Goal: Transaction & Acquisition: Purchase product/service

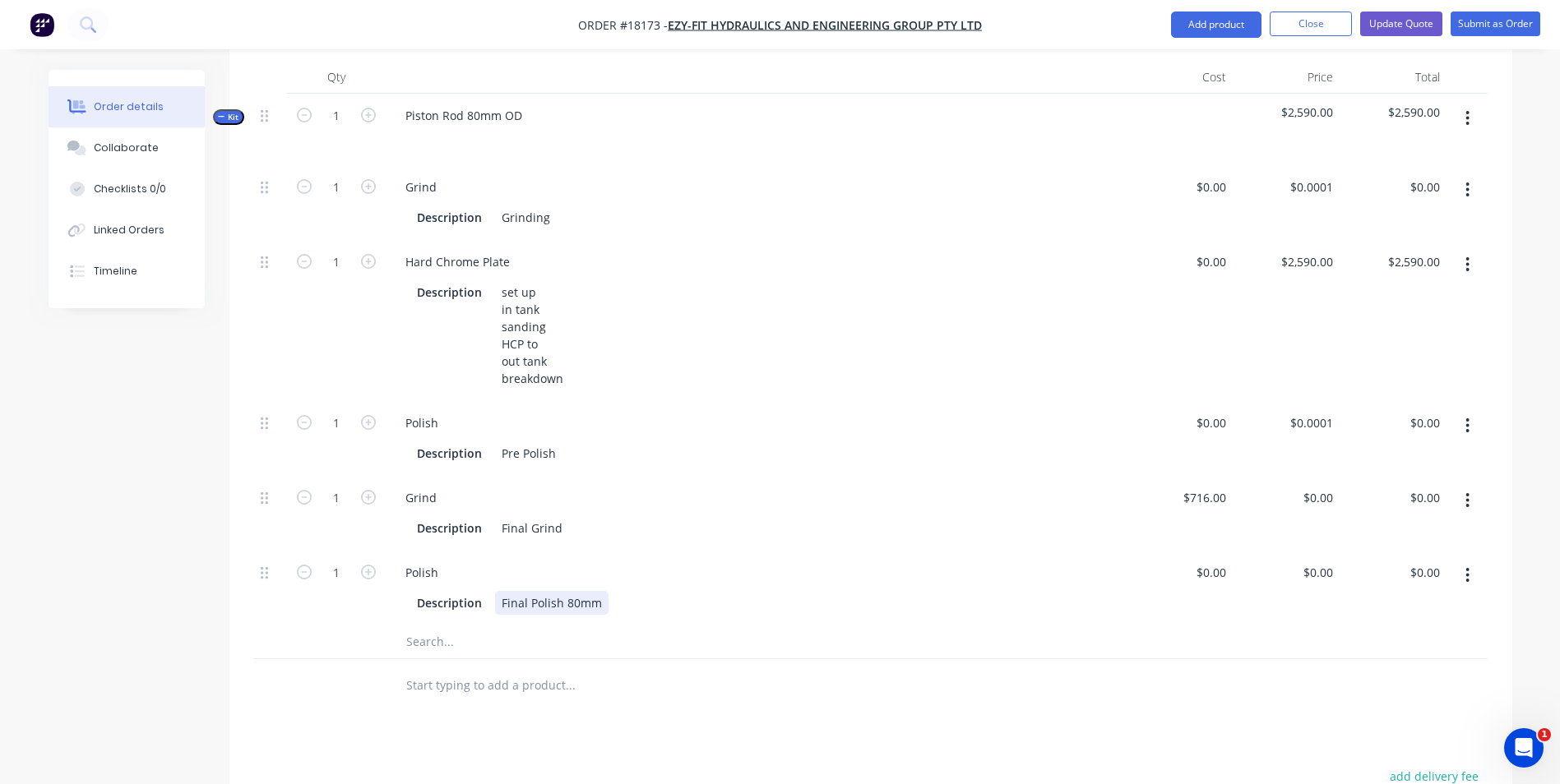
click at [601, 591] on div "Final Polish 80mm" at bounding box center [551, 603] width 113 height 24
click at [539, 330] on div "set up in tank sanding HCP to out tank breakdown" at bounding box center [532, 336] width 75 height 110
click at [554, 206] on div "Description Grinding" at bounding box center [752, 218] width 684 height 24
click at [608, 591] on div "Description Final Polish 80mm" at bounding box center [752, 603] width 684 height 24
click at [578, 519] on div "Description Final Grind" at bounding box center [752, 528] width 684 height 24
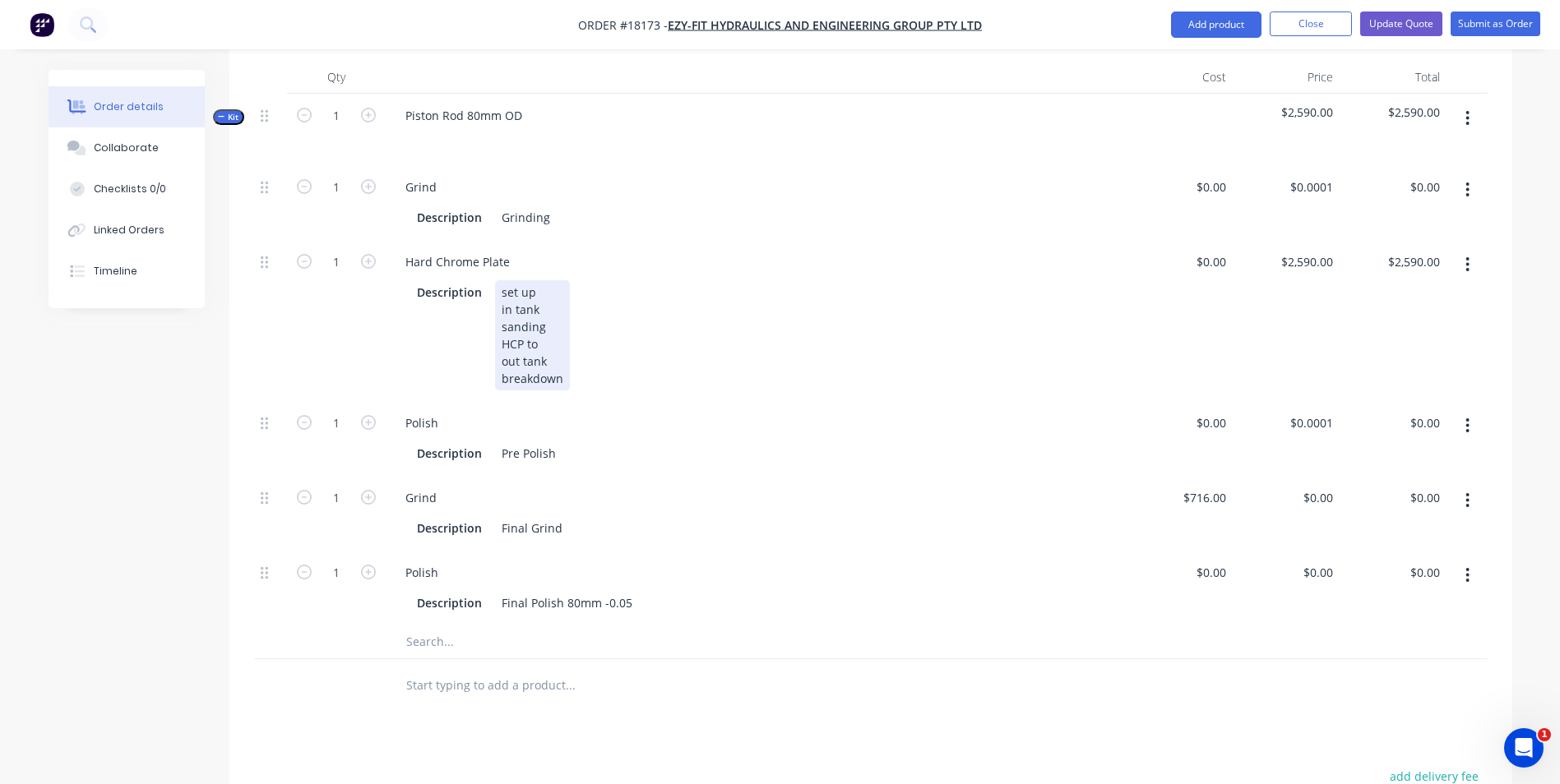
click at [546, 332] on div "set up in tank sanding HCP to out tank breakdown" at bounding box center [532, 336] width 75 height 110
click at [564, 206] on div "Description Grinding" at bounding box center [752, 218] width 684 height 24
click at [548, 330] on div "set up in tank sanding HCP to out tank breakdown" at bounding box center [532, 336] width 75 height 110
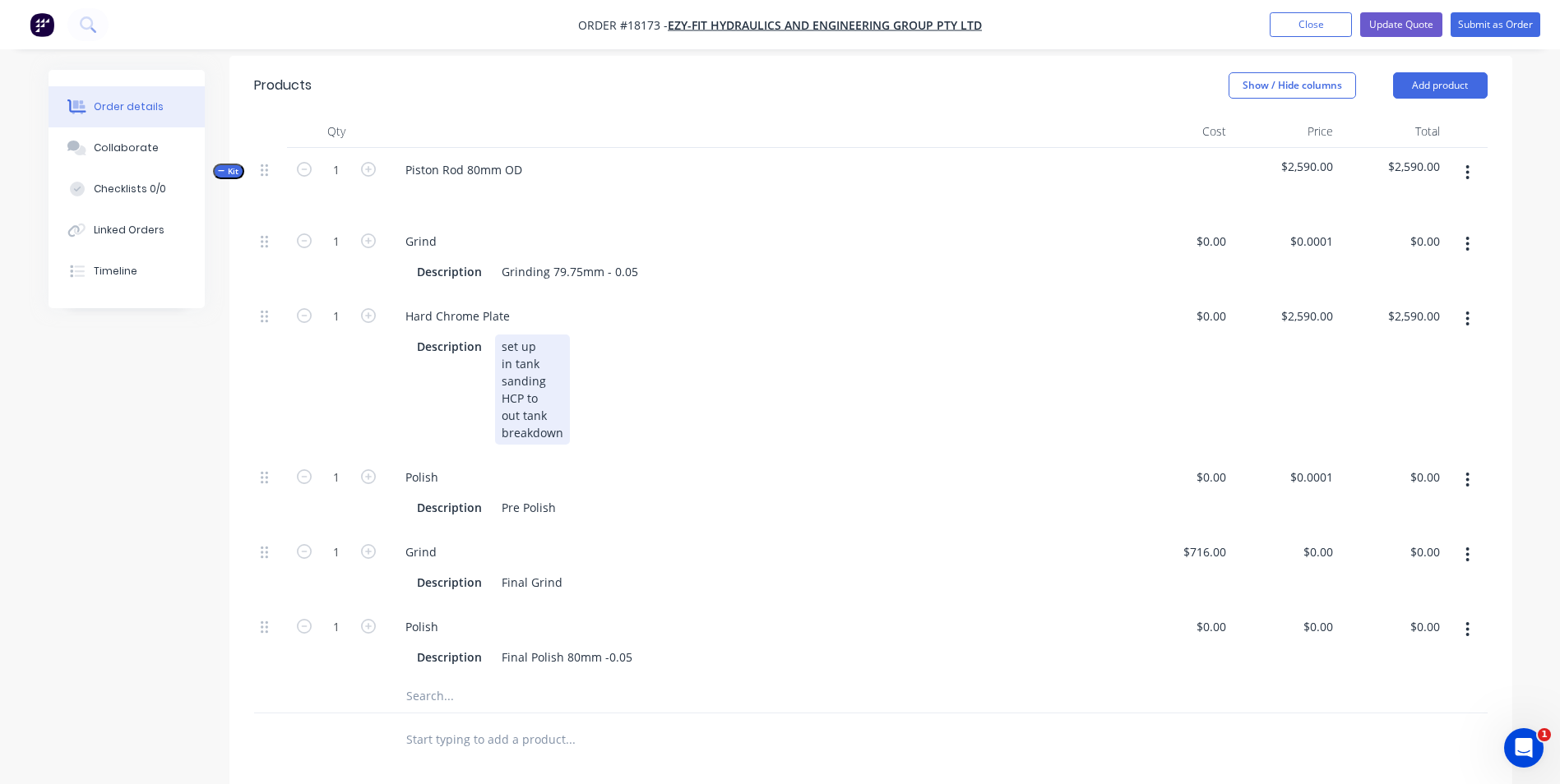
scroll to position [411, 0]
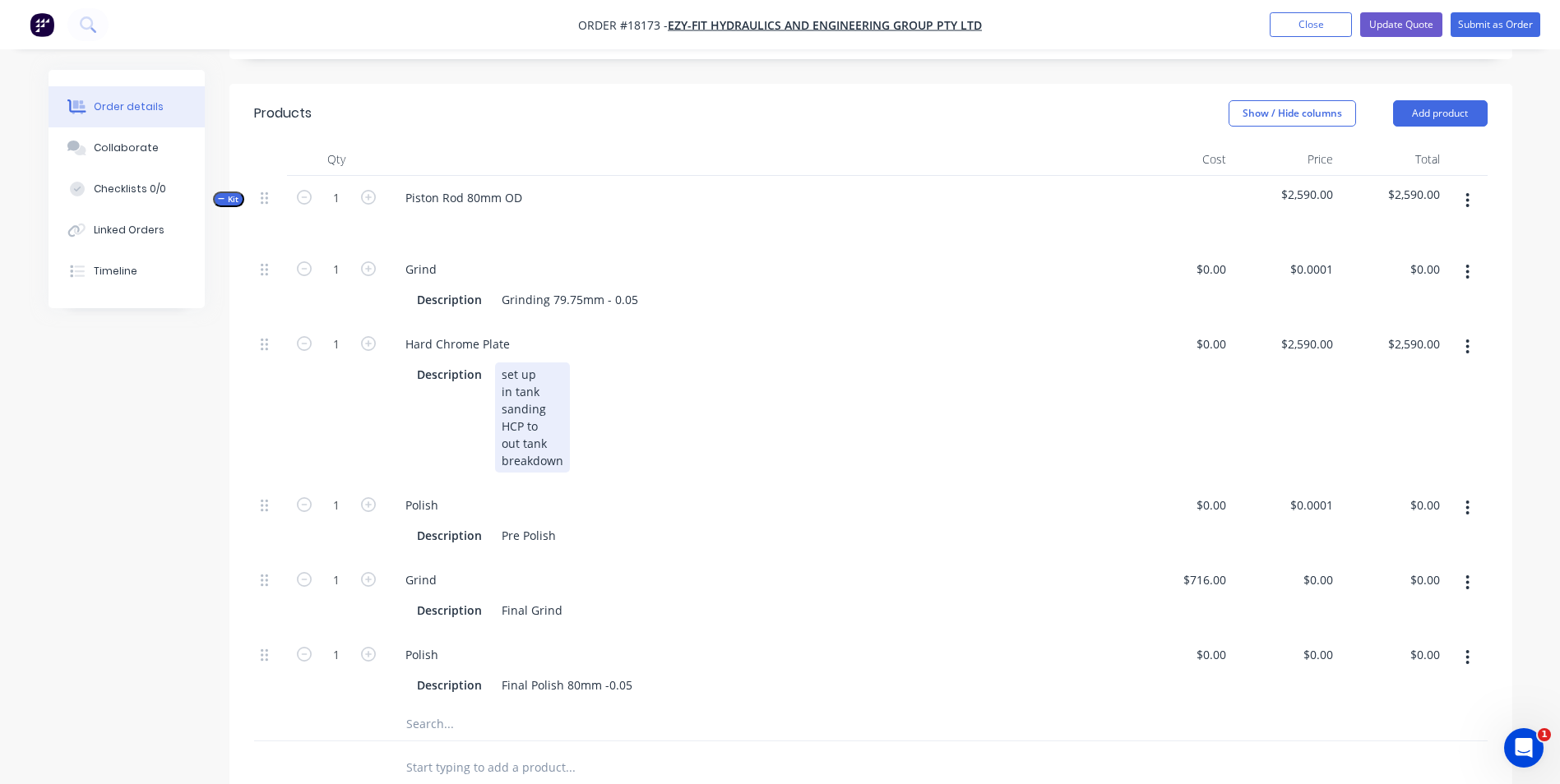
click at [547, 415] on div "set up in tank sanding HCP to out tank breakdown" at bounding box center [532, 418] width 75 height 110
click at [567, 601] on div "Description Final Grind" at bounding box center [752, 611] width 684 height 24
click at [1467, 499] on icon "button" at bounding box center [1467, 508] width 4 height 18
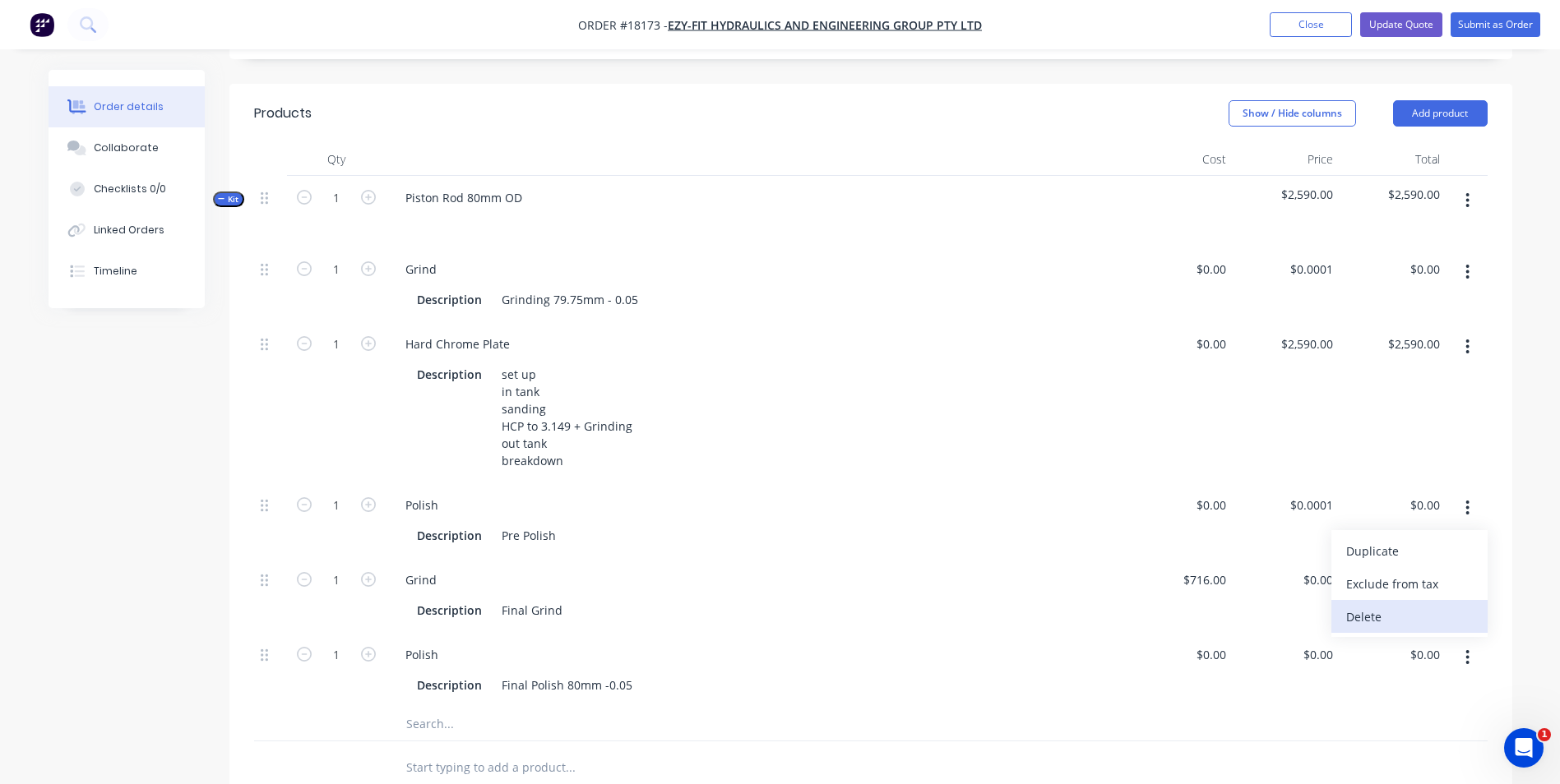
click at [1374, 605] on div "Delete" at bounding box center [1409, 617] width 127 height 24
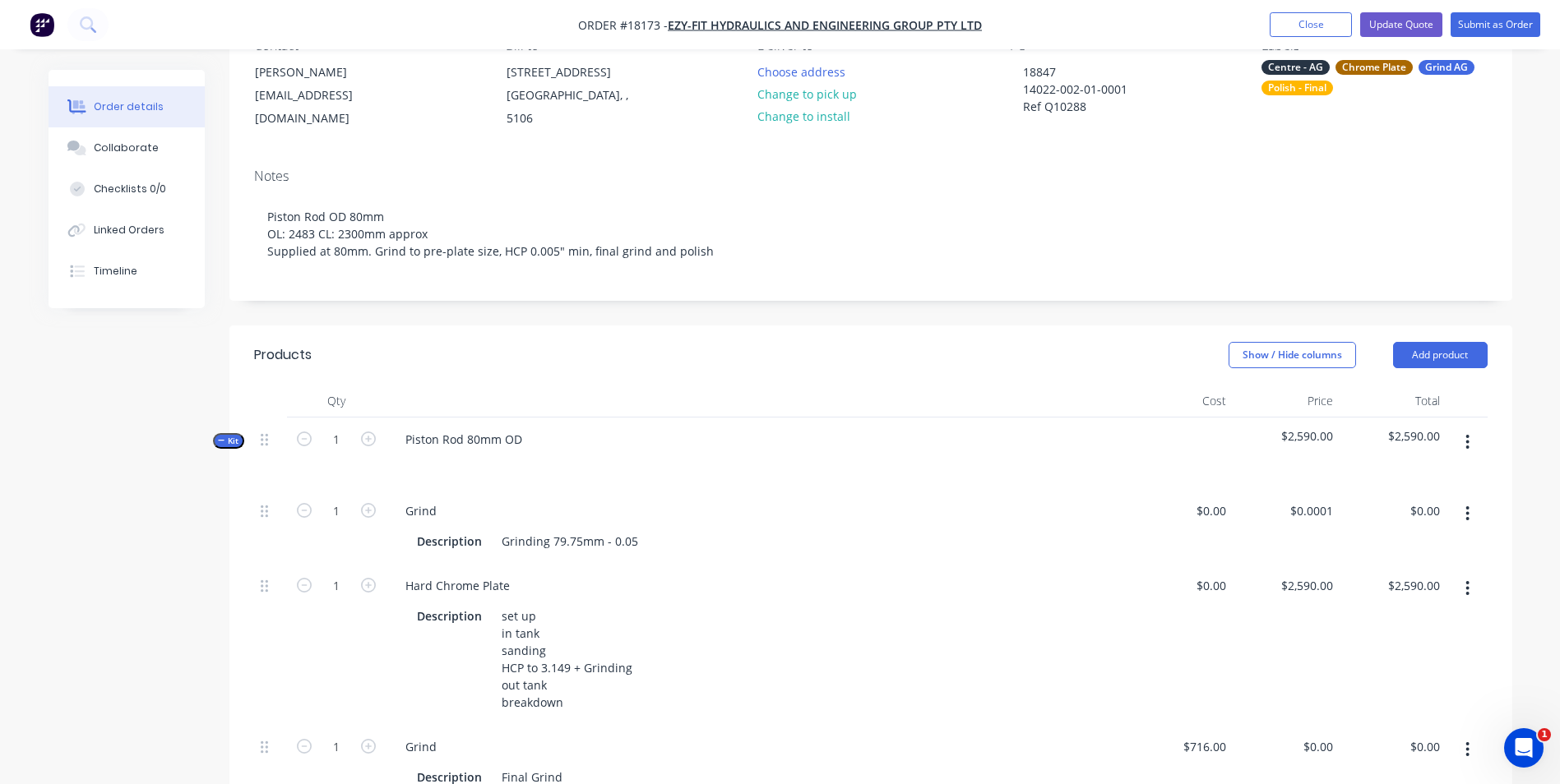
scroll to position [329, 0]
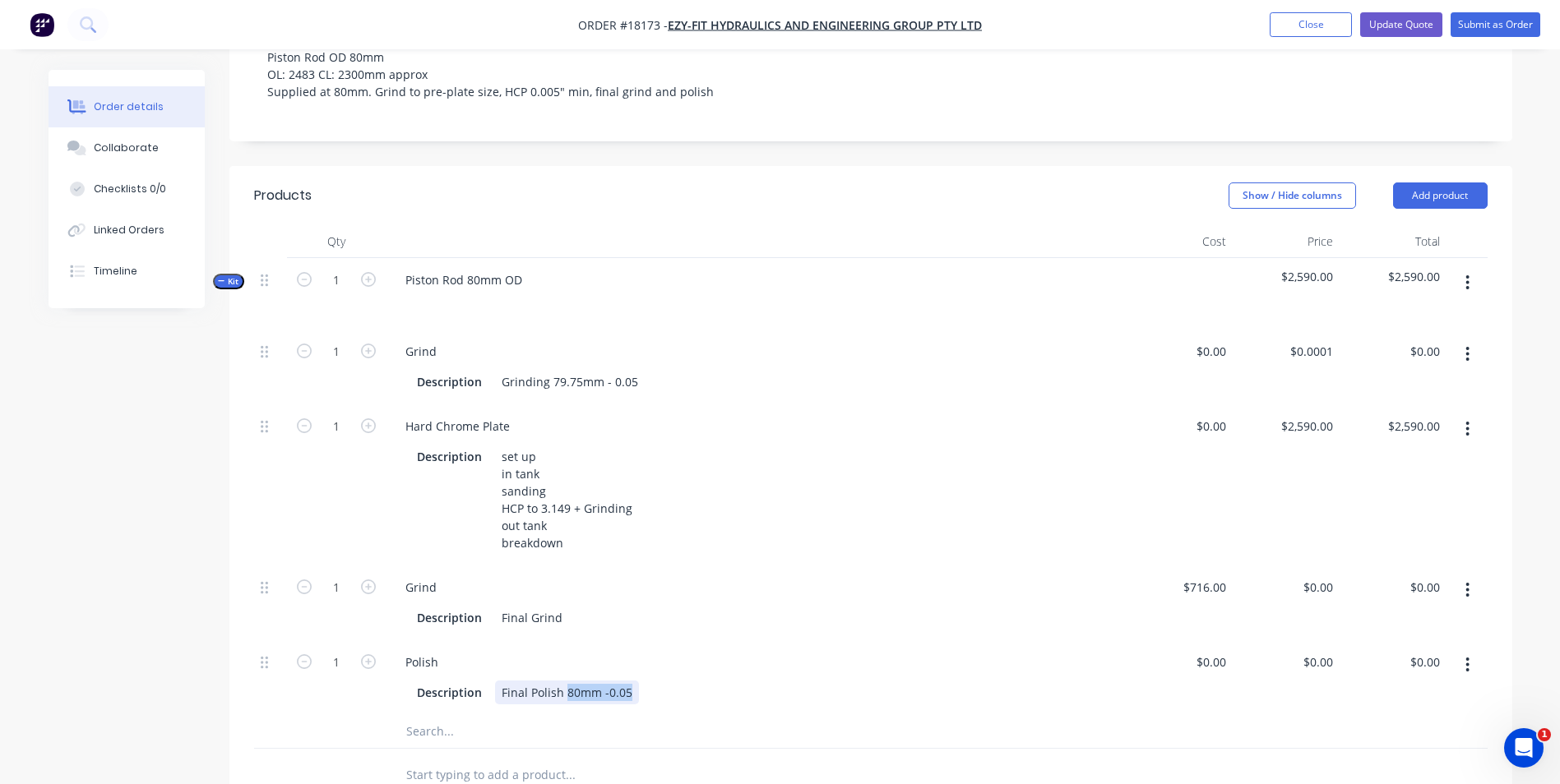
drag, startPoint x: 564, startPoint y: 683, endPoint x: 638, endPoint y: 682, distance: 74.0
click at [638, 682] on div "Description Final Polish 80mm -0.05" at bounding box center [752, 692] width 684 height 24
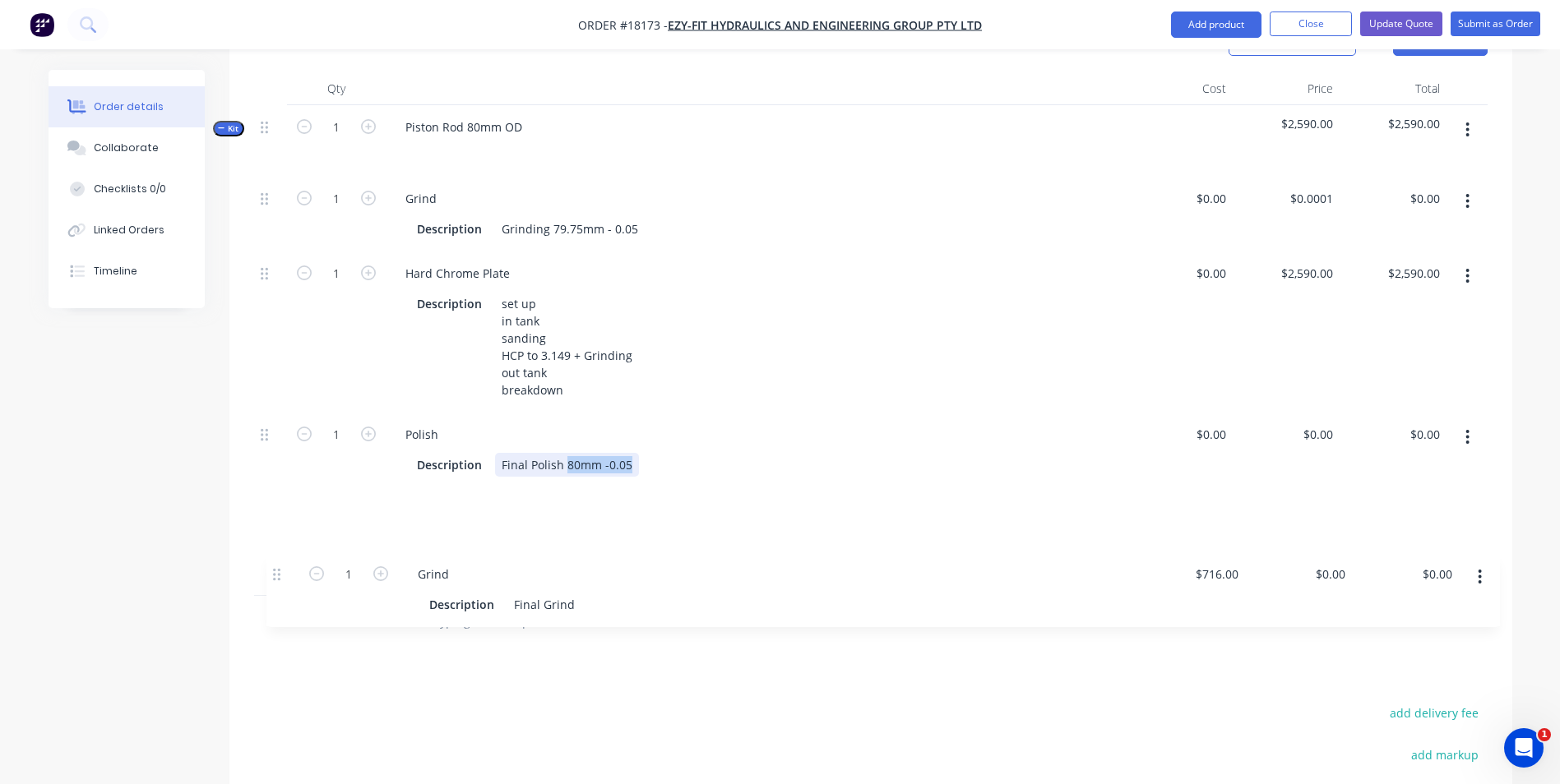
scroll to position [488, 0]
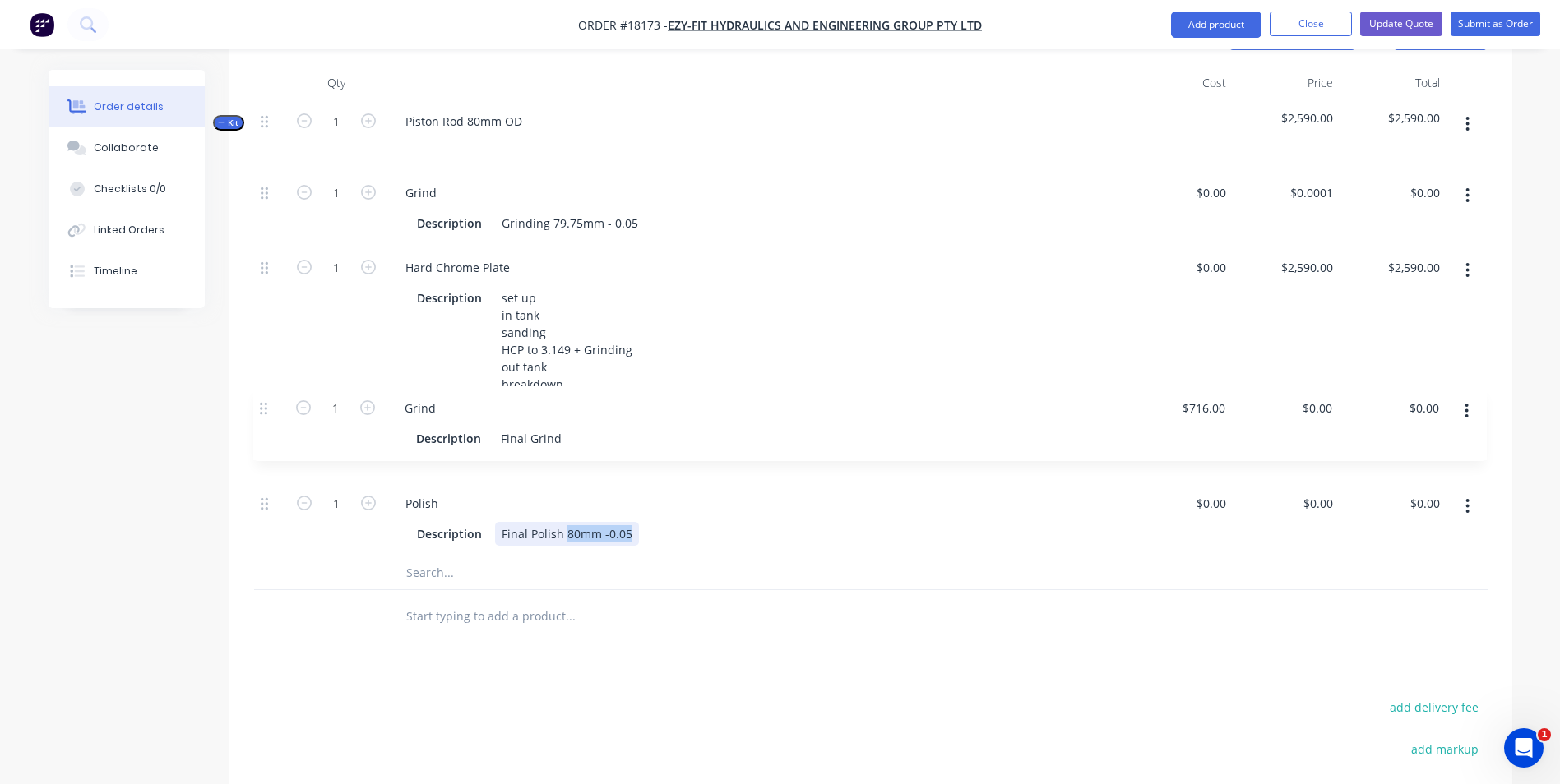
drag, startPoint x: 263, startPoint y: 574, endPoint x: 264, endPoint y: 415, distance: 159.0
click at [264, 415] on div "1 Grind Description Grinding 79.75mm - 0.05 $0.00 $0.00 $0.0001 $0.0001 $0.00 $…" at bounding box center [871, 363] width 1234 height 385
click at [589, 449] on div "Description Final Grind" at bounding box center [752, 459] width 684 height 24
drag, startPoint x: 562, startPoint y: 520, endPoint x: 631, endPoint y: 530, distance: 69.7
click at [631, 530] on div "Final Polish 80mm -0.05" at bounding box center [567, 534] width 144 height 24
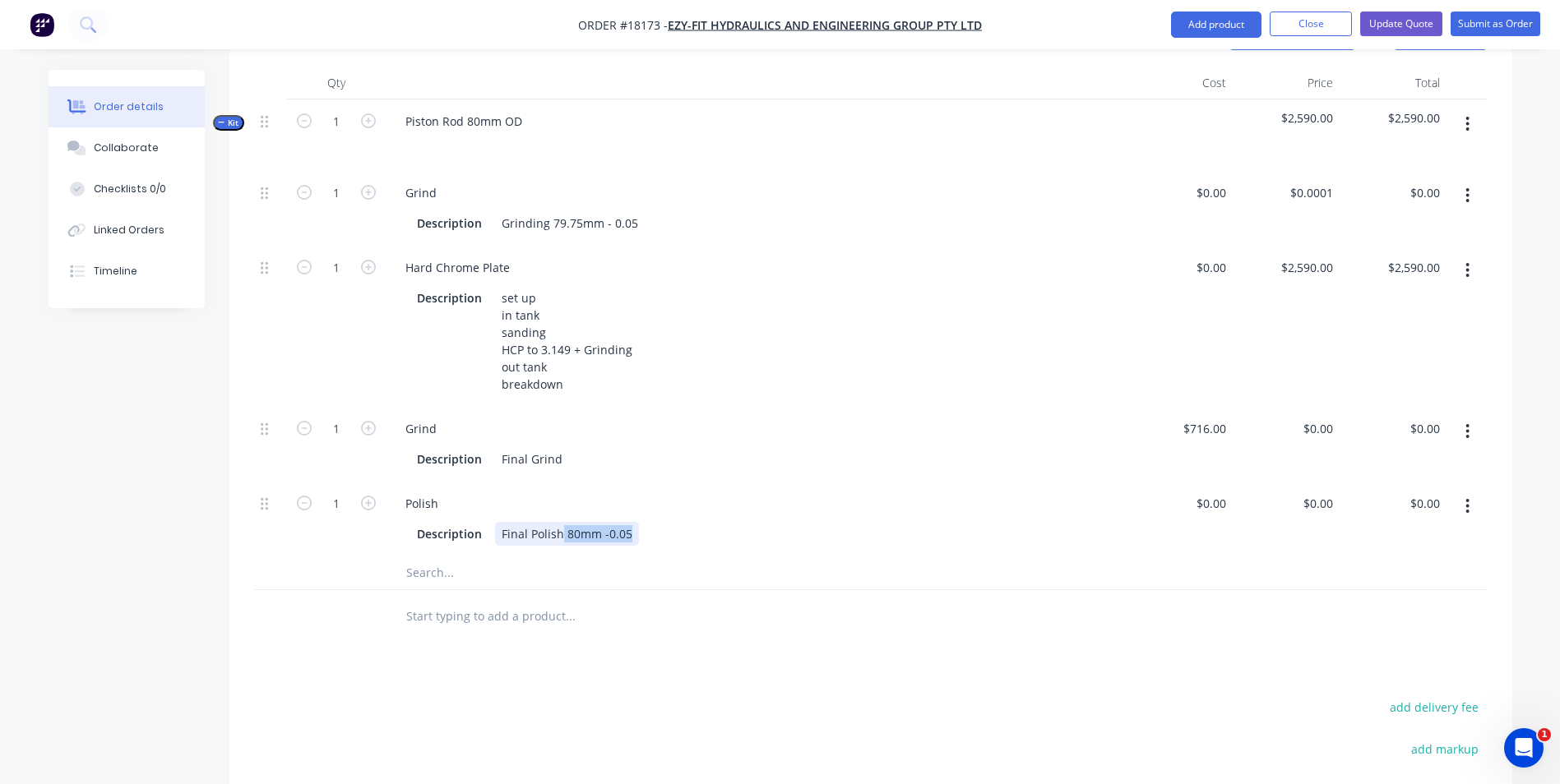
copy div "80mm -0.05"
click at [574, 447] on div "Description Final Grind" at bounding box center [752, 459] width 684 height 24
paste div
click at [628, 522] on div "Final Polish 80mm -0.05" at bounding box center [567, 534] width 144 height 24
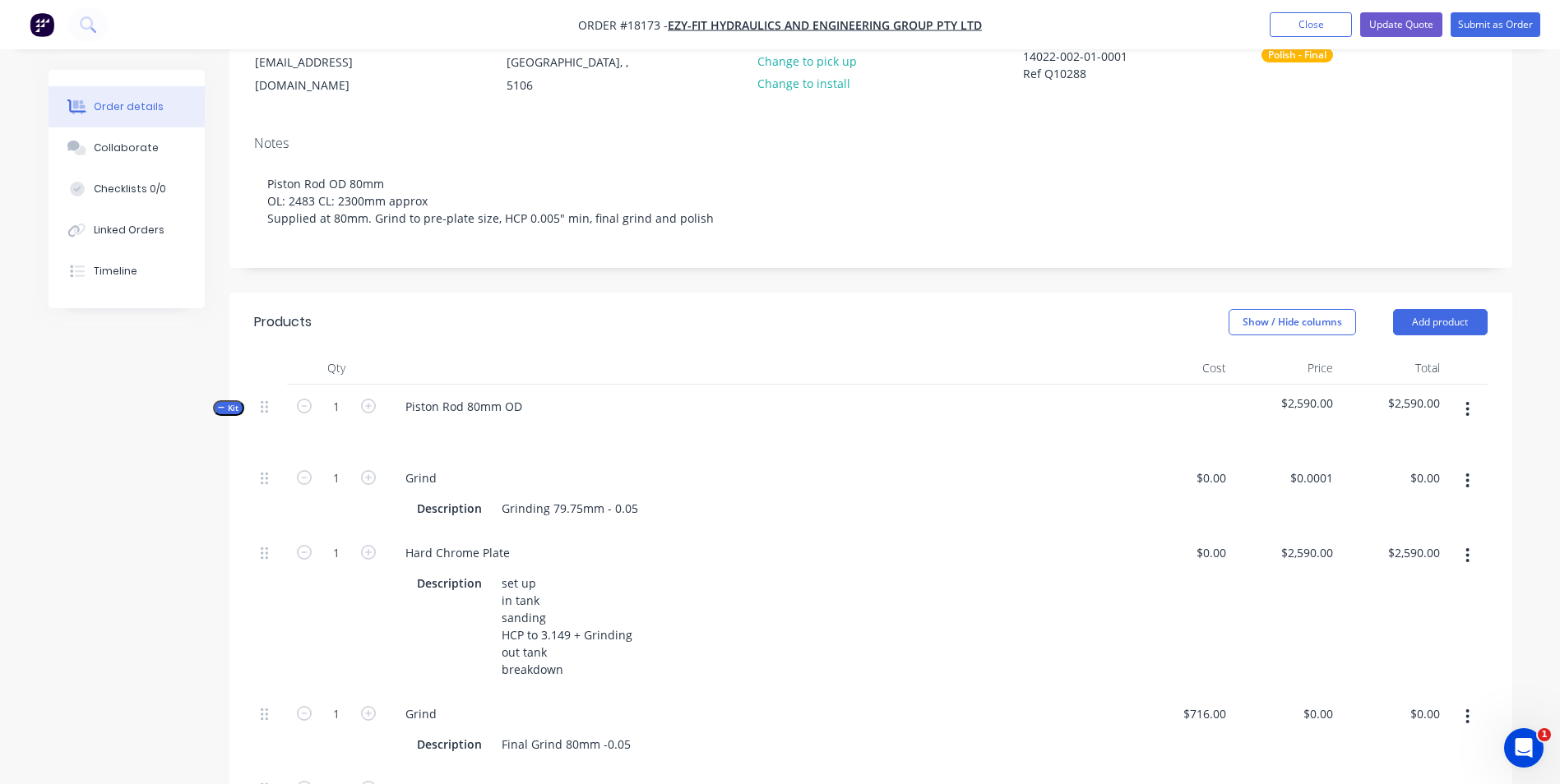
scroll to position [0, 0]
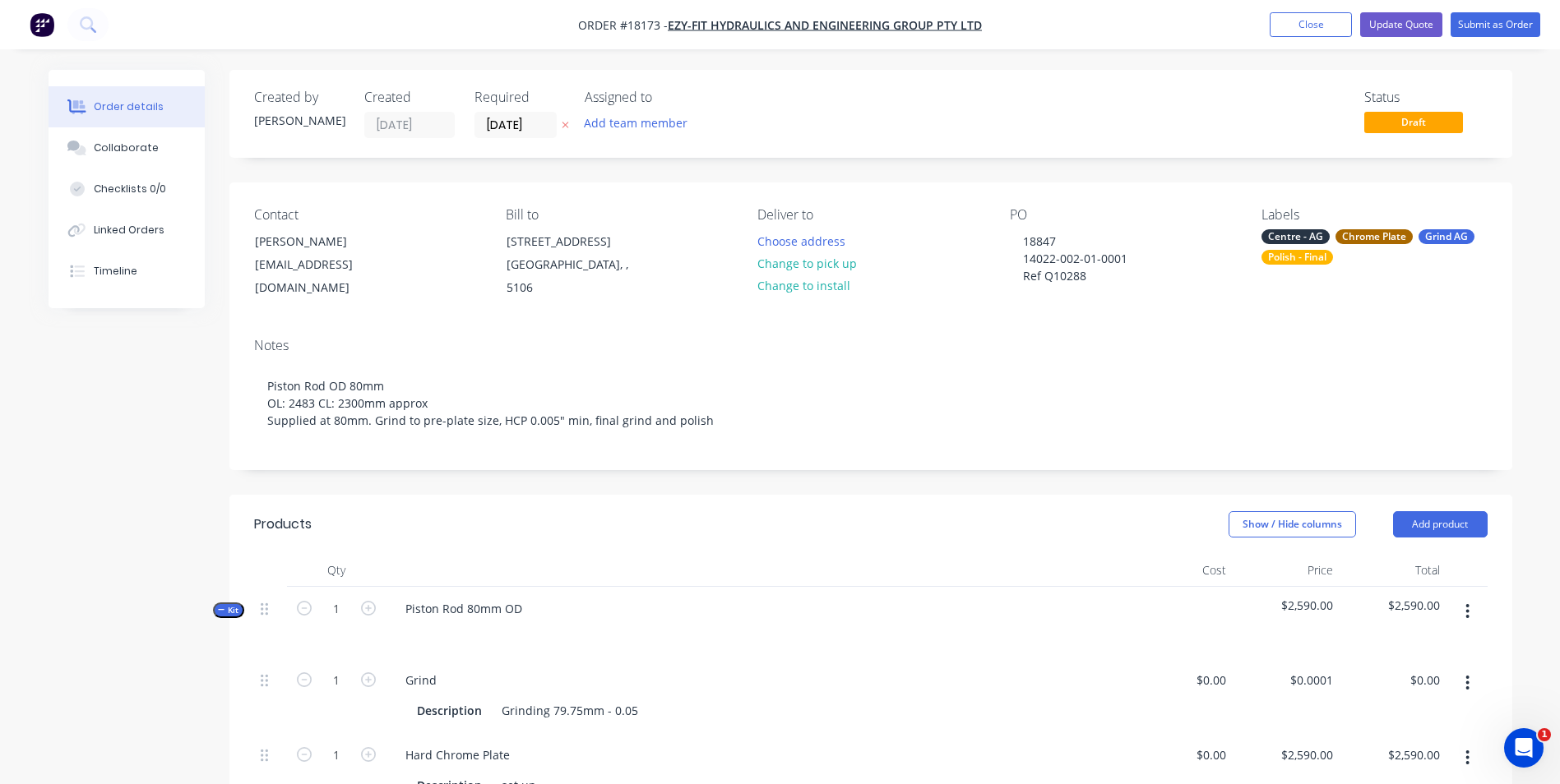
click at [1155, 84] on div "Created by David Created 19/09/25 Required 19/09/25 Assigned to Add team member…" at bounding box center [871, 113] width 1283 height 88
click at [1410, 29] on button "Update Quote" at bounding box center [1400, 25] width 82 height 25
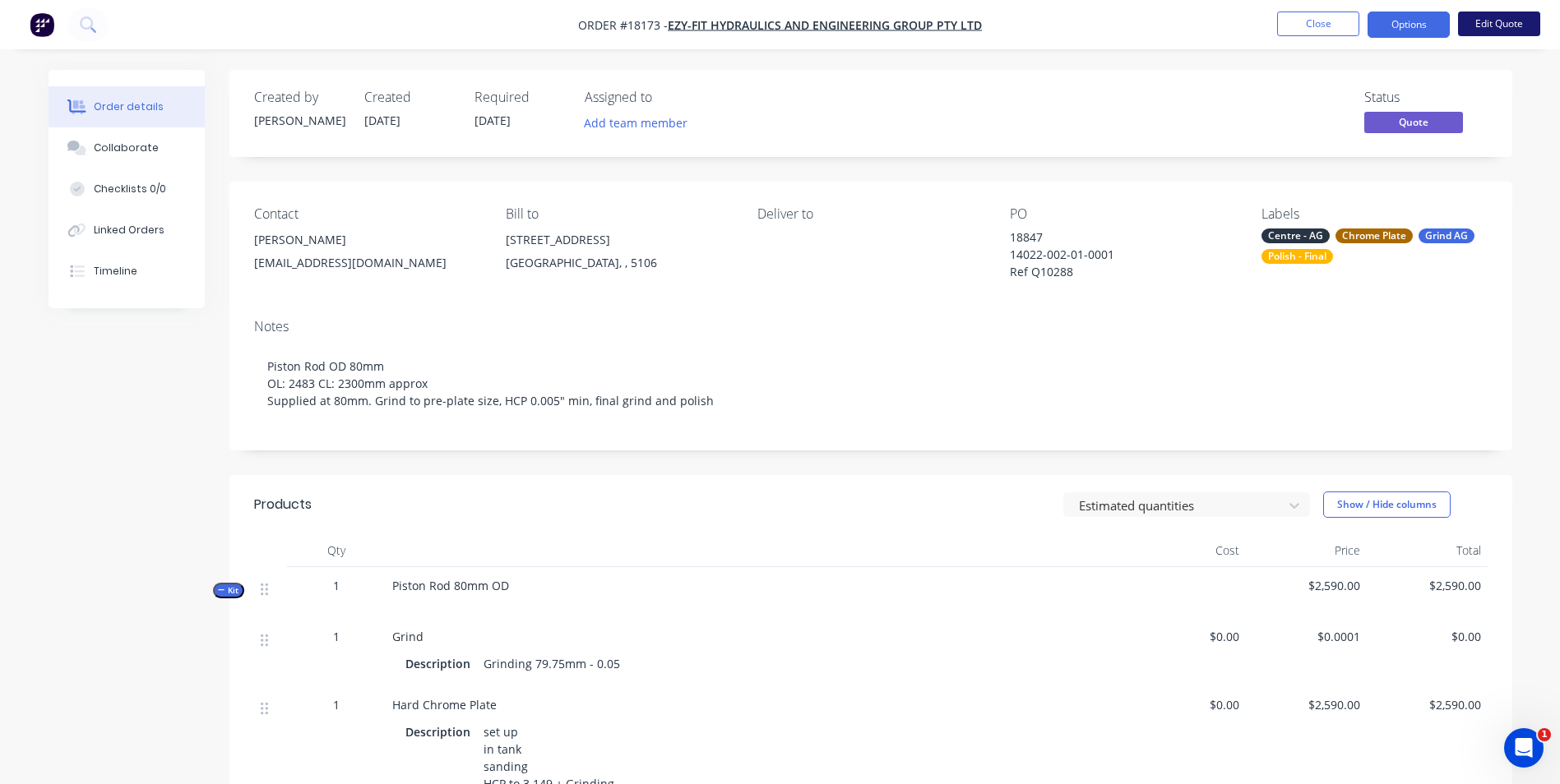
click at [1495, 28] on button "Edit Quote" at bounding box center [1499, 24] width 82 height 25
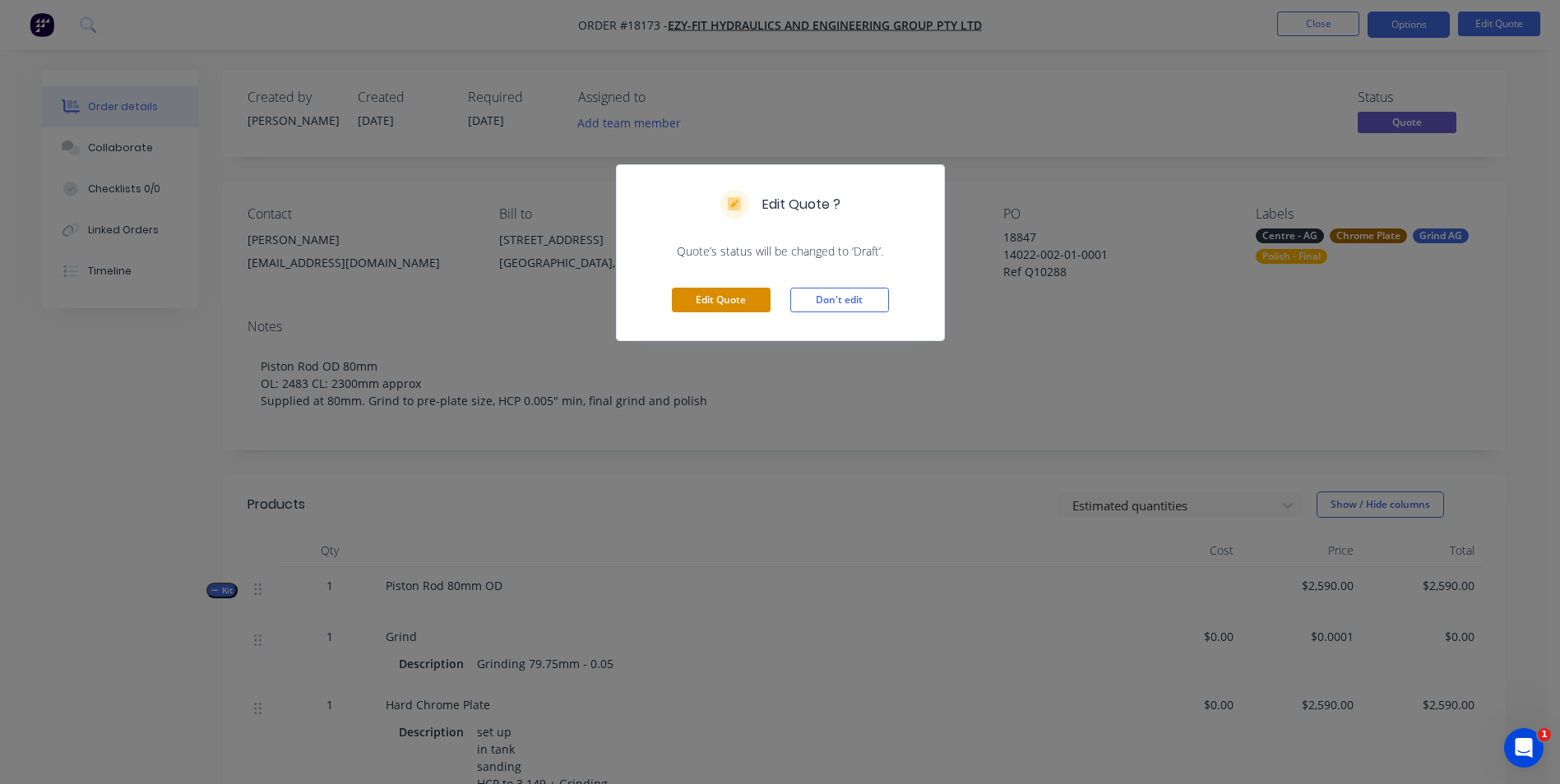
click at [733, 307] on button "Edit Quote" at bounding box center [721, 299] width 99 height 25
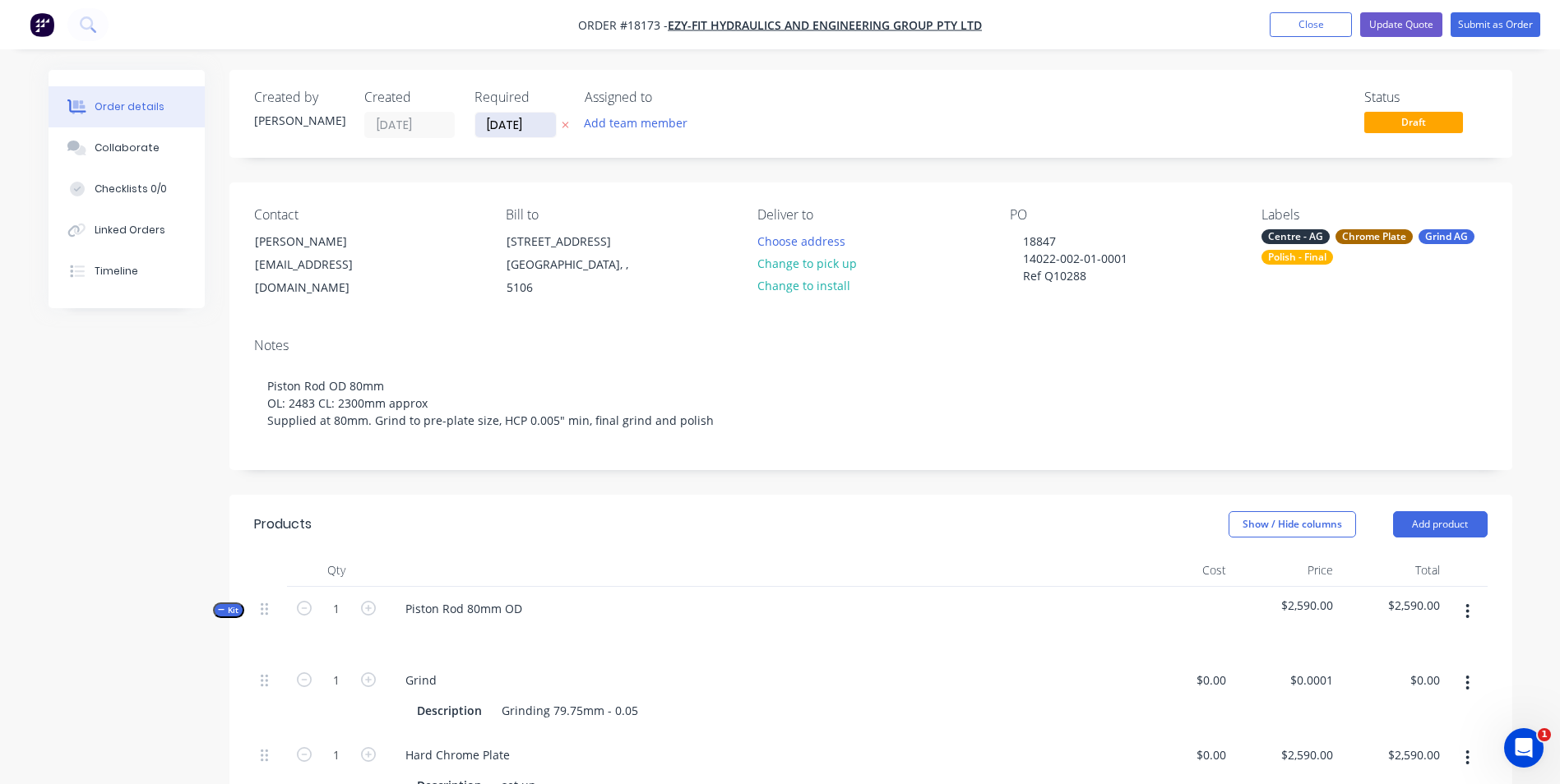
click at [528, 126] on input "[DATE]" at bounding box center [515, 124] width 81 height 25
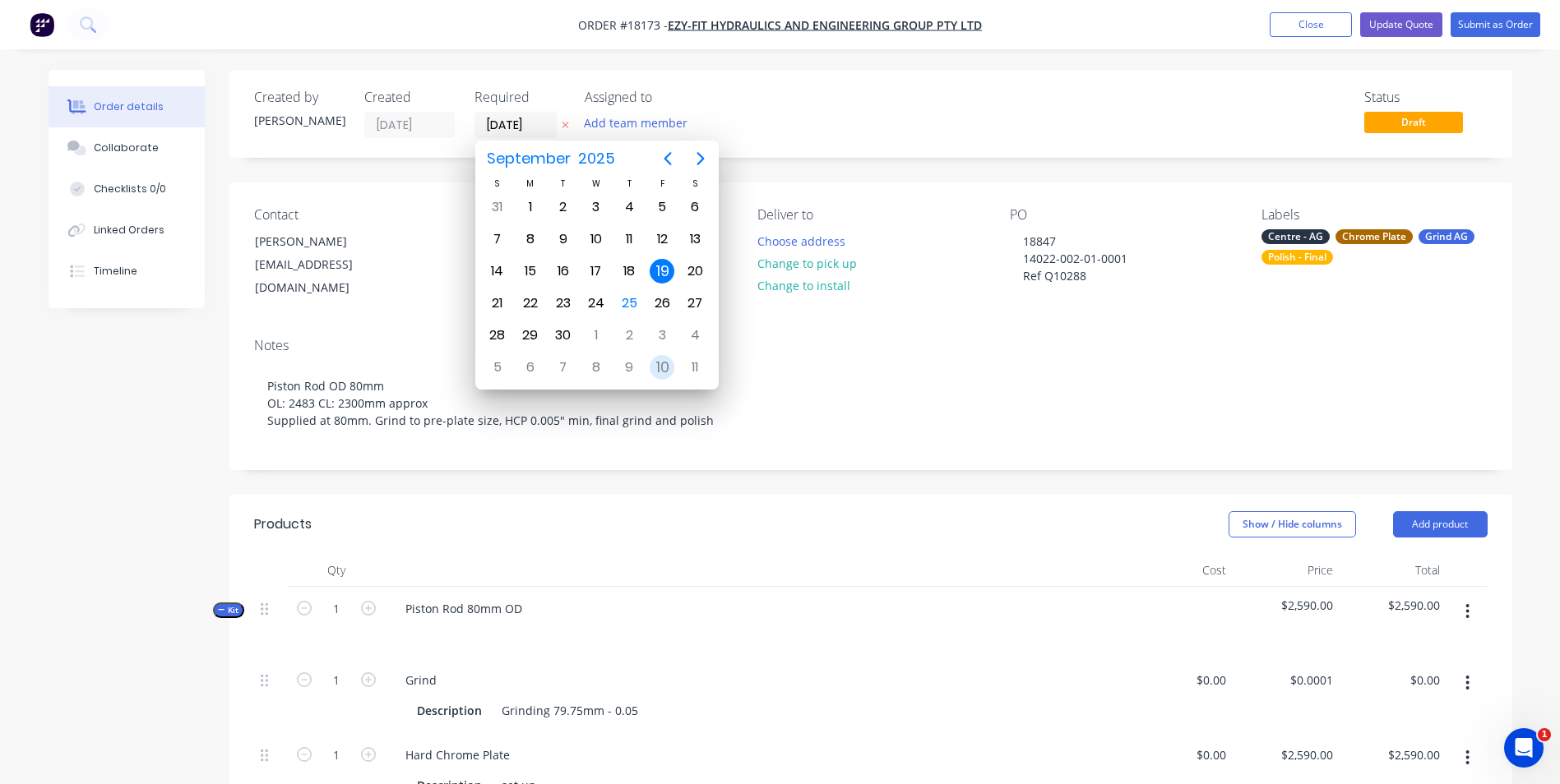
click at [663, 367] on div "10" at bounding box center [661, 367] width 25 height 25
type input "[DATE]"
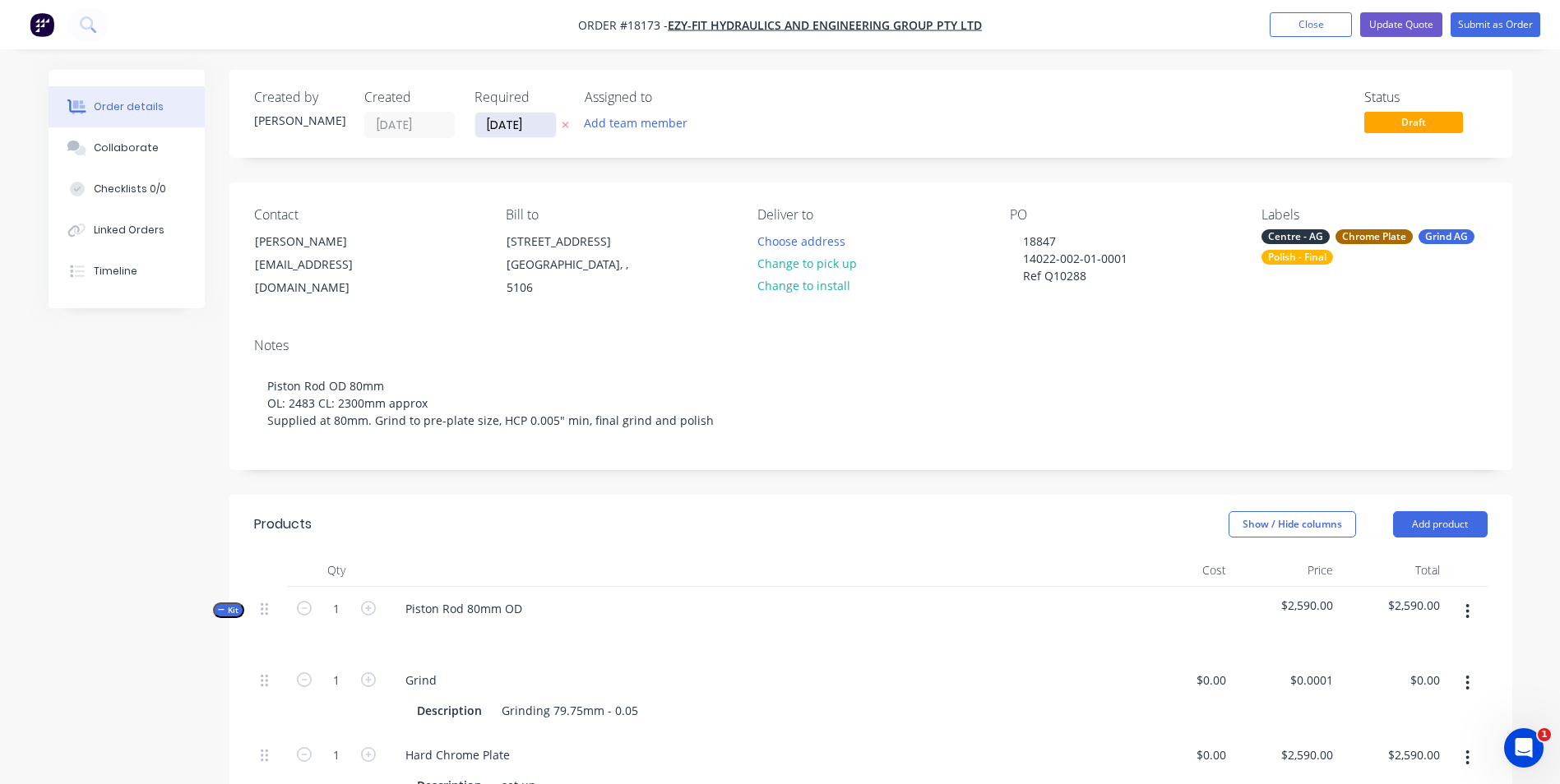
click at [540, 127] on input "[DATE]" at bounding box center [515, 124] width 81 height 25
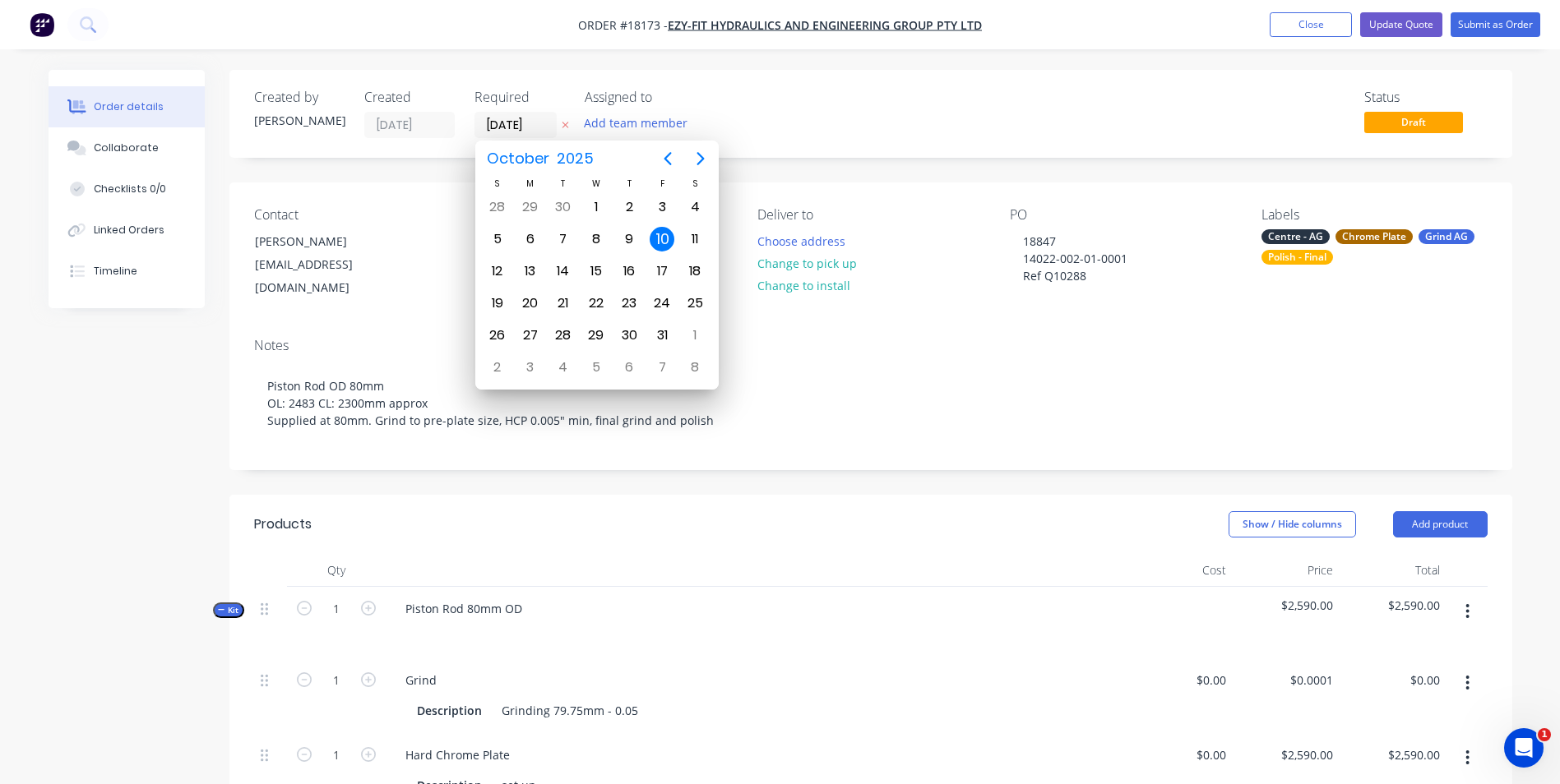
click at [939, 136] on div "Status Draft" at bounding box center [1118, 113] width 738 height 48
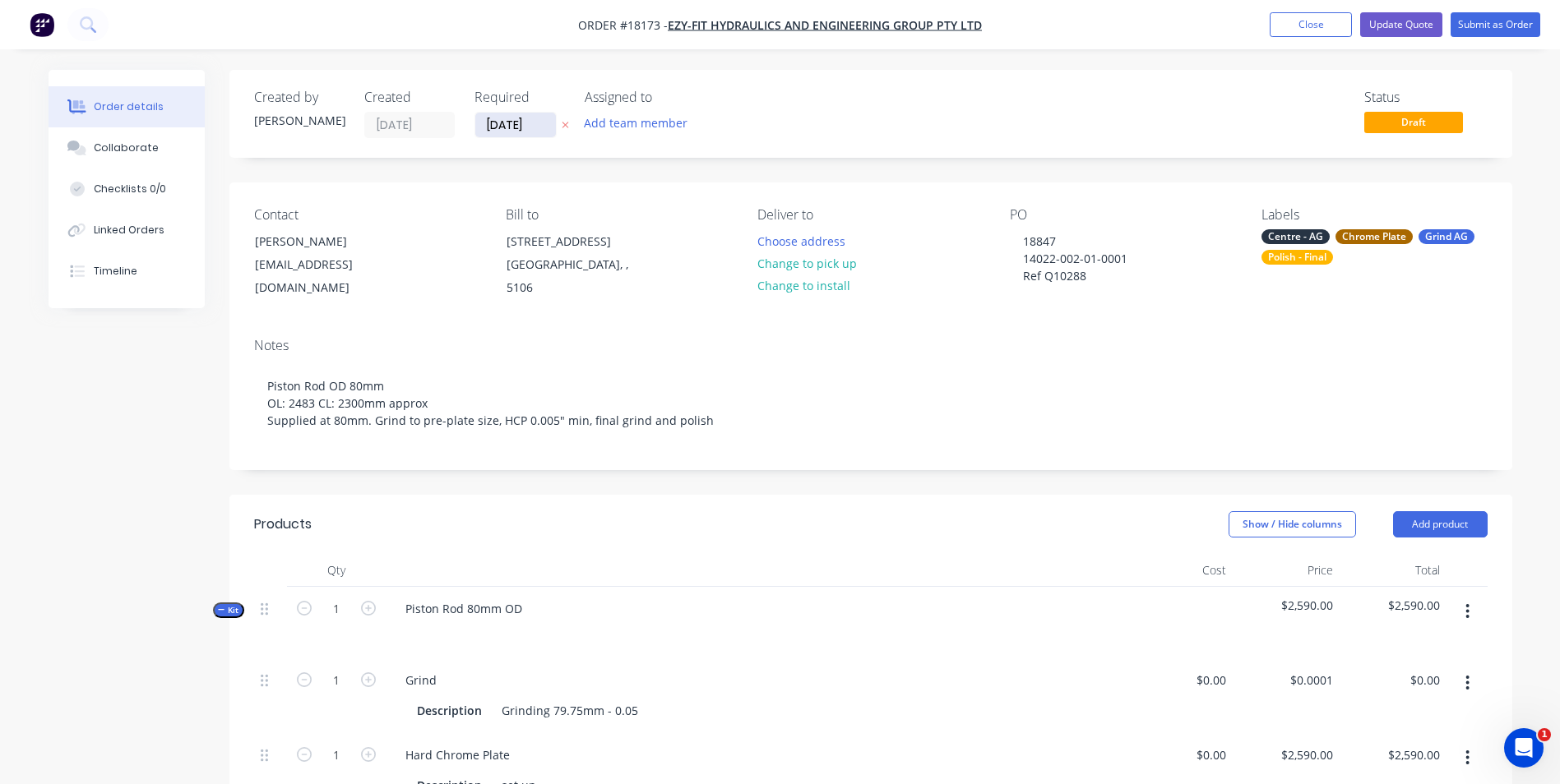
click at [544, 127] on input "[DATE]" at bounding box center [515, 124] width 81 height 25
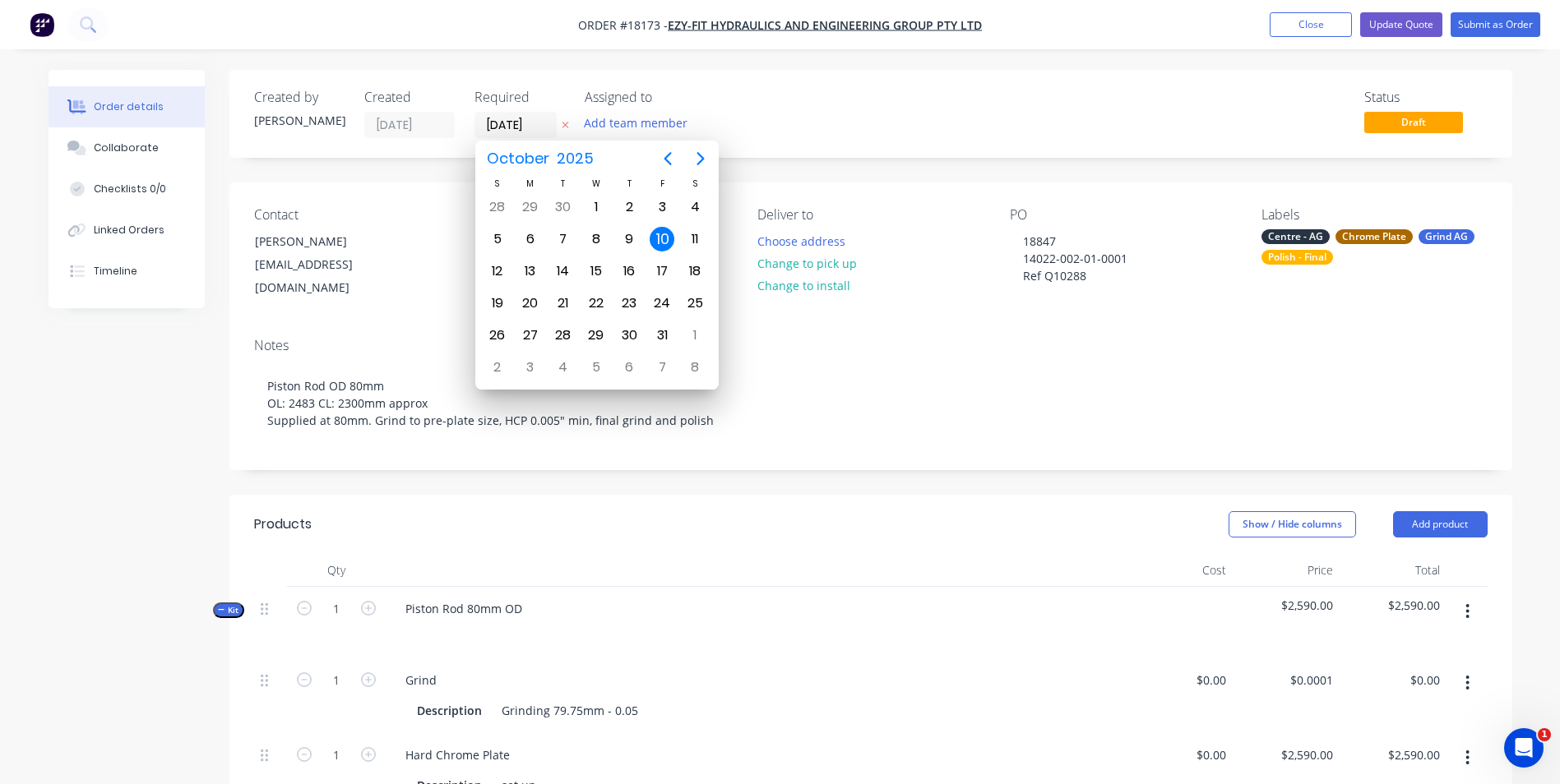
click at [780, 123] on div "Status Draft" at bounding box center [1118, 113] width 738 height 48
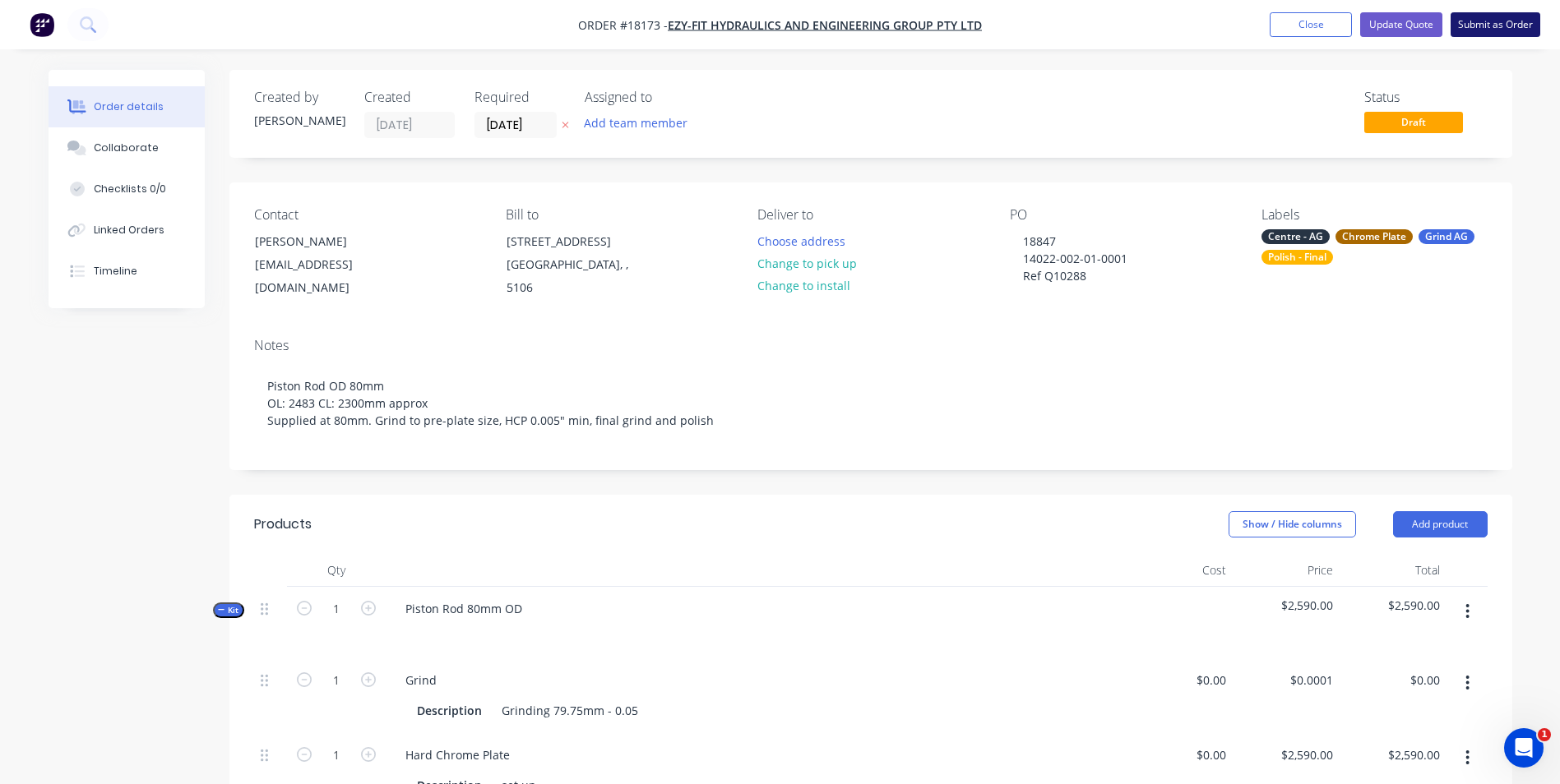
click at [1500, 24] on button "Submit as Order" at bounding box center [1495, 25] width 90 height 25
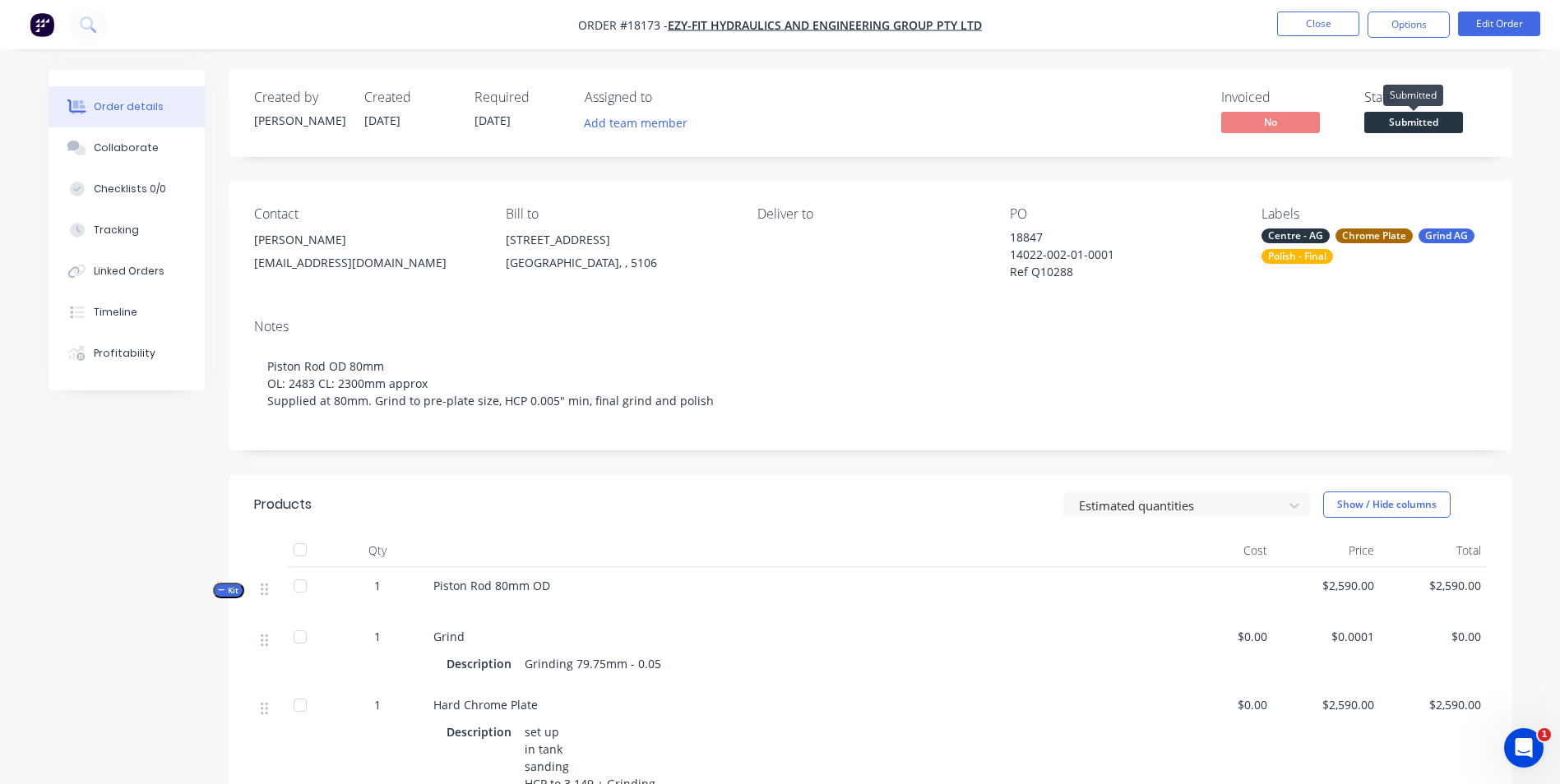
click at [1440, 118] on span "Submitted" at bounding box center [1413, 121] width 99 height 21
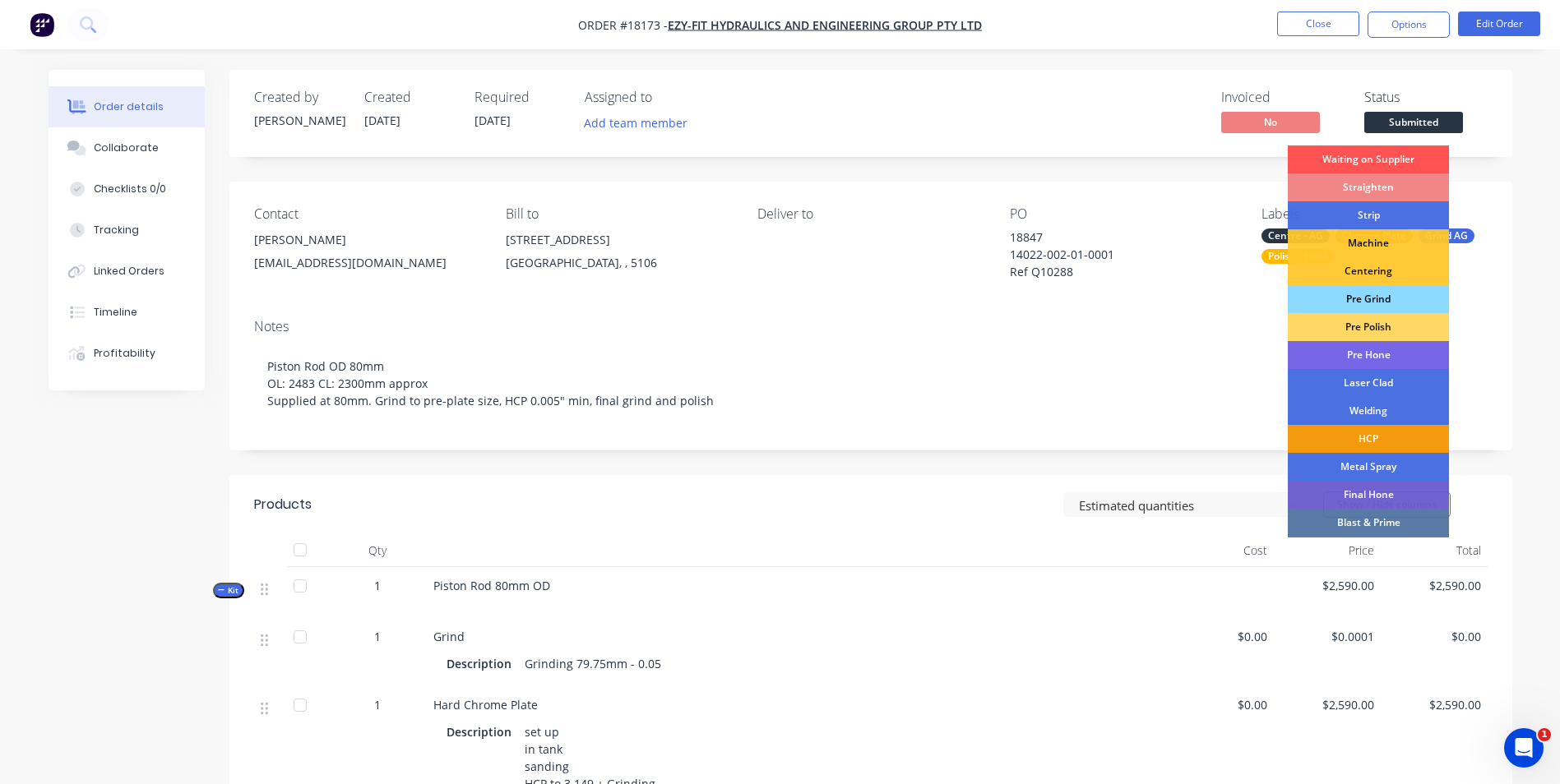
click at [1418, 300] on div "Pre Grind" at bounding box center [1369, 299] width 162 height 28
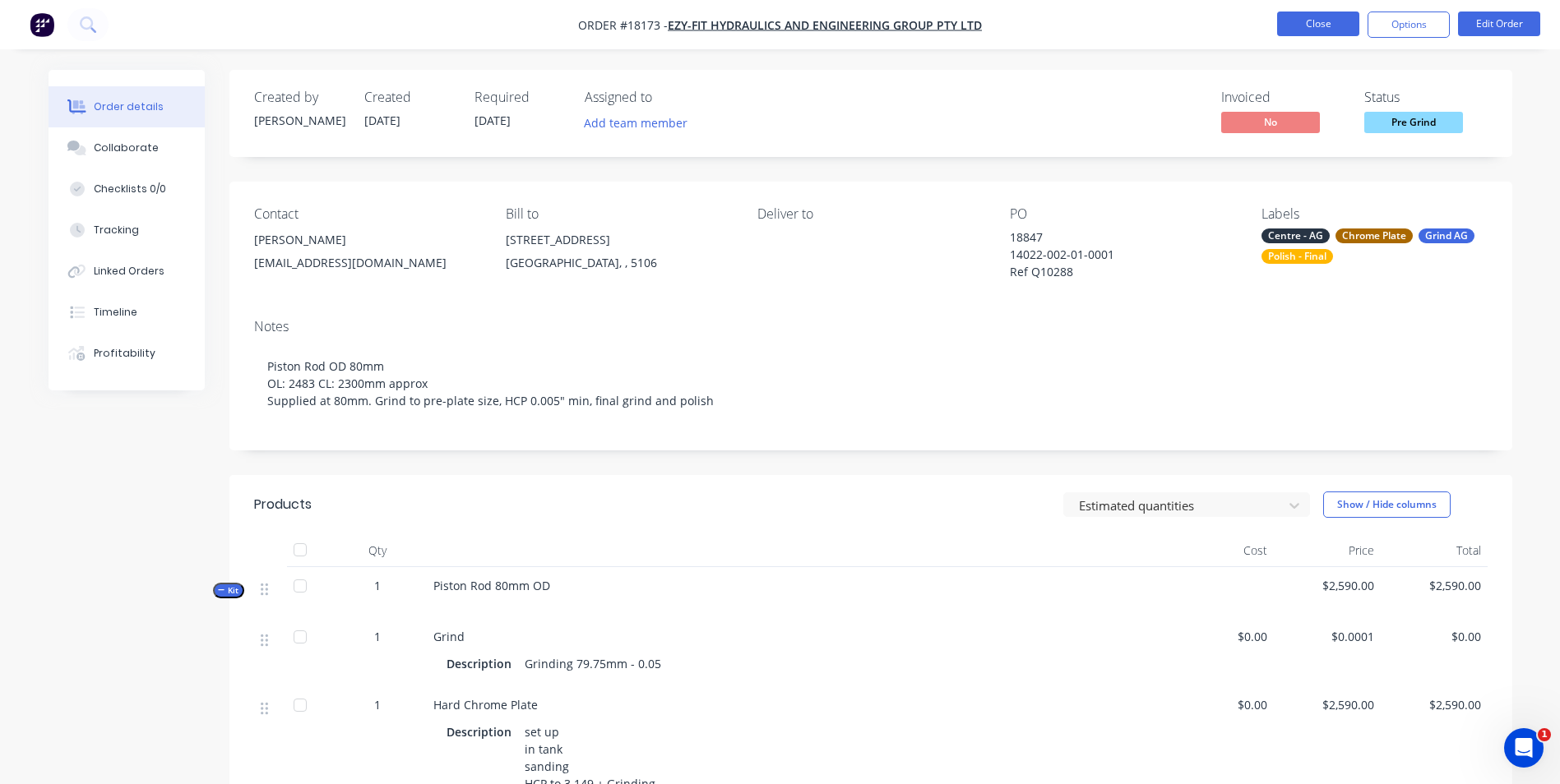
click at [1339, 33] on button "Close" at bounding box center [1318, 24] width 82 height 25
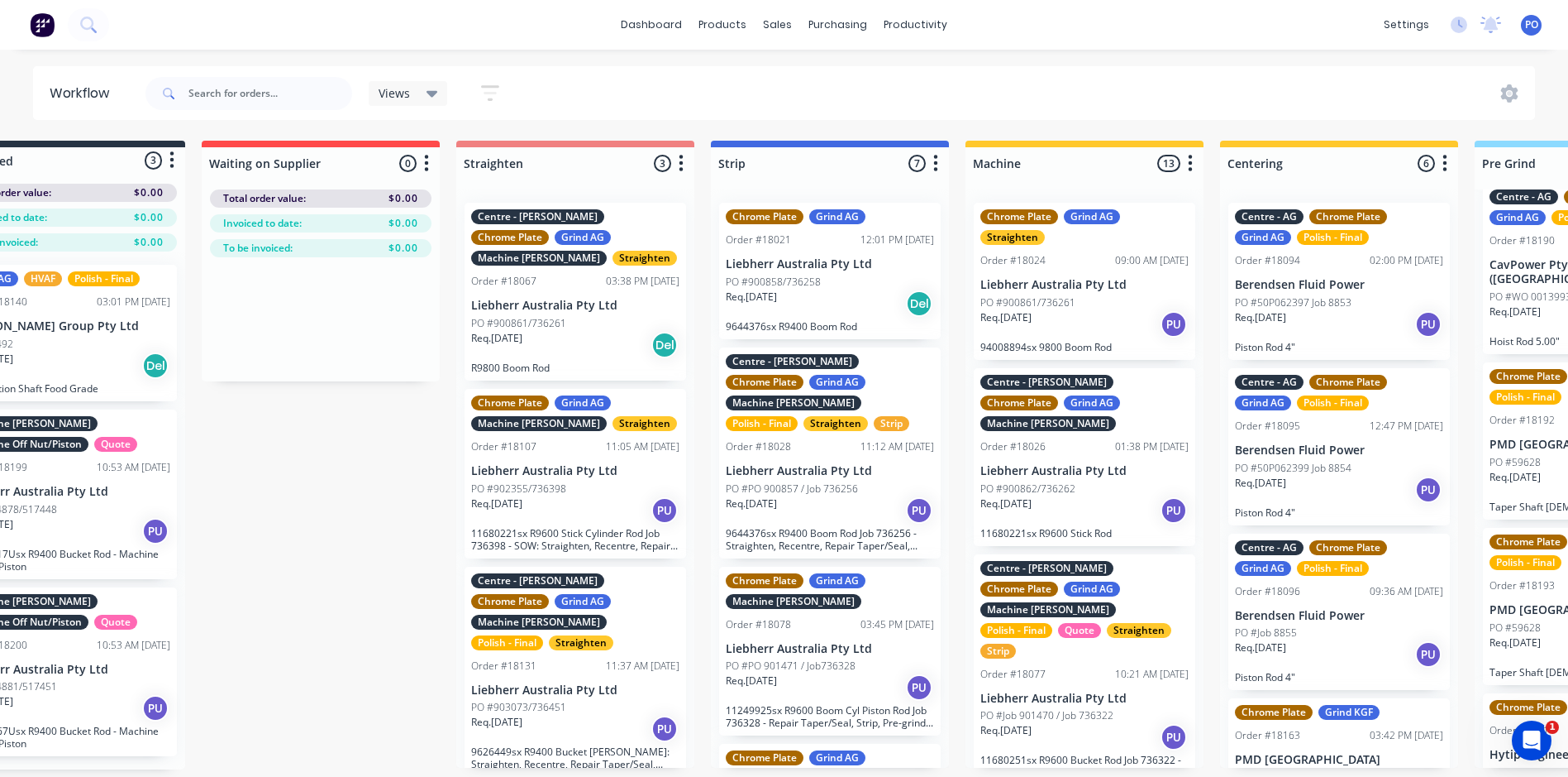
scroll to position [3, 0]
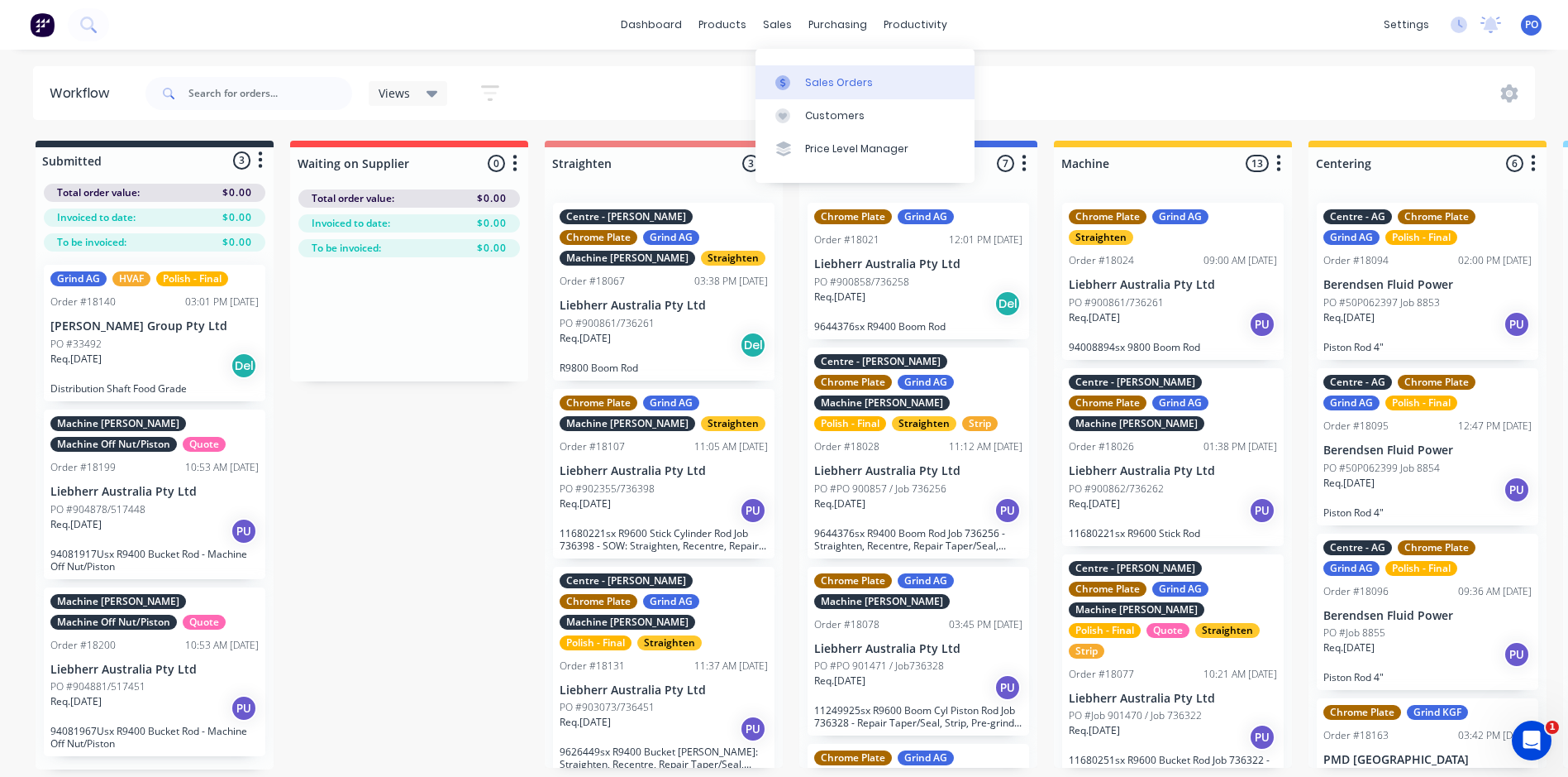
click at [812, 78] on div "Sales Orders" at bounding box center [839, 82] width 67 height 15
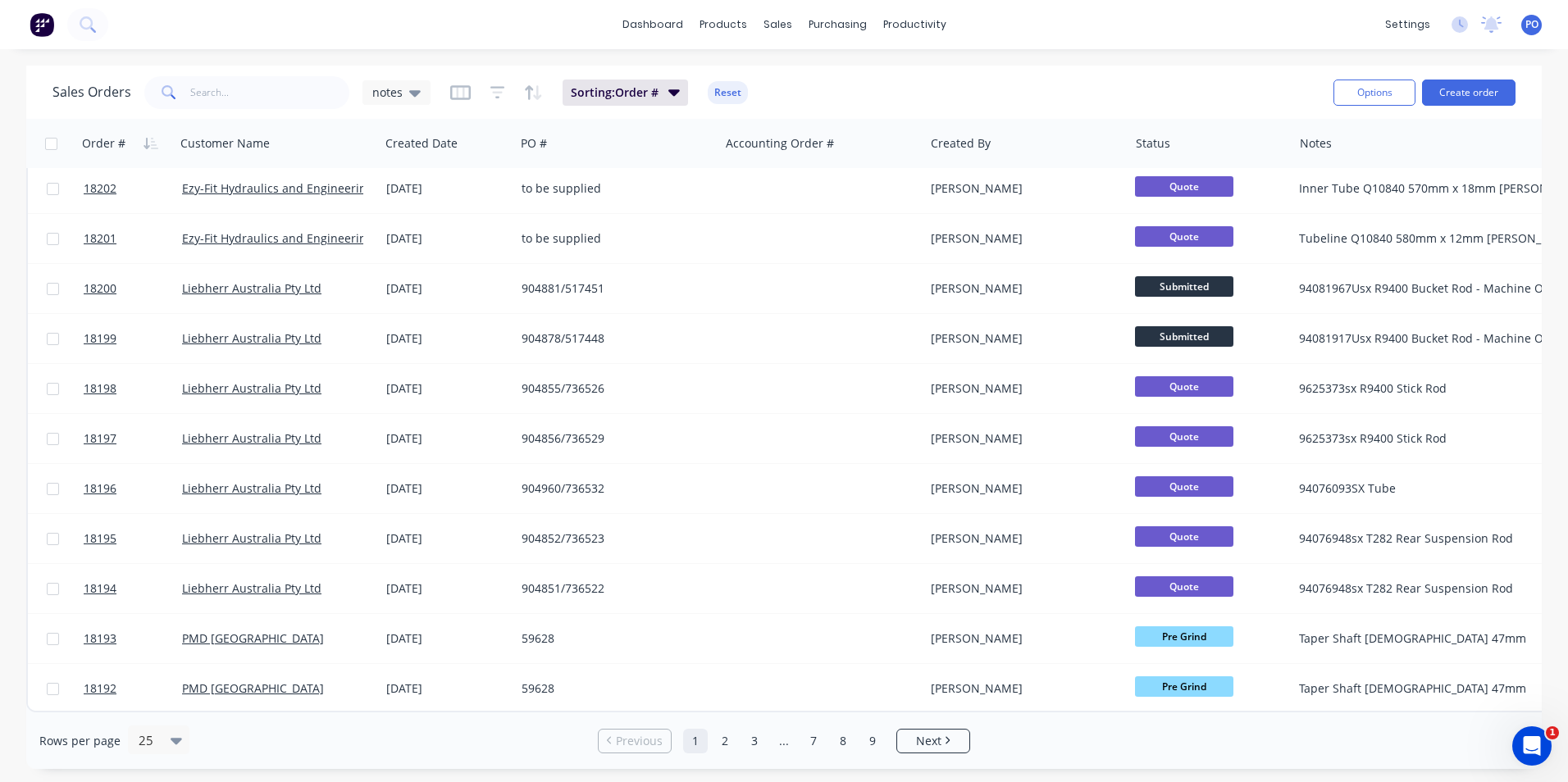
scroll to position [714, 0]
click at [718, 746] on link "2" at bounding box center [724, 741] width 25 height 25
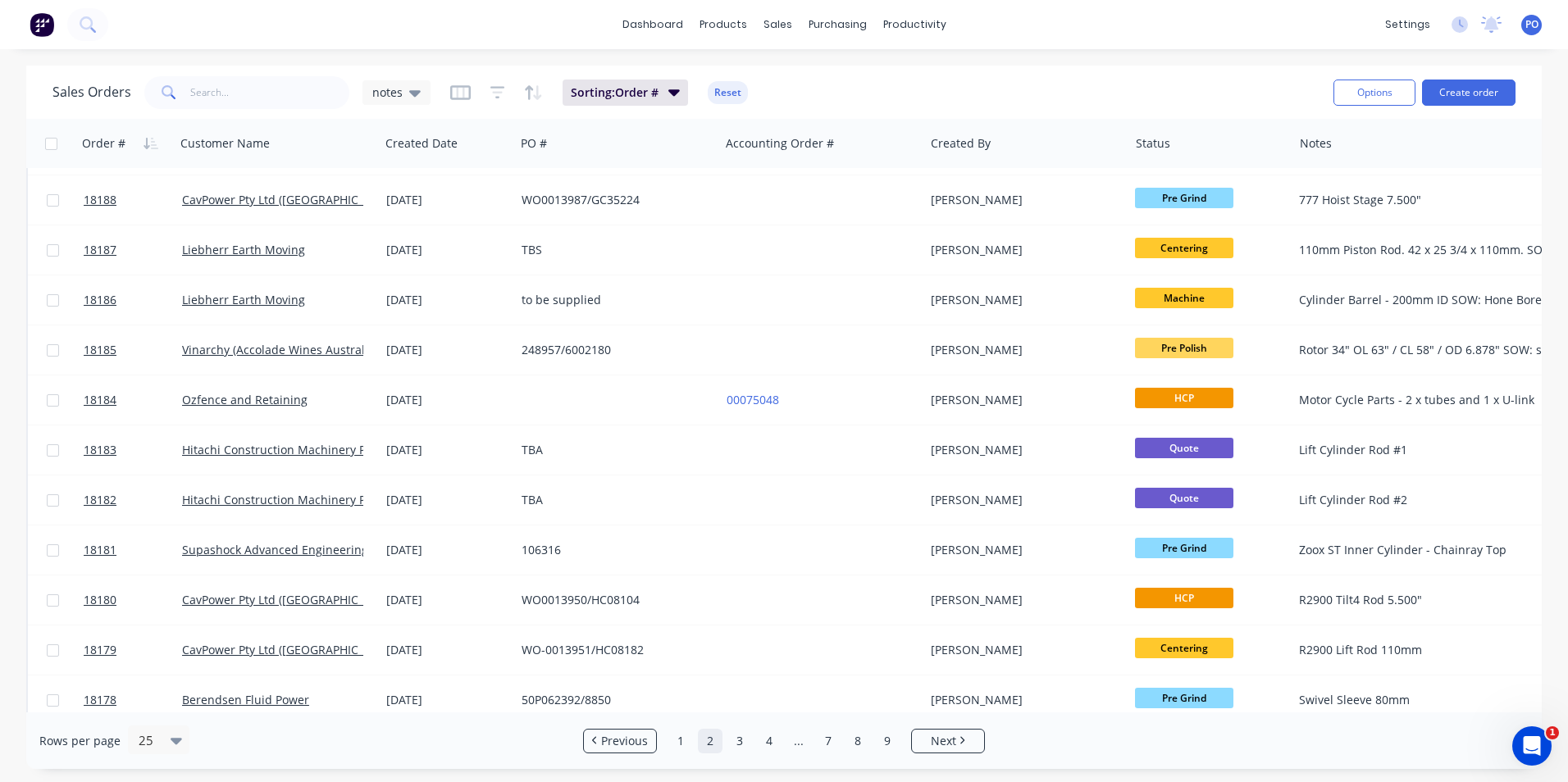
scroll to position [492, 0]
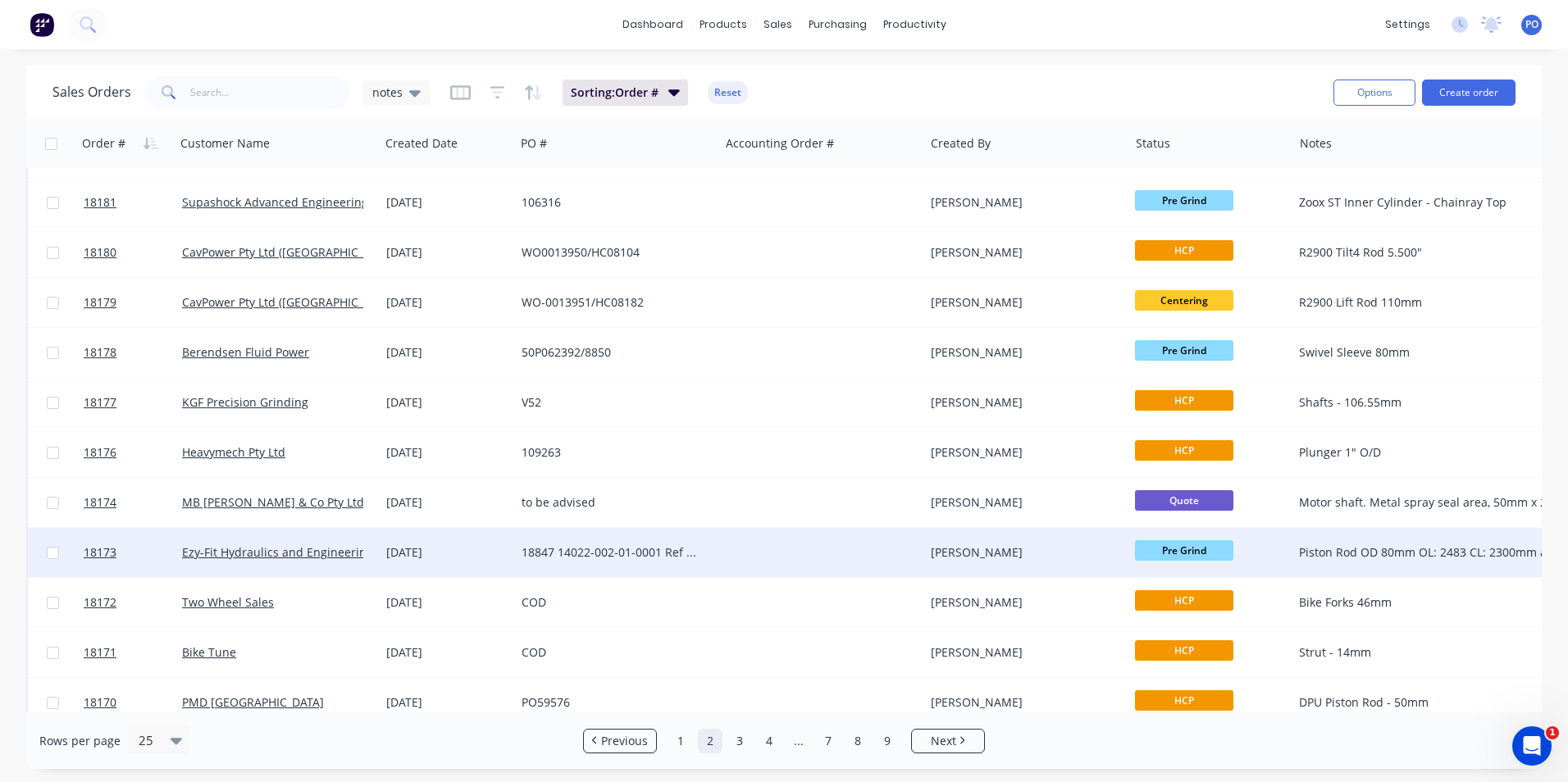
click at [824, 560] on div at bounding box center [822, 552] width 204 height 49
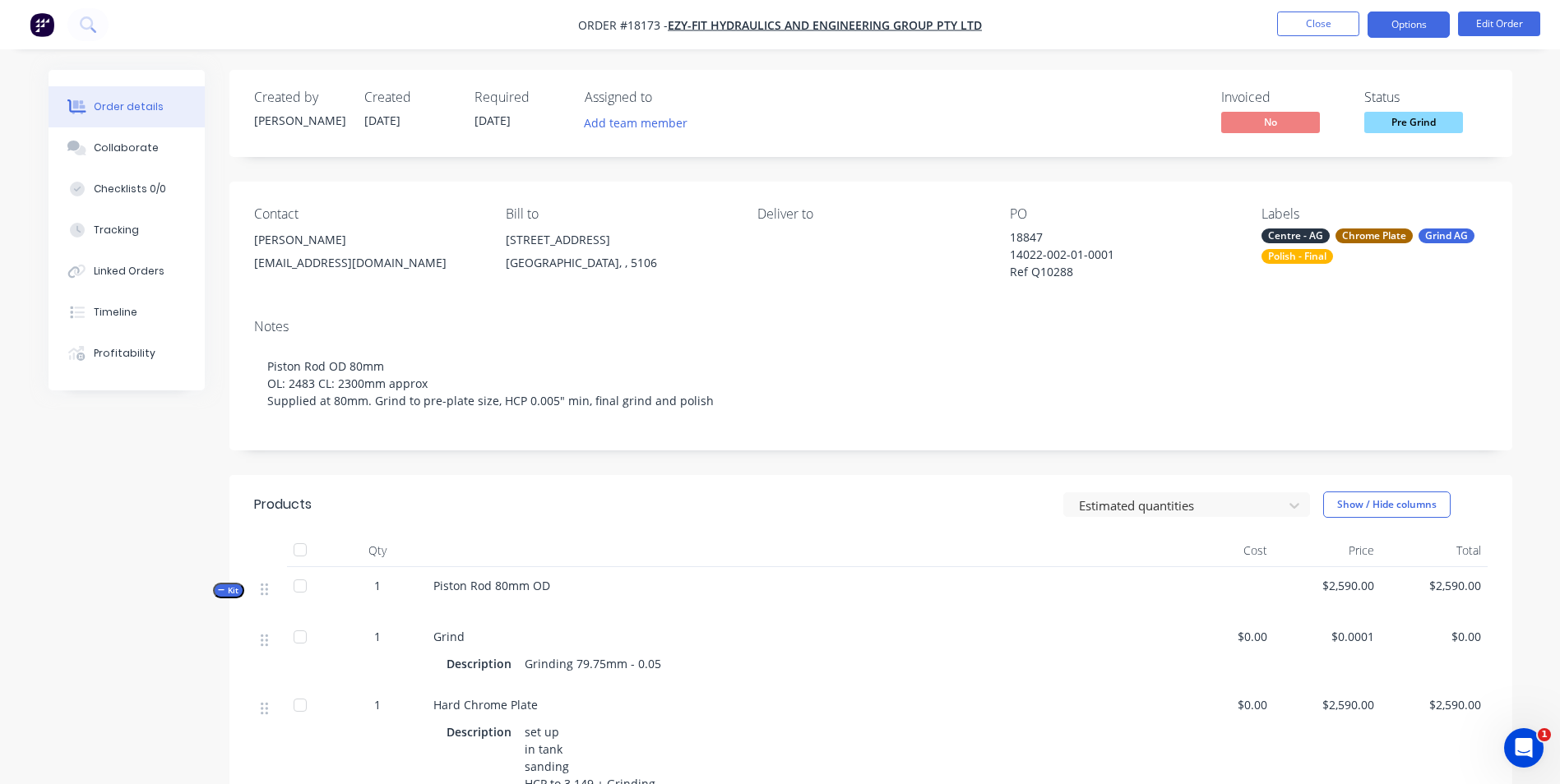
click at [1409, 23] on button "Options" at bounding box center [1408, 25] width 82 height 27
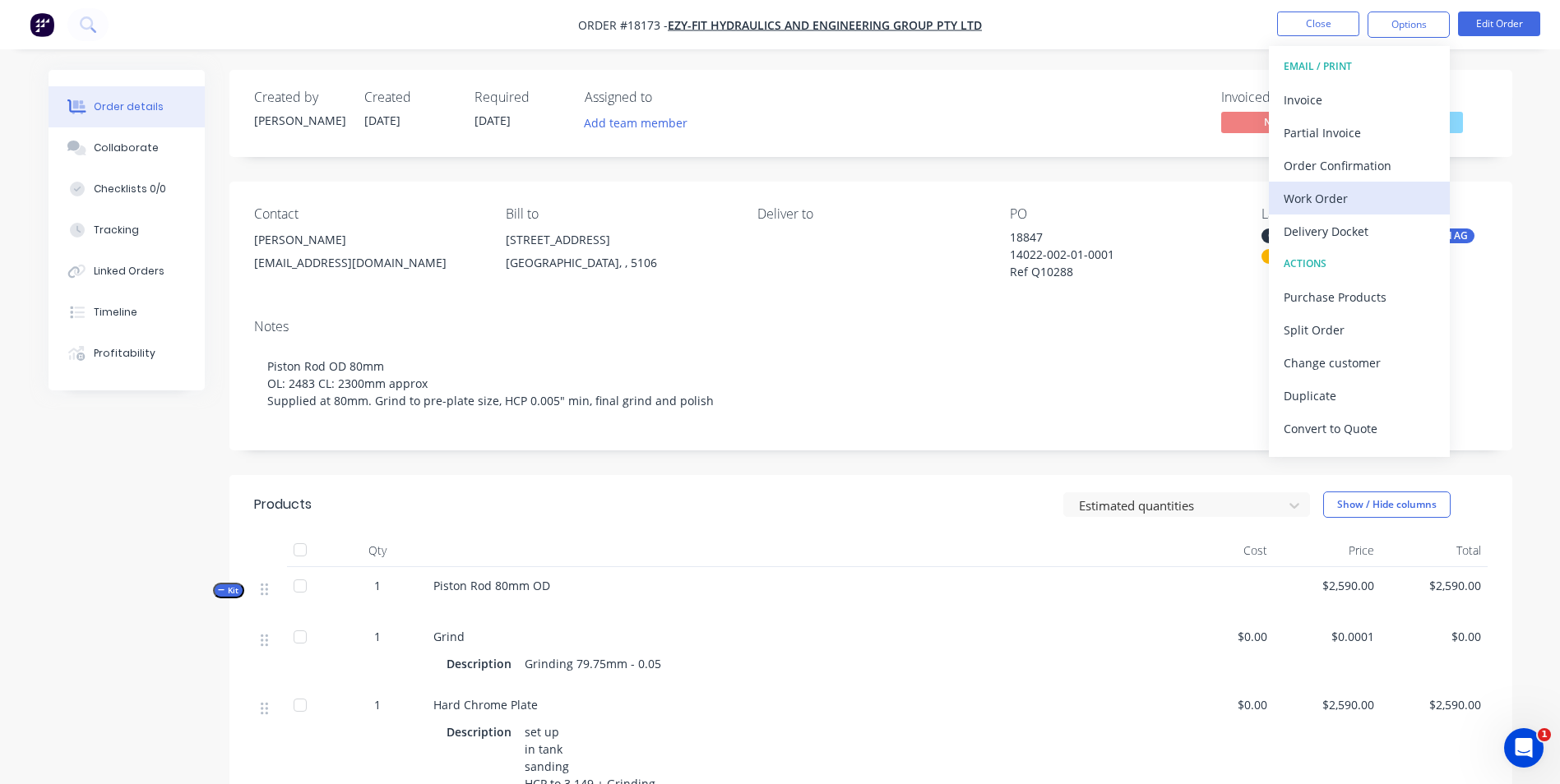
click at [1368, 196] on div "Work Order" at bounding box center [1360, 198] width 152 height 24
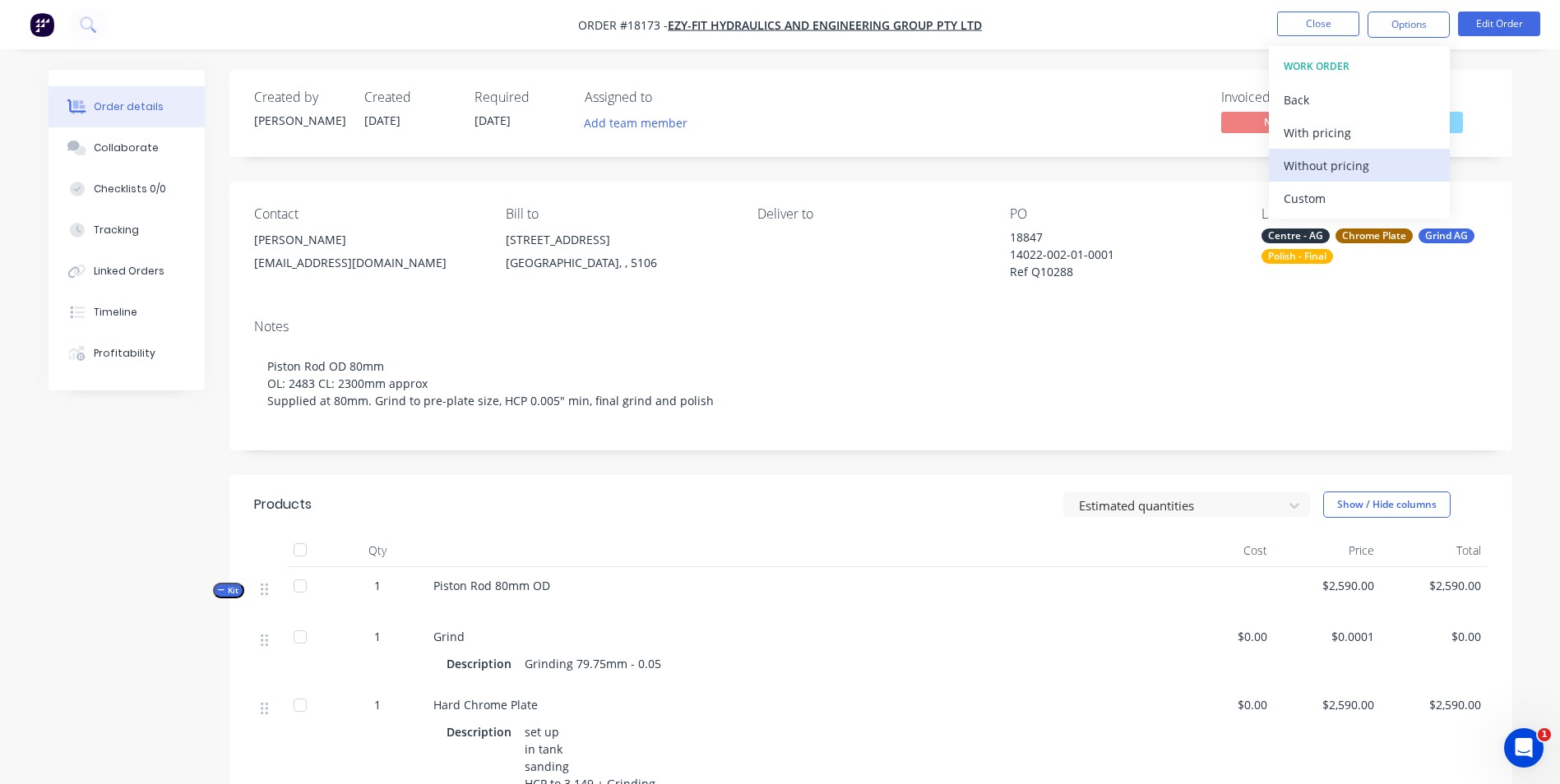
click at [1367, 174] on div "Without pricing" at bounding box center [1360, 165] width 152 height 24
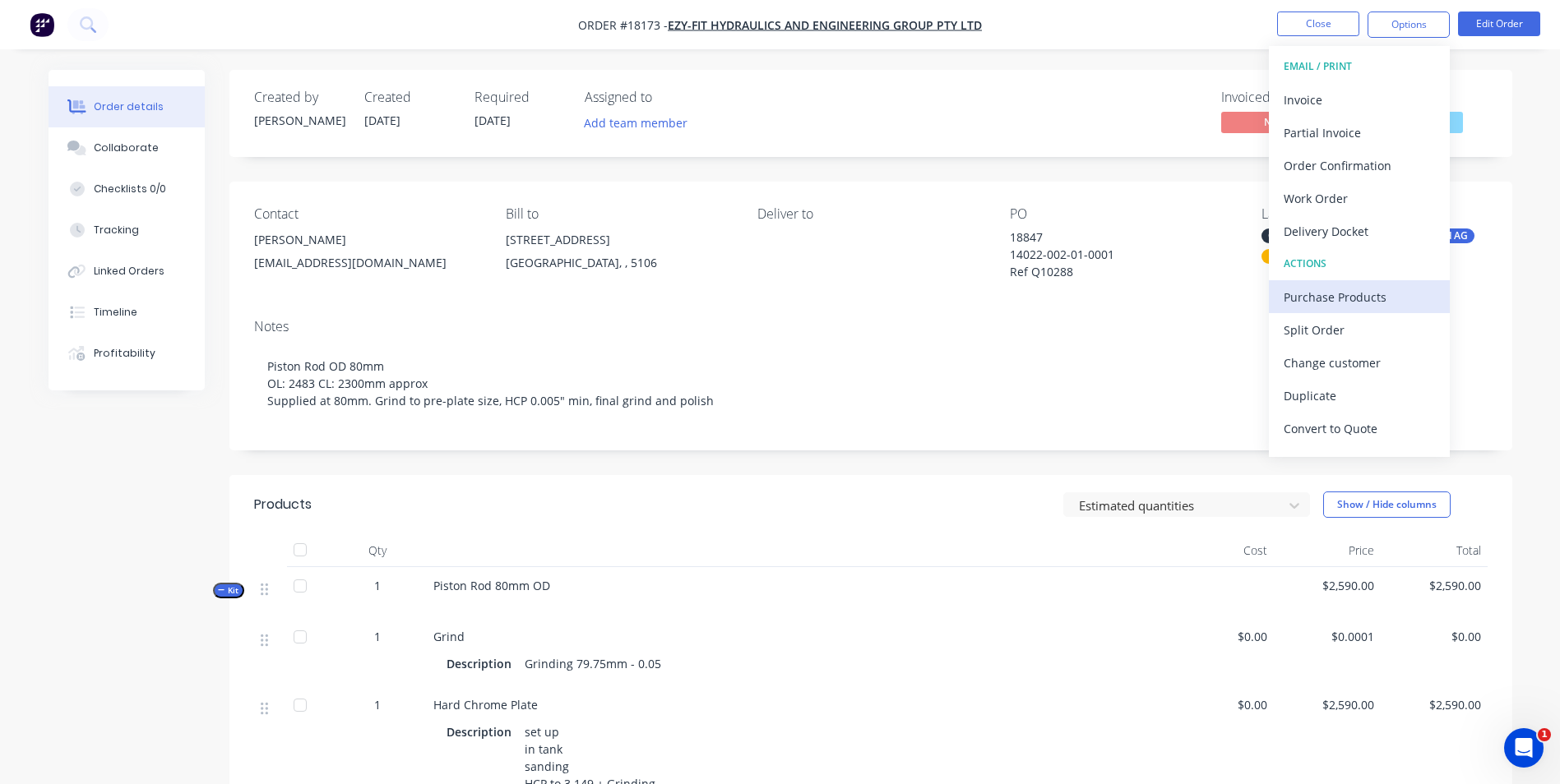
click at [1385, 300] on div "Purchase Products" at bounding box center [1360, 297] width 152 height 24
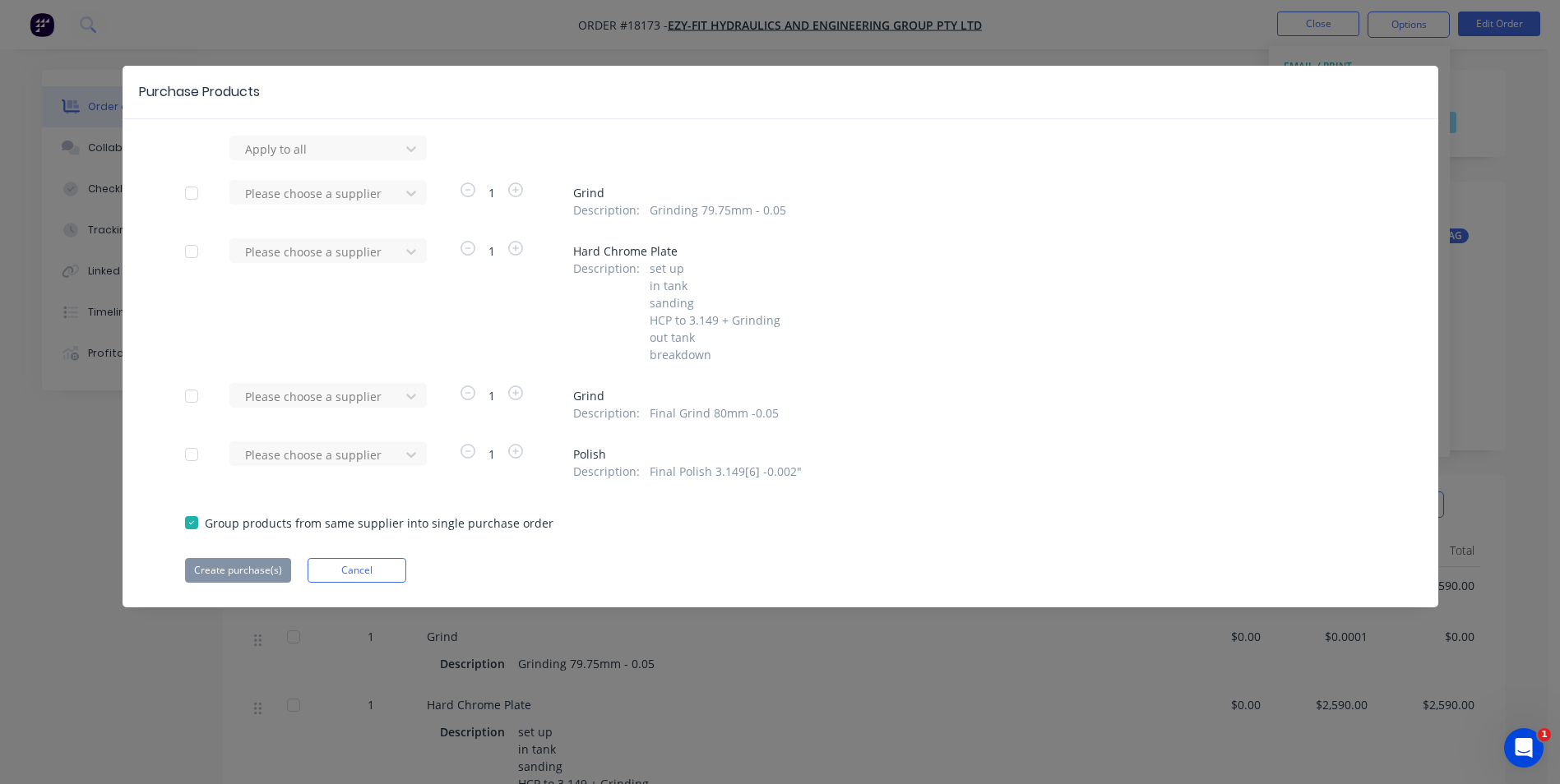
click at [186, 193] on div at bounding box center [191, 192] width 33 height 33
click at [412, 191] on icon at bounding box center [411, 193] width 17 height 17
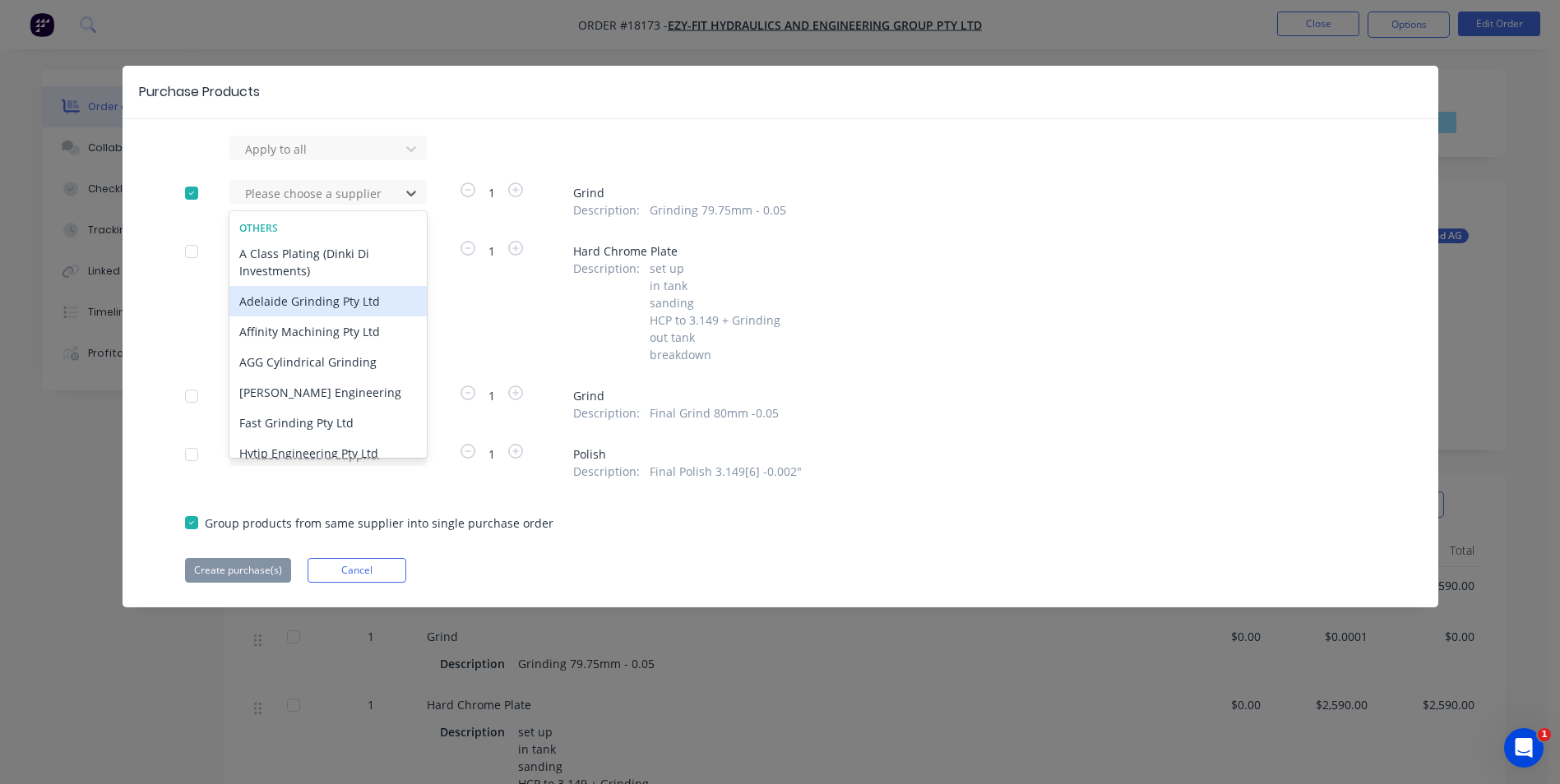
click at [350, 300] on div "Adelaide Grinding Pty Ltd" at bounding box center [328, 300] width 197 height 31
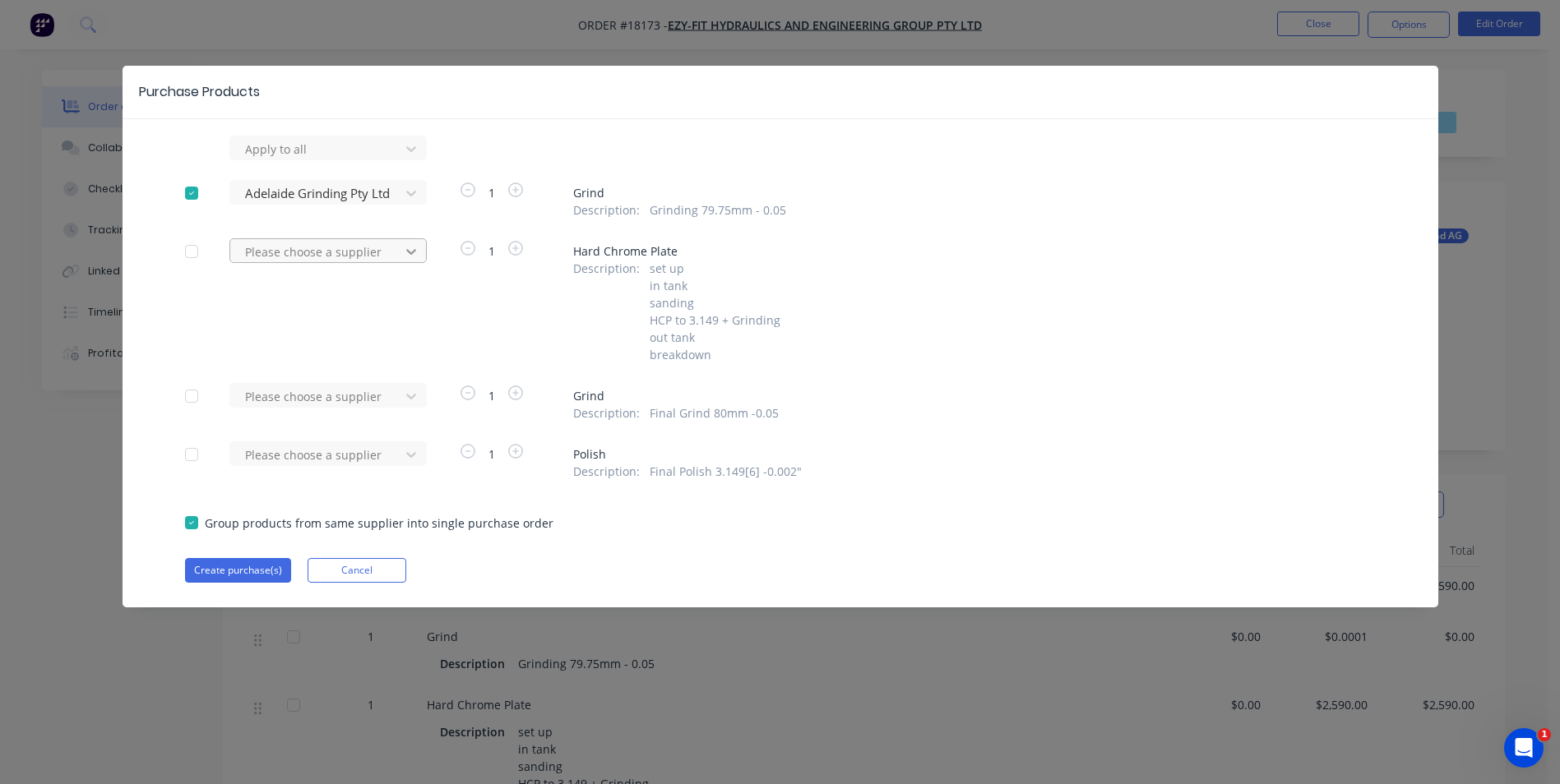
click at [415, 250] on icon at bounding box center [411, 252] width 10 height 6
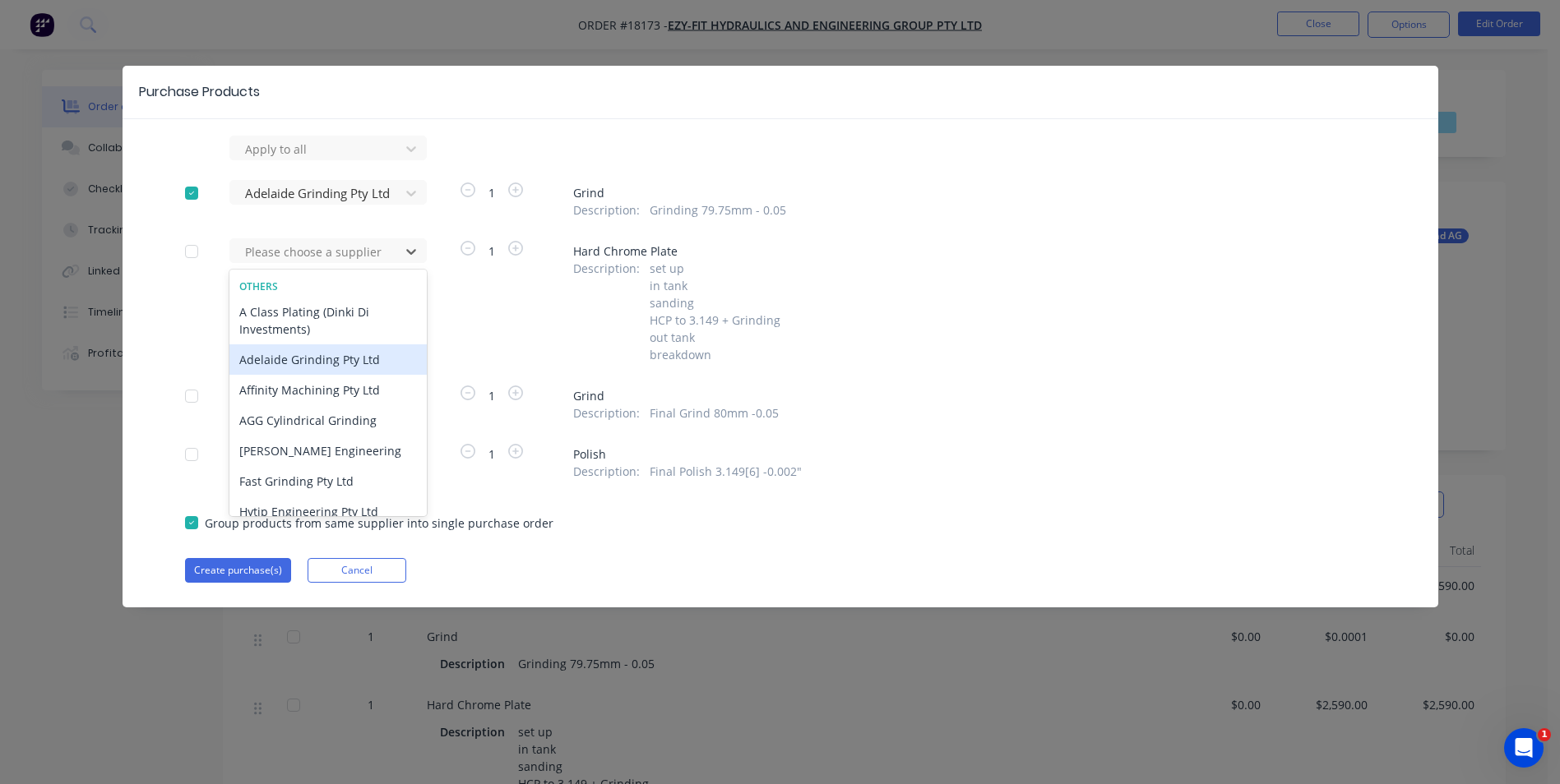
click at [371, 356] on div "Adelaide Grinding Pty Ltd" at bounding box center [328, 359] width 197 height 31
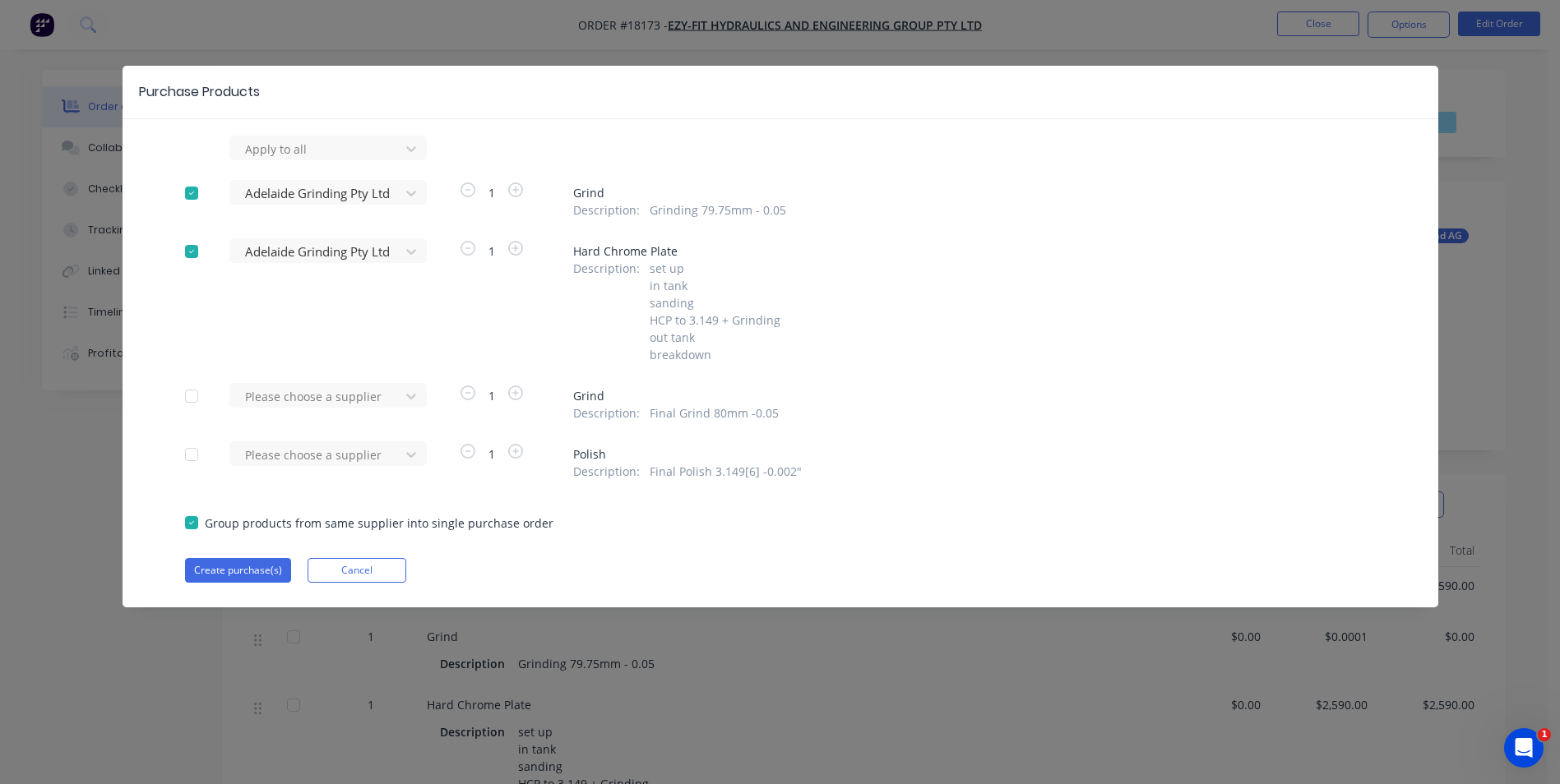
click at [194, 252] on div at bounding box center [191, 251] width 33 height 33
click at [410, 398] on icon at bounding box center [411, 397] width 10 height 6
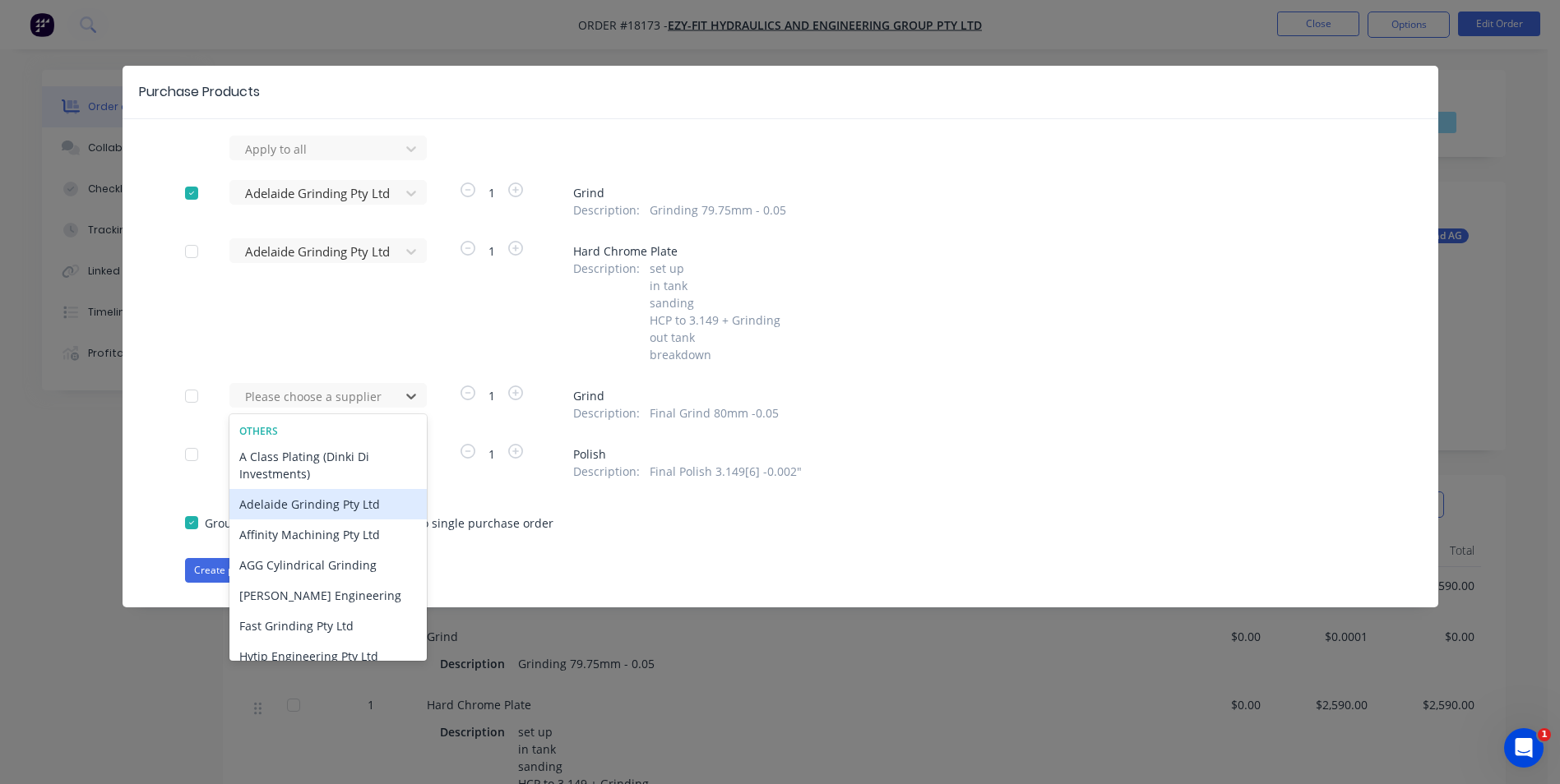
click at [376, 504] on div "Adelaide Grinding Pty Ltd" at bounding box center [328, 504] width 197 height 31
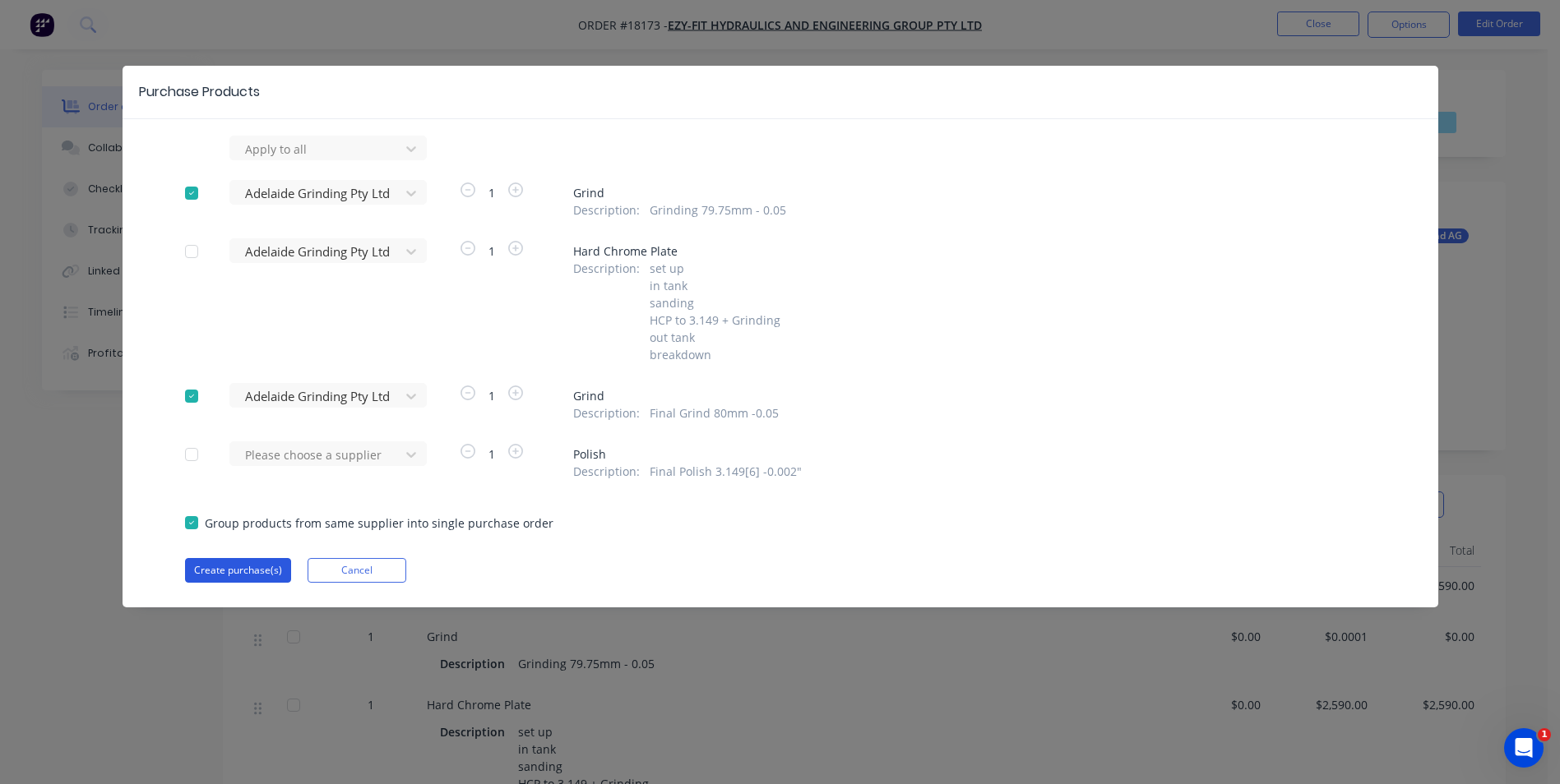
click at [256, 573] on button "Create purchase(s)" at bounding box center [238, 570] width 106 height 25
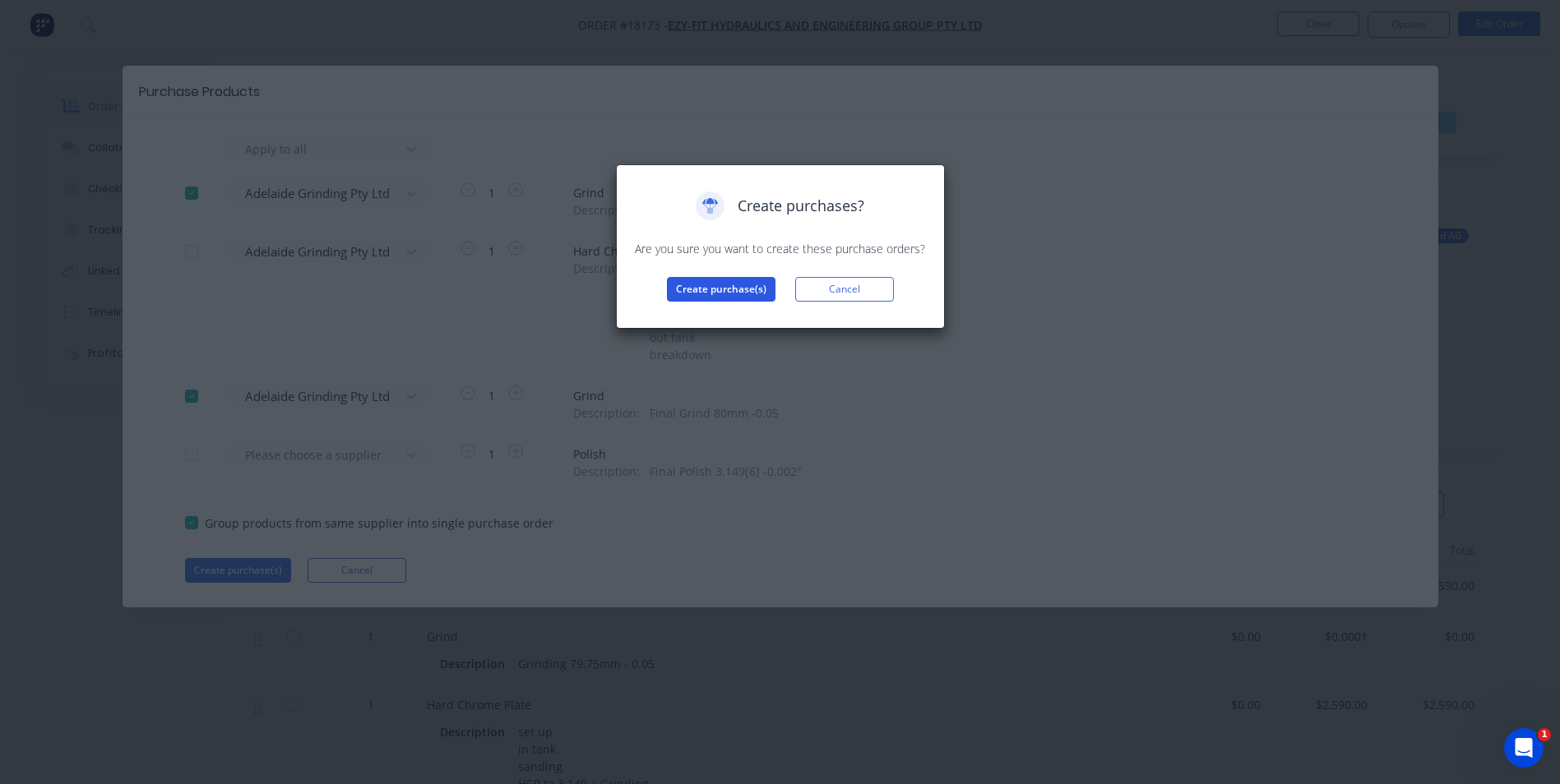
click at [736, 296] on button "Create purchase(s)" at bounding box center [721, 289] width 108 height 25
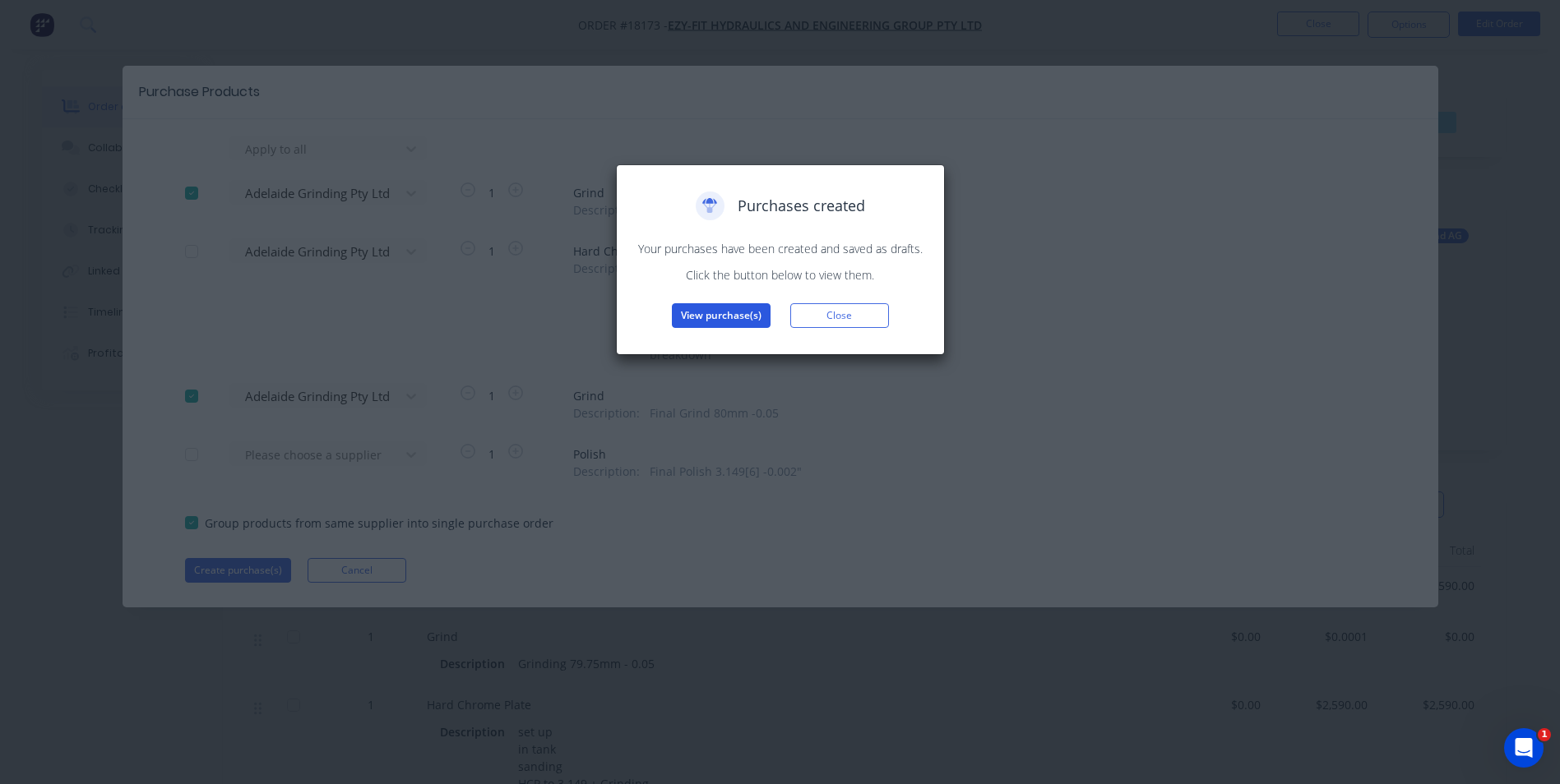
click at [740, 320] on button "View purchase(s)" at bounding box center [721, 315] width 99 height 25
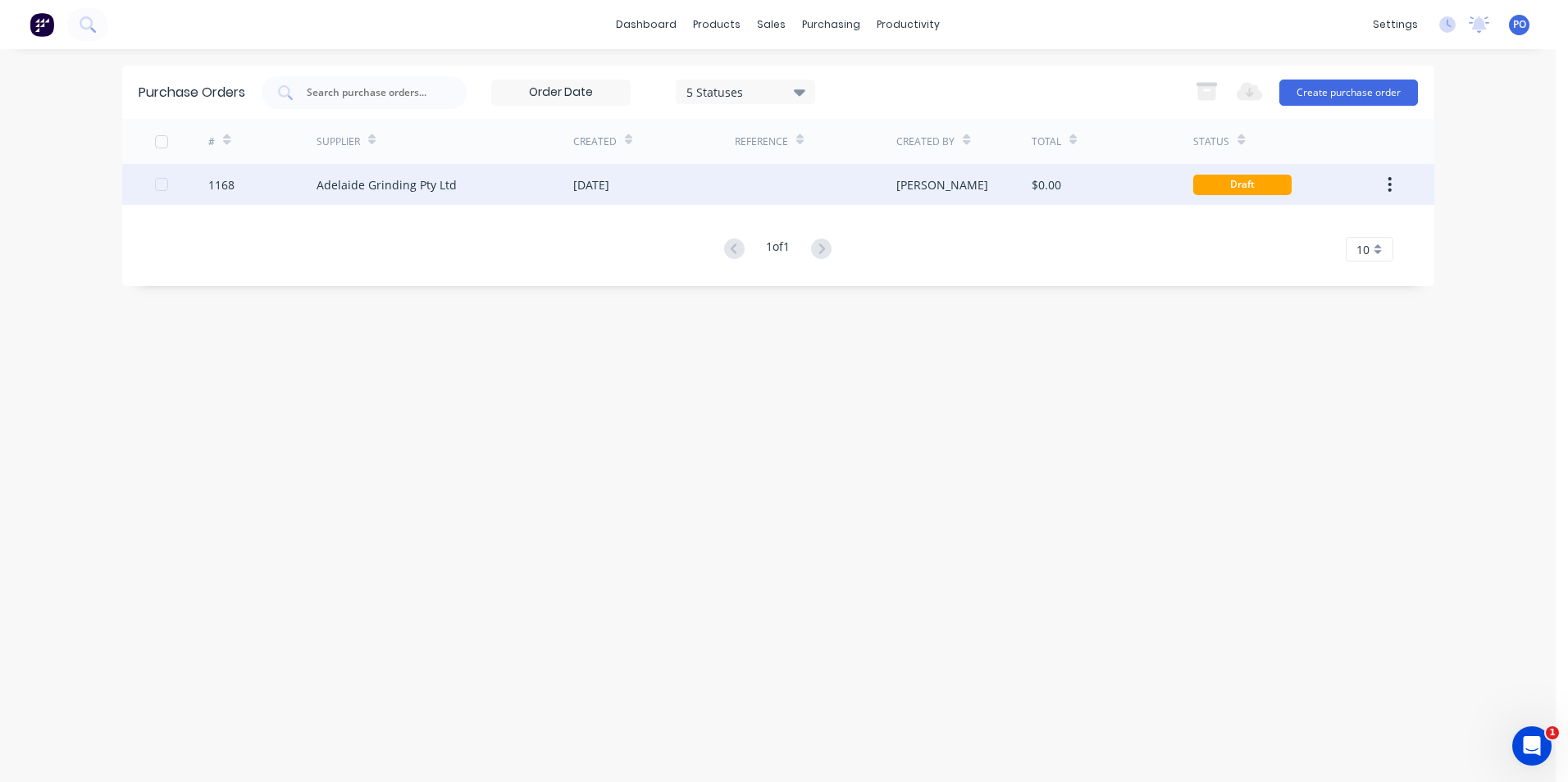
click at [737, 177] on div at bounding box center [815, 185] width 161 height 41
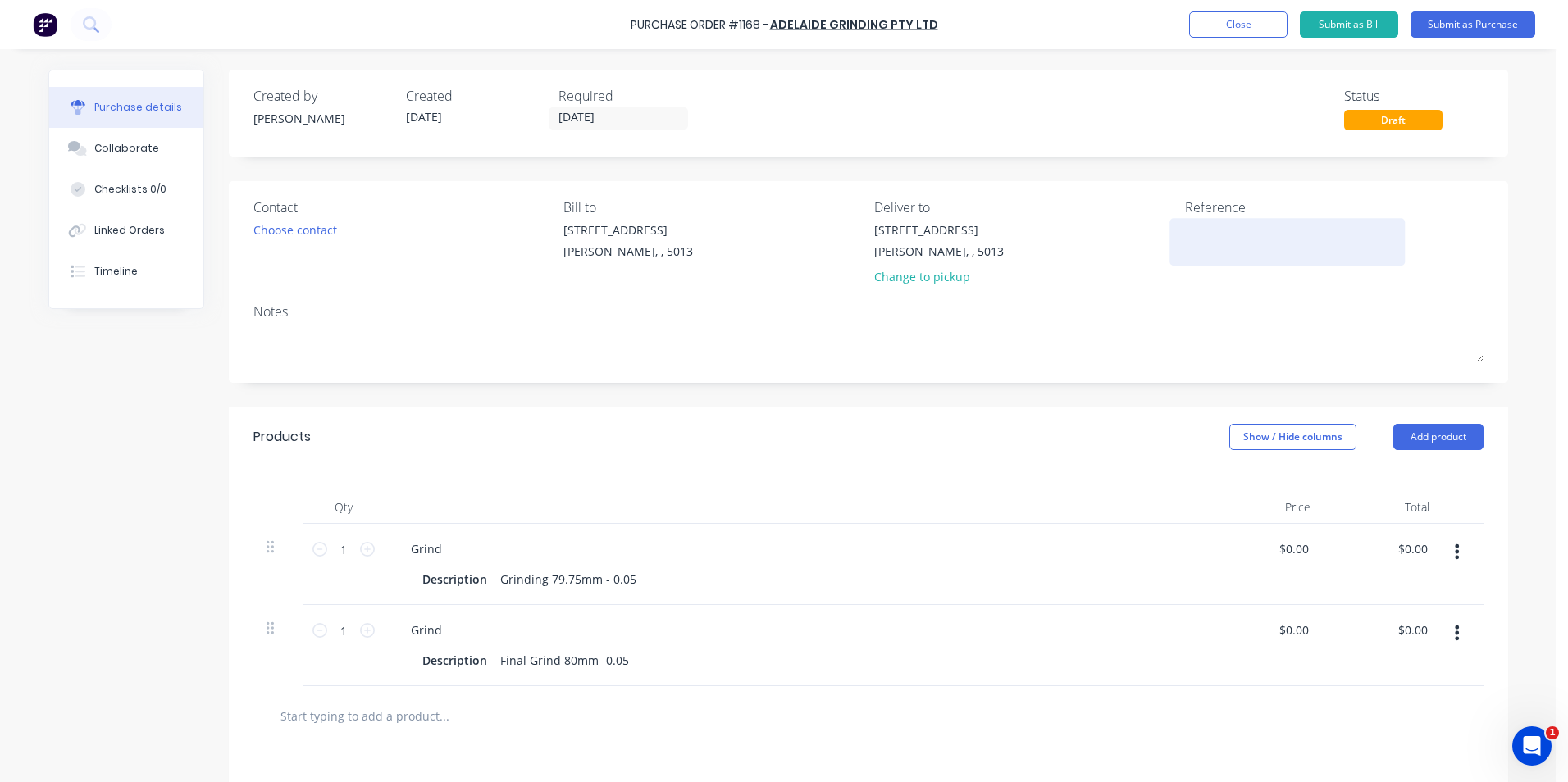
click at [1185, 242] on textarea at bounding box center [1287, 240] width 205 height 37
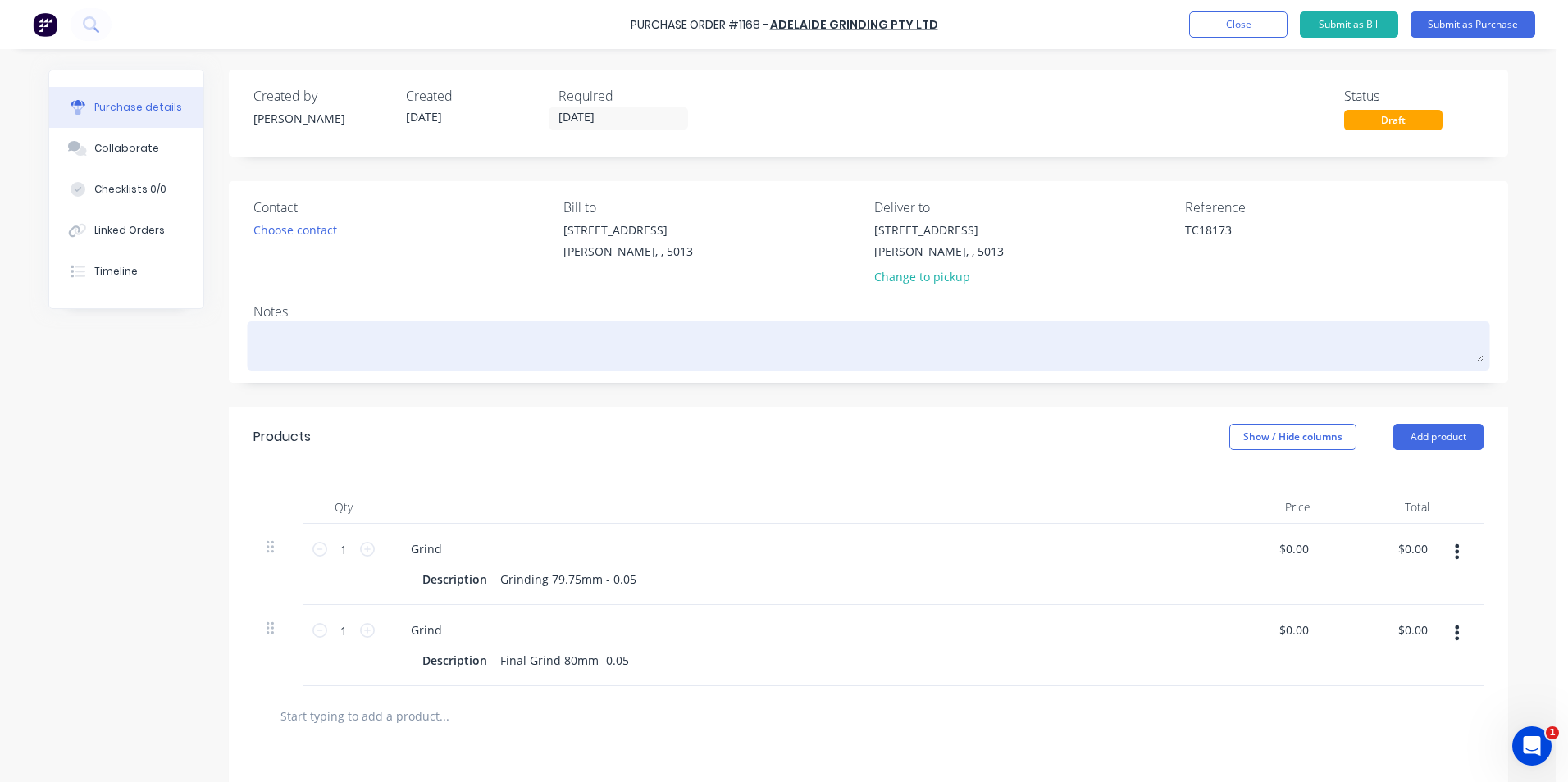
type textarea "TC18173"
click at [324, 356] on textarea at bounding box center [868, 344] width 1230 height 37
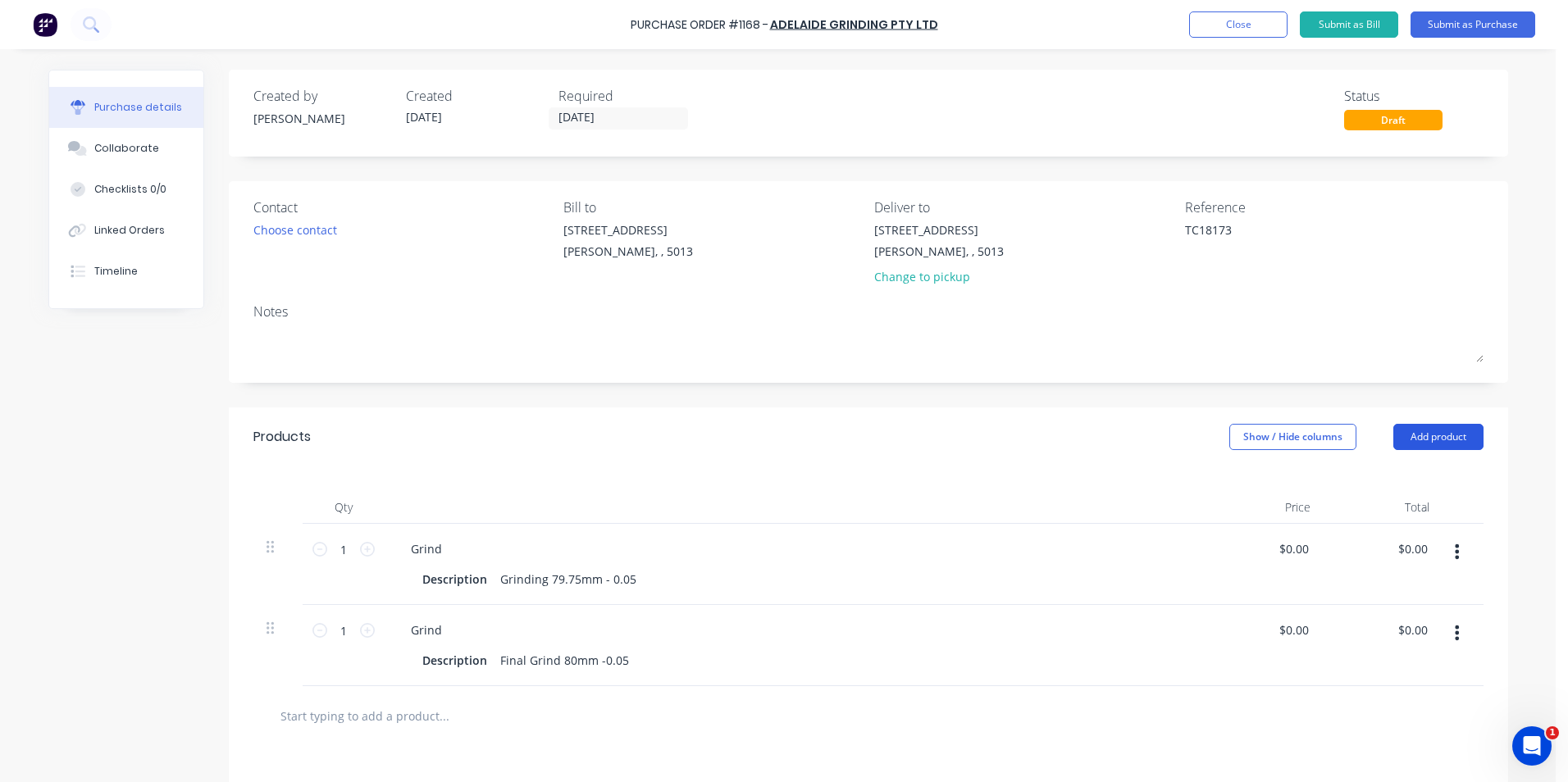
click at [1451, 448] on button "Add product" at bounding box center [1438, 436] width 90 height 27
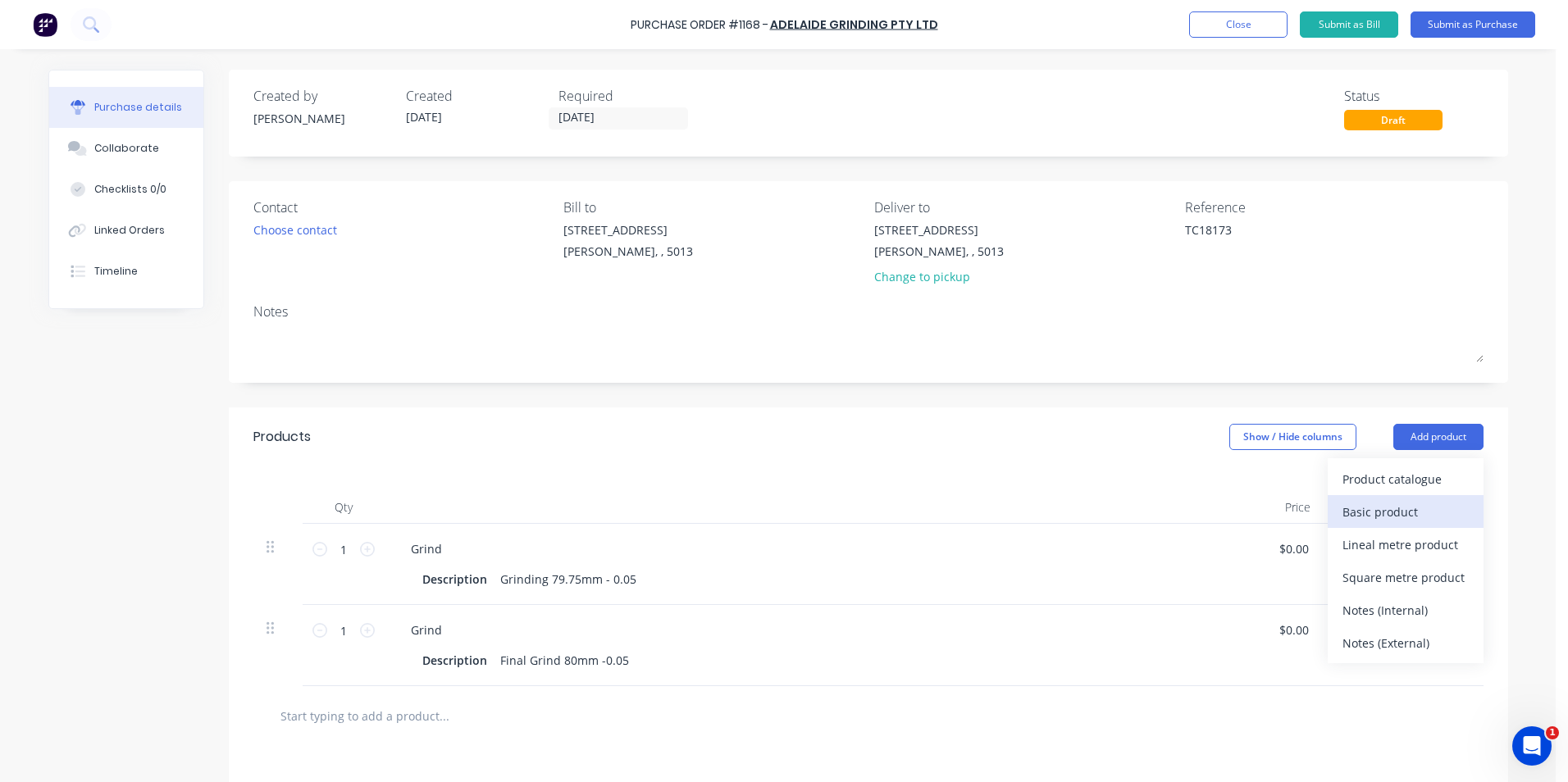
click at [1412, 505] on div "Basic product" at bounding box center [1405, 512] width 127 height 24
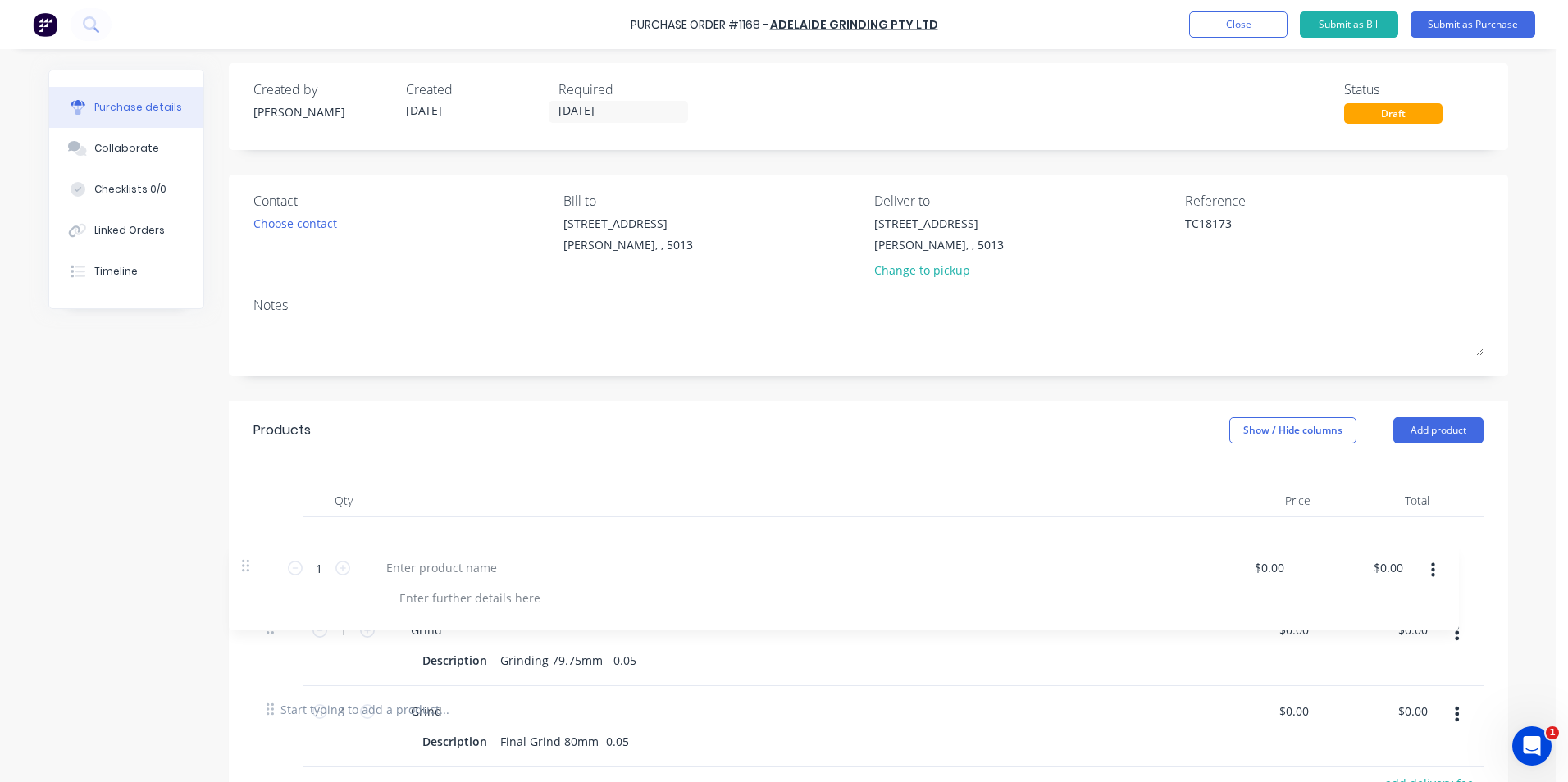
scroll to position [9, 0]
drag, startPoint x: 266, startPoint y: 712, endPoint x: 257, endPoint y: 516, distance: 196.2
click at [257, 516] on div "1 1 Grind Description Grinding 79.75mm - 0.05 $0.00 $0.00 $0.00 $0.00 1 1 Grind…" at bounding box center [868, 595] width 1230 height 162
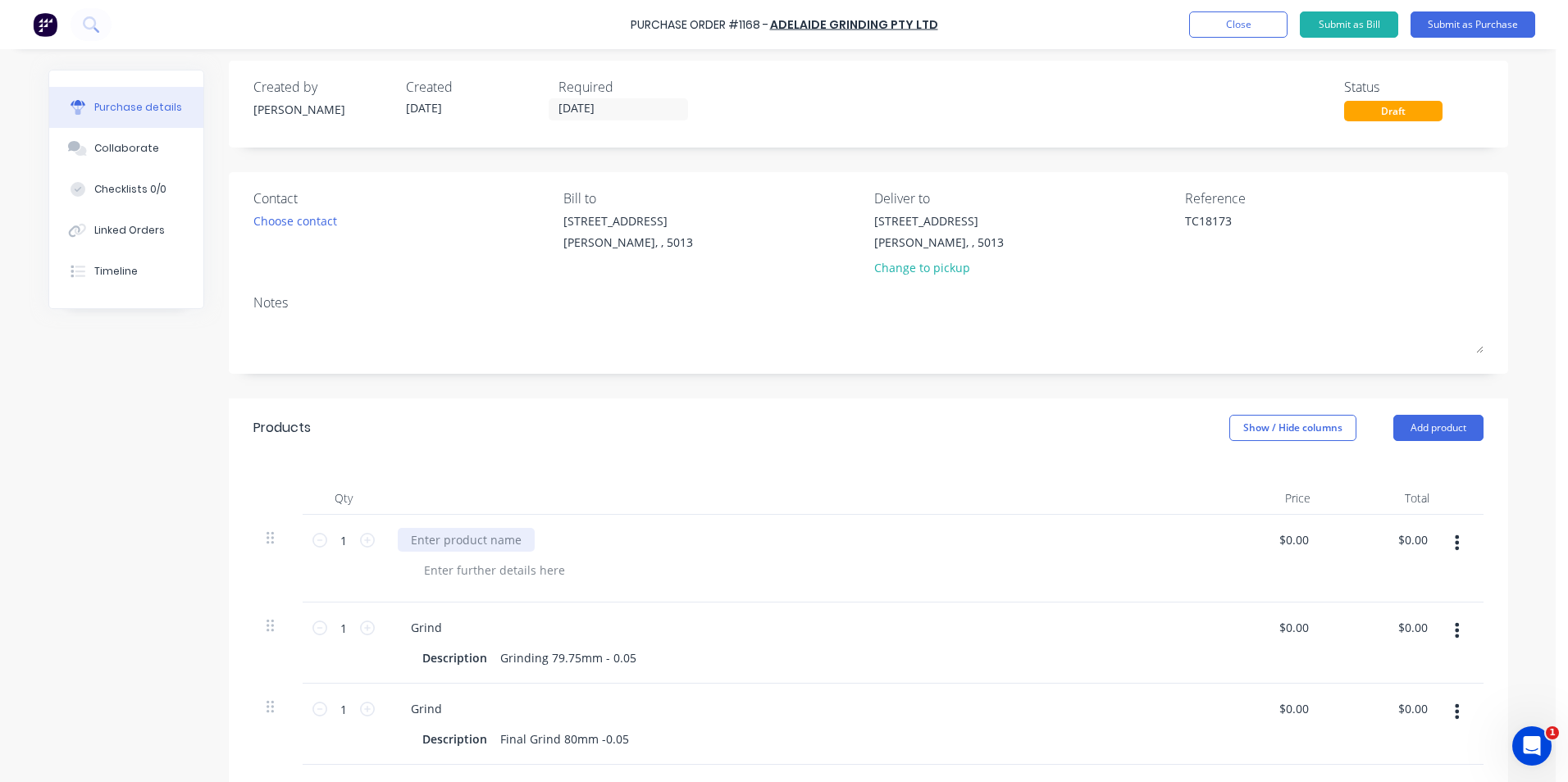
click at [434, 542] on div at bounding box center [466, 539] width 137 height 24
drag, startPoint x: 505, startPoint y: 542, endPoint x: 406, endPoint y: 538, distance: 99.1
click at [406, 538] on div "Piston Rod 80mm" at bounding box center [459, 539] width 122 height 24
copy div "Piston Rod 80mm"
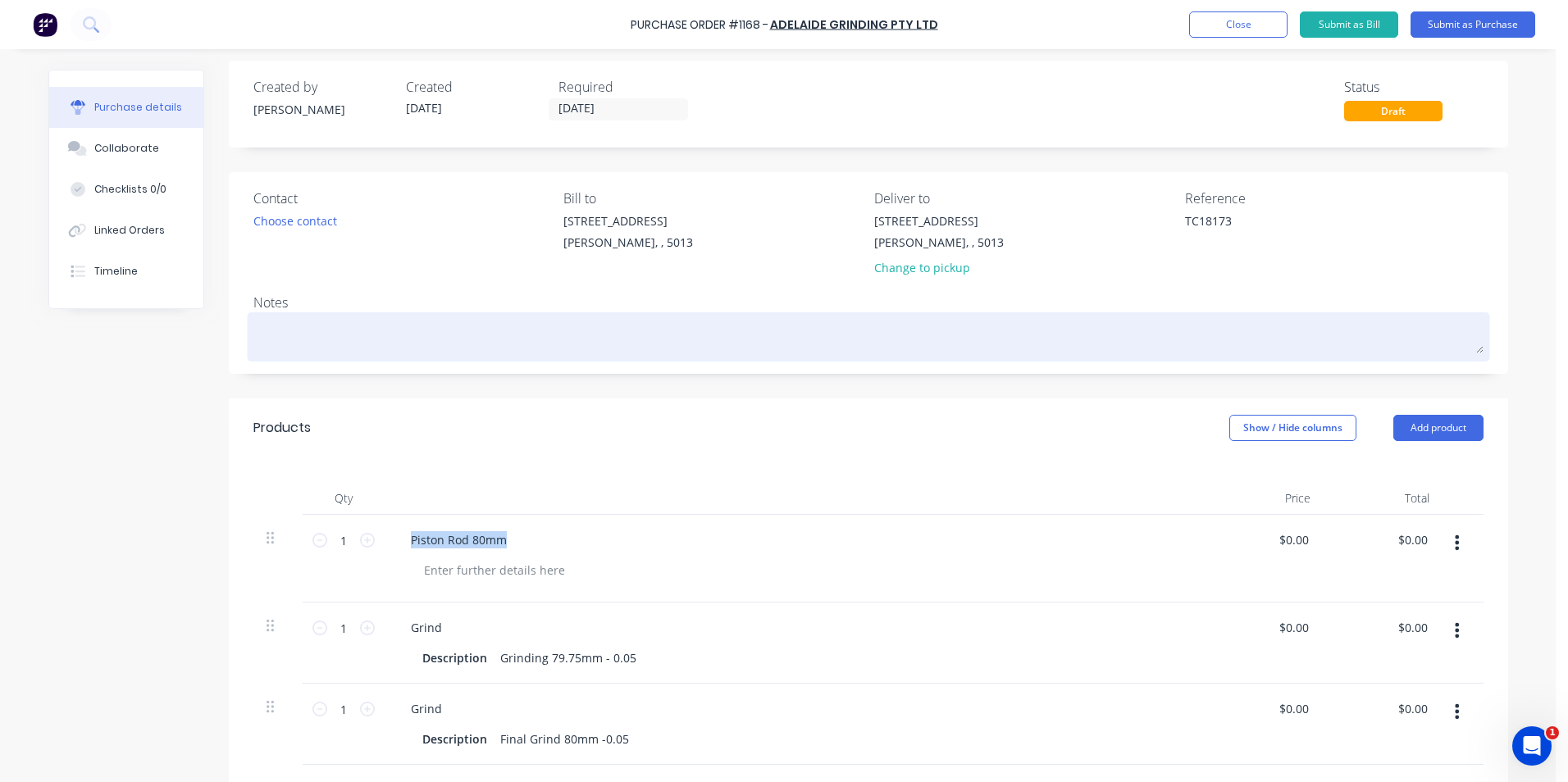
click at [297, 338] on textarea at bounding box center [868, 335] width 1230 height 37
paste textarea "Piston Rod 80mm"
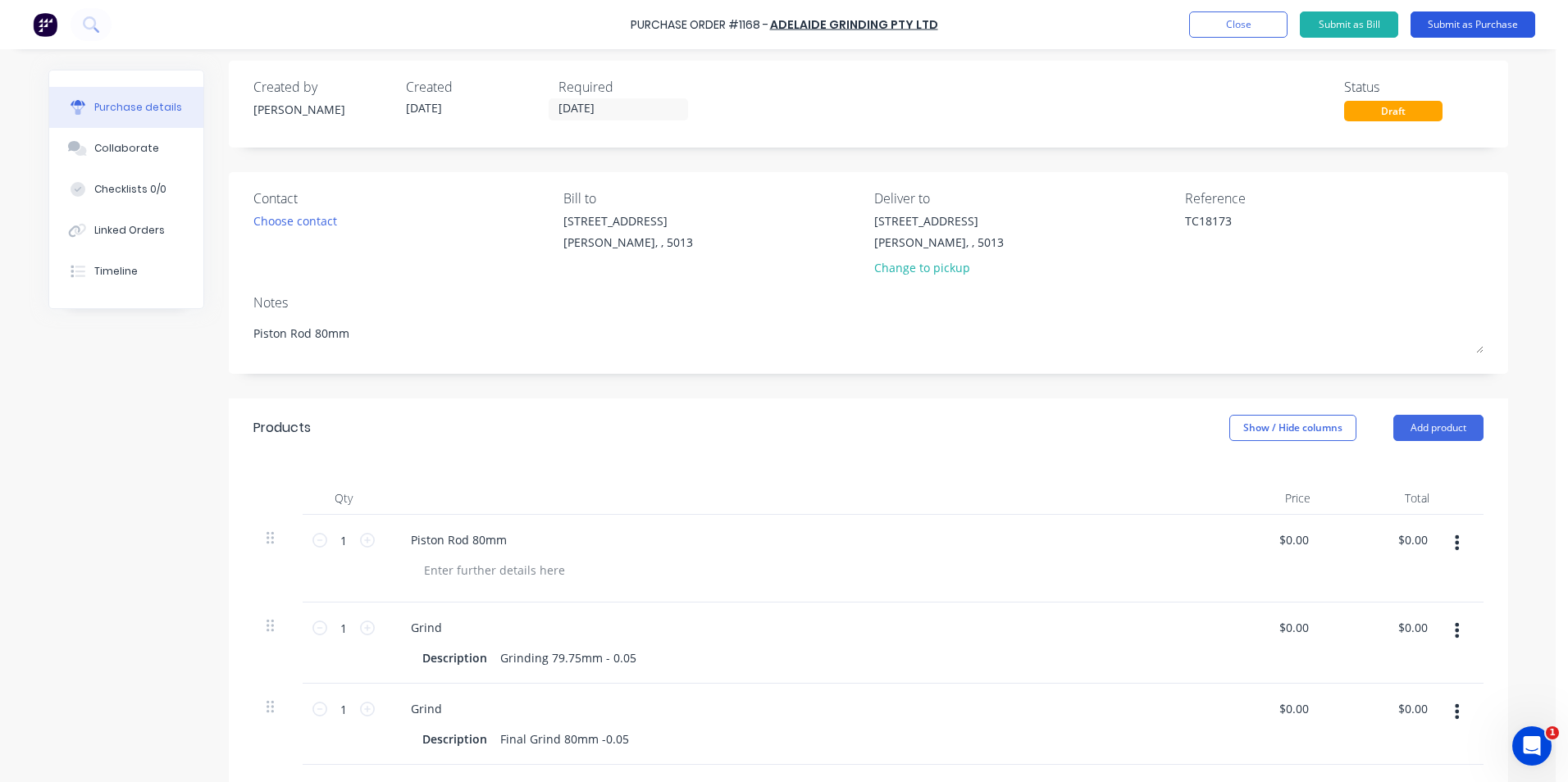
type textarea "Piston Rod 80mm"
click at [1490, 28] on button "Submit as Purchase" at bounding box center [1472, 25] width 125 height 27
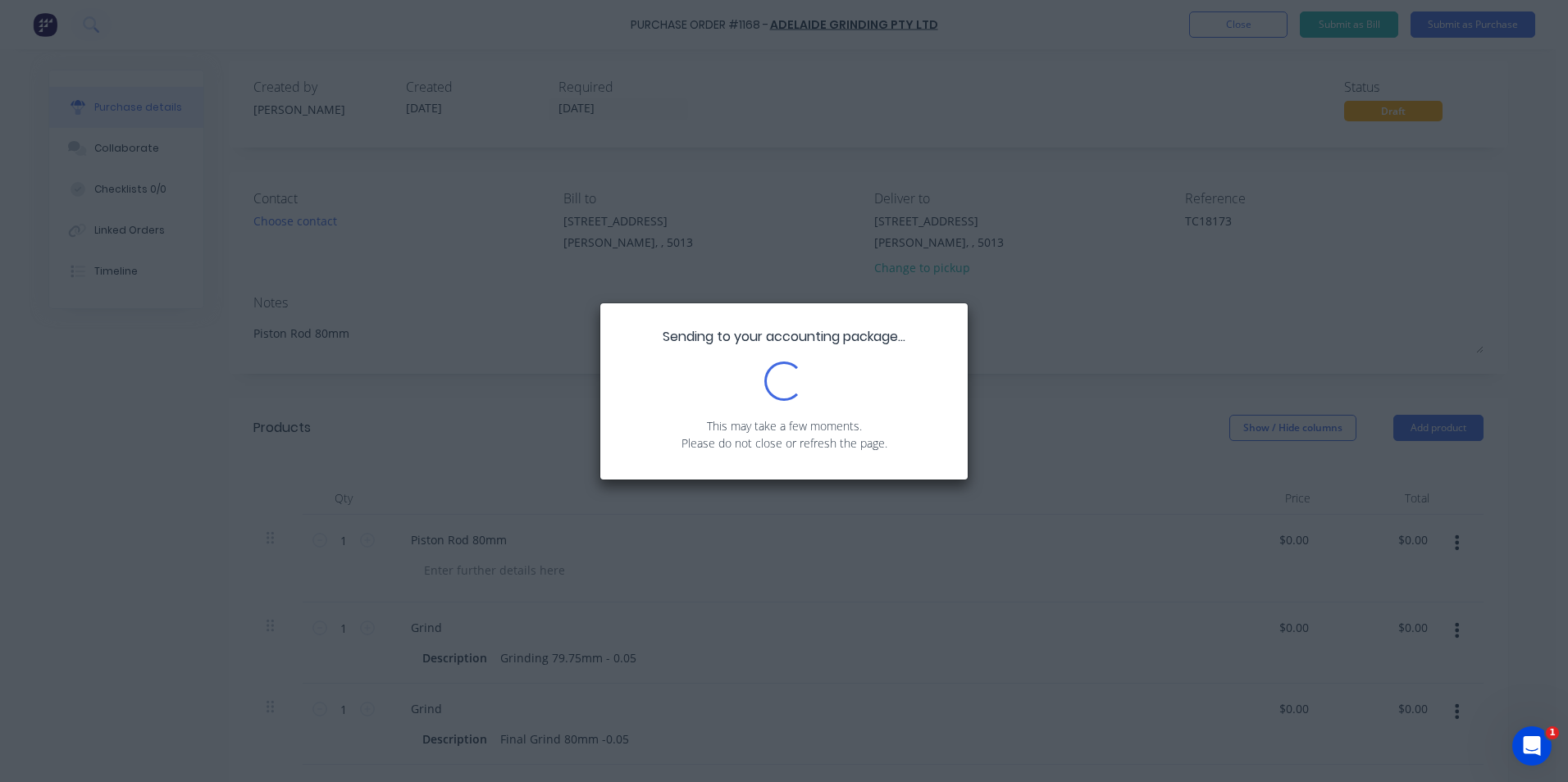
scroll to position [0, 0]
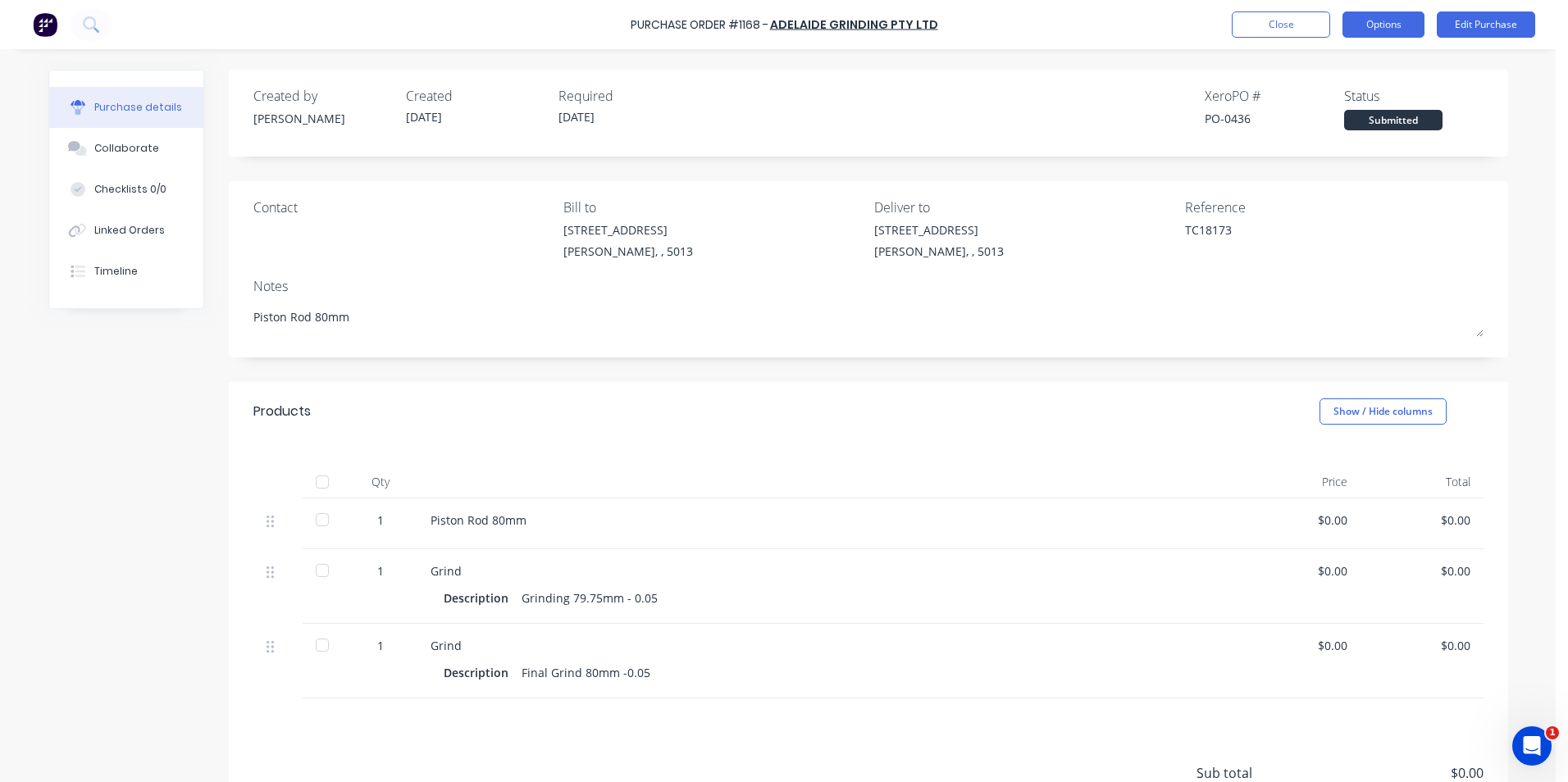
click at [1391, 19] on button "Options" at bounding box center [1382, 25] width 82 height 27
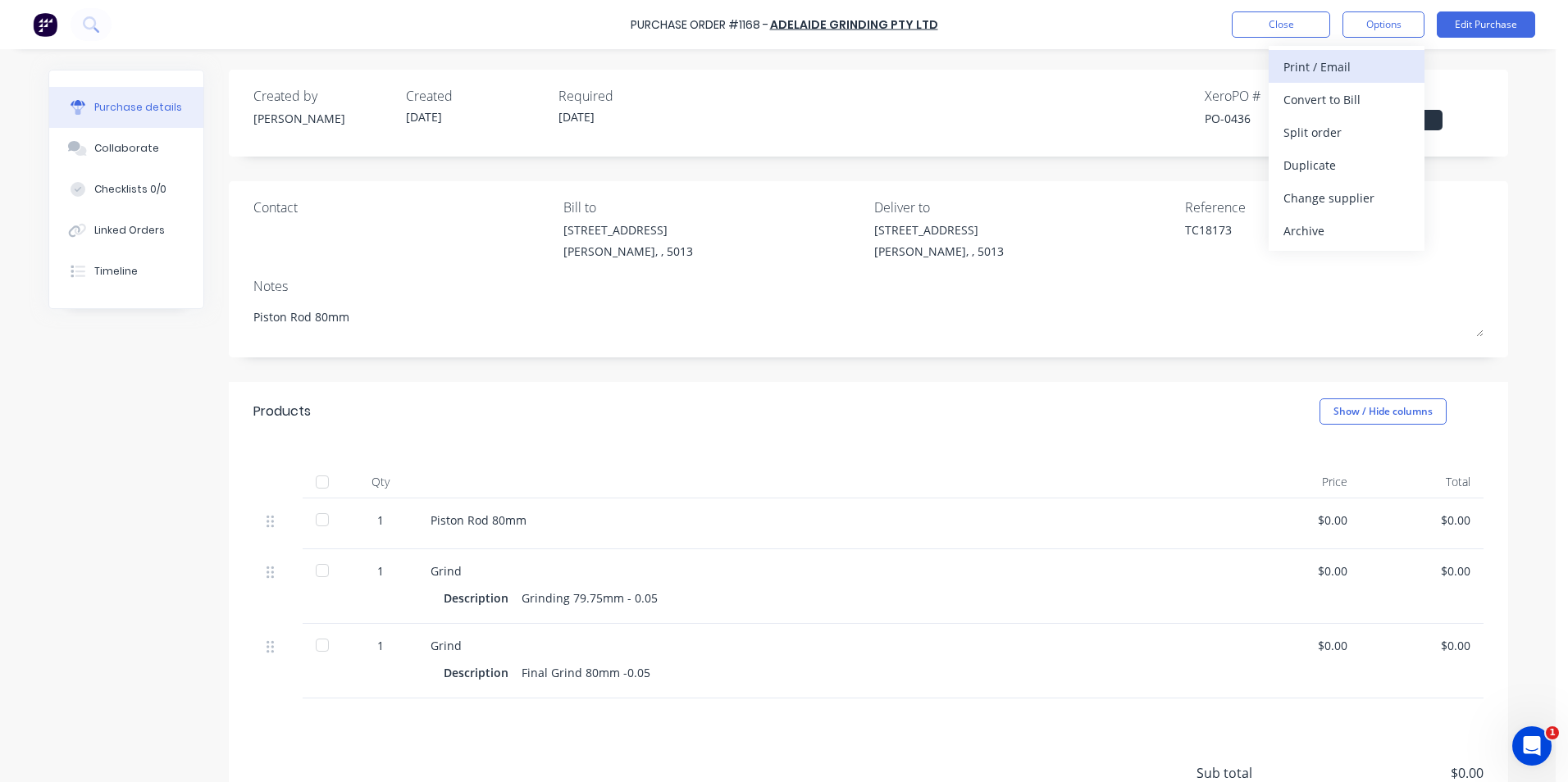
click at [1357, 68] on div "Print / Email" at bounding box center [1346, 67] width 127 height 24
click at [1390, 132] on div "Without pricing" at bounding box center [1346, 133] width 127 height 24
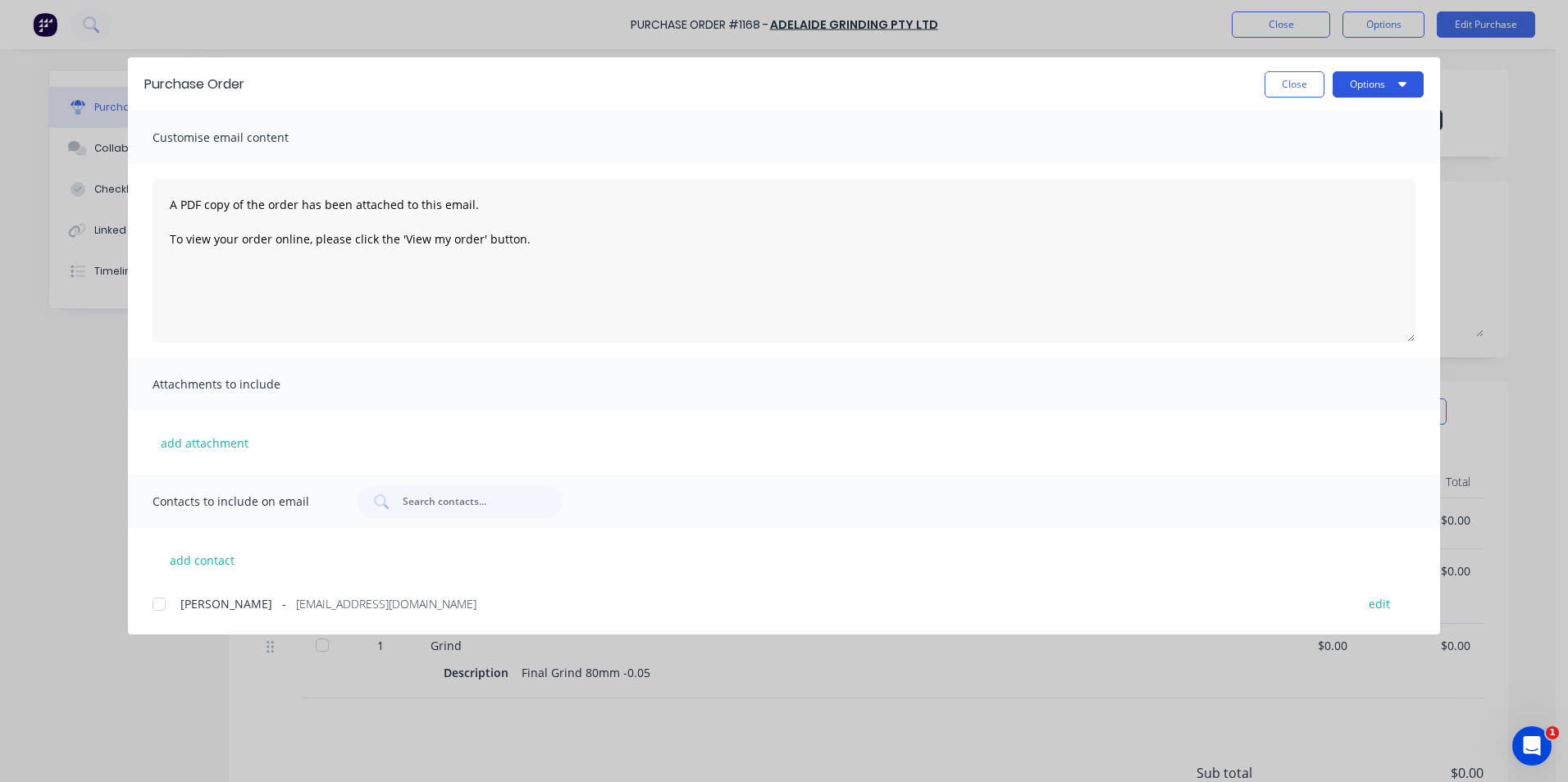
click at [1405, 83] on icon "button" at bounding box center [1402, 84] width 8 height 5
click at [1312, 162] on div "Print" at bounding box center [1345, 158] width 127 height 24
click at [1286, 83] on button "Close" at bounding box center [1294, 84] width 60 height 27
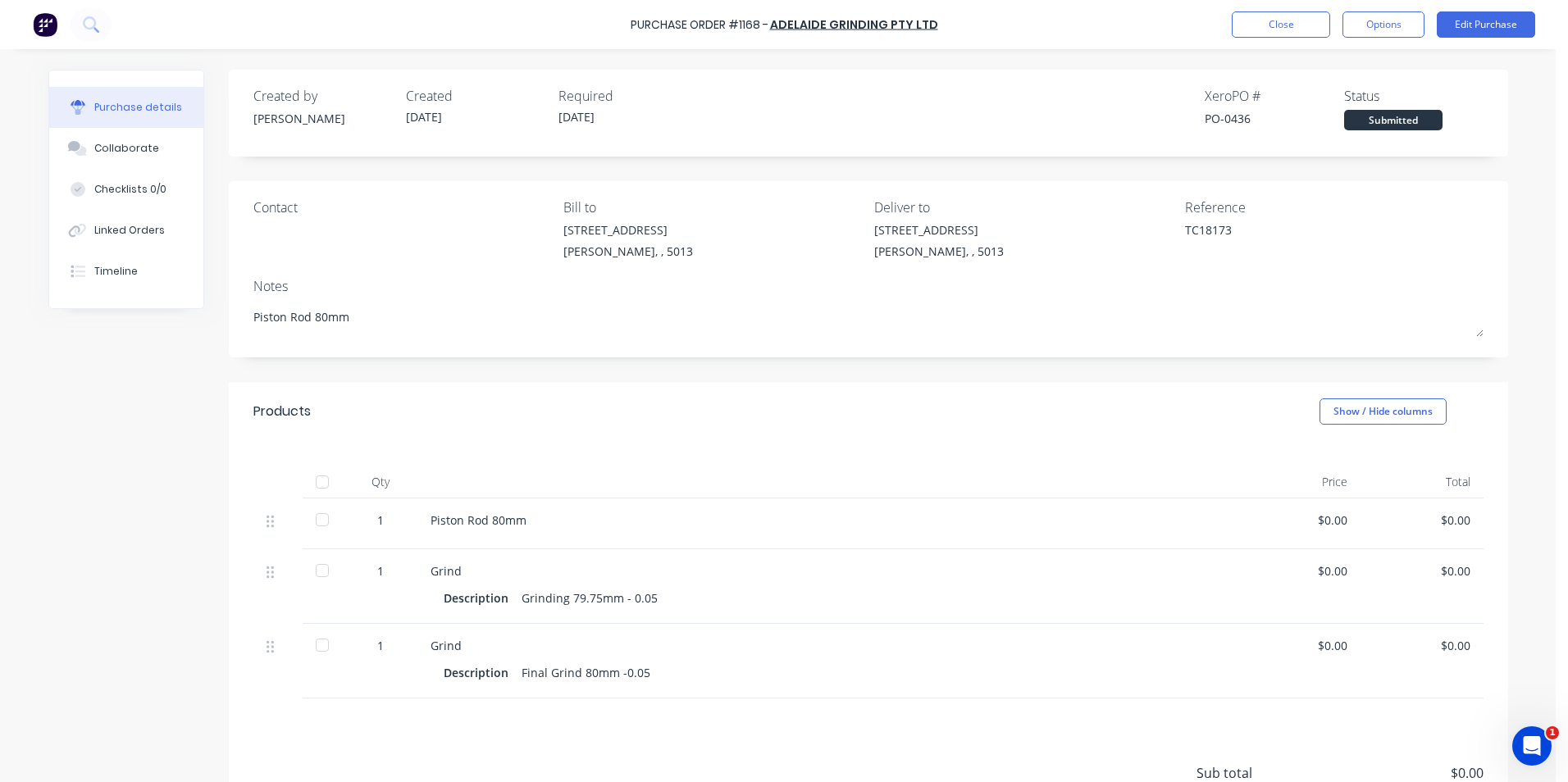
click at [585, 107] on label "[DATE]" at bounding box center [618, 118] width 140 height 23
click at [1490, 28] on button "Edit Purchase" at bounding box center [1485, 25] width 98 height 27
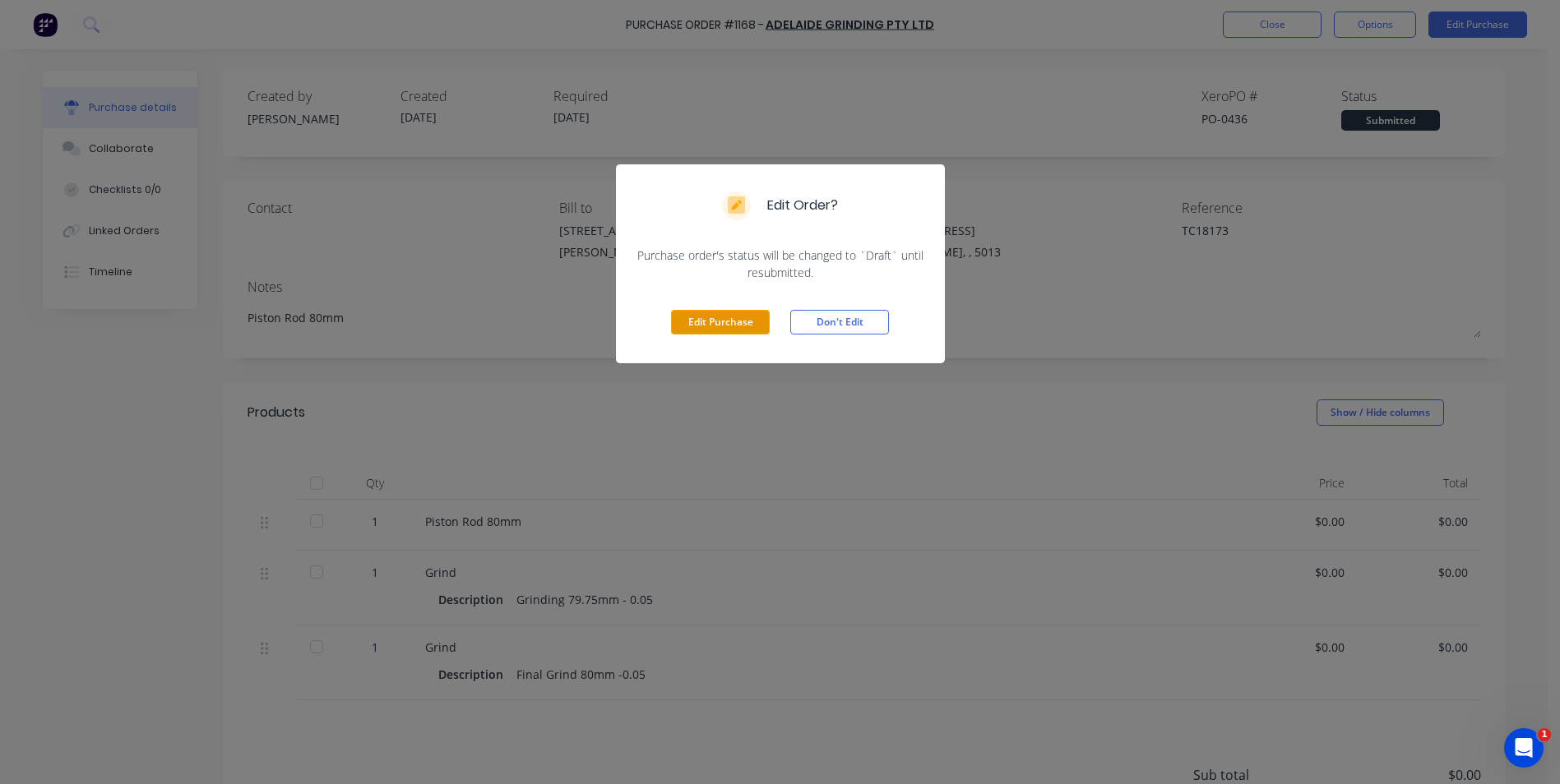
click at [748, 324] on button "Edit Purchase" at bounding box center [720, 322] width 99 height 25
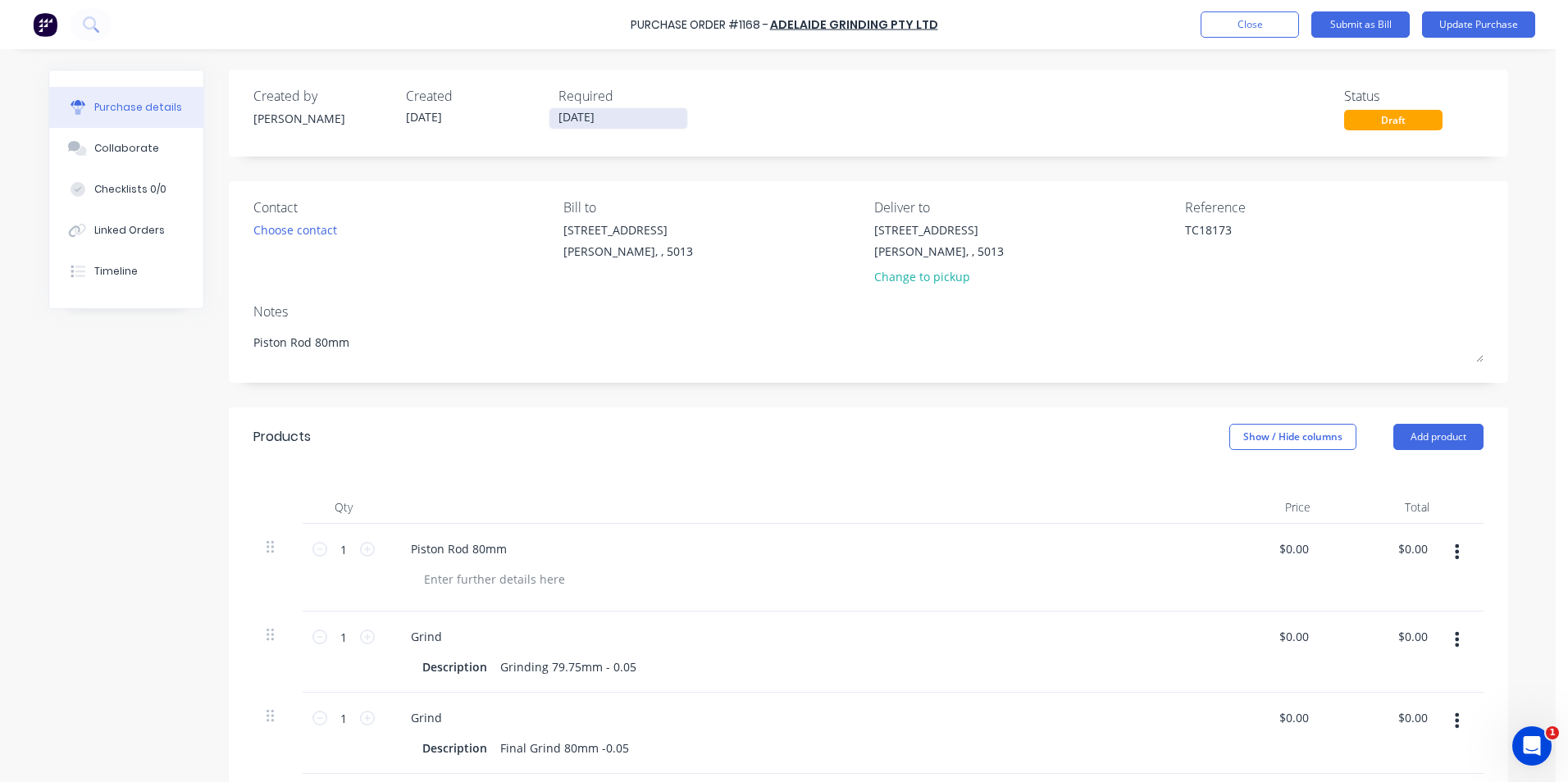
click at [605, 113] on input "[DATE]" at bounding box center [618, 118] width 138 height 21
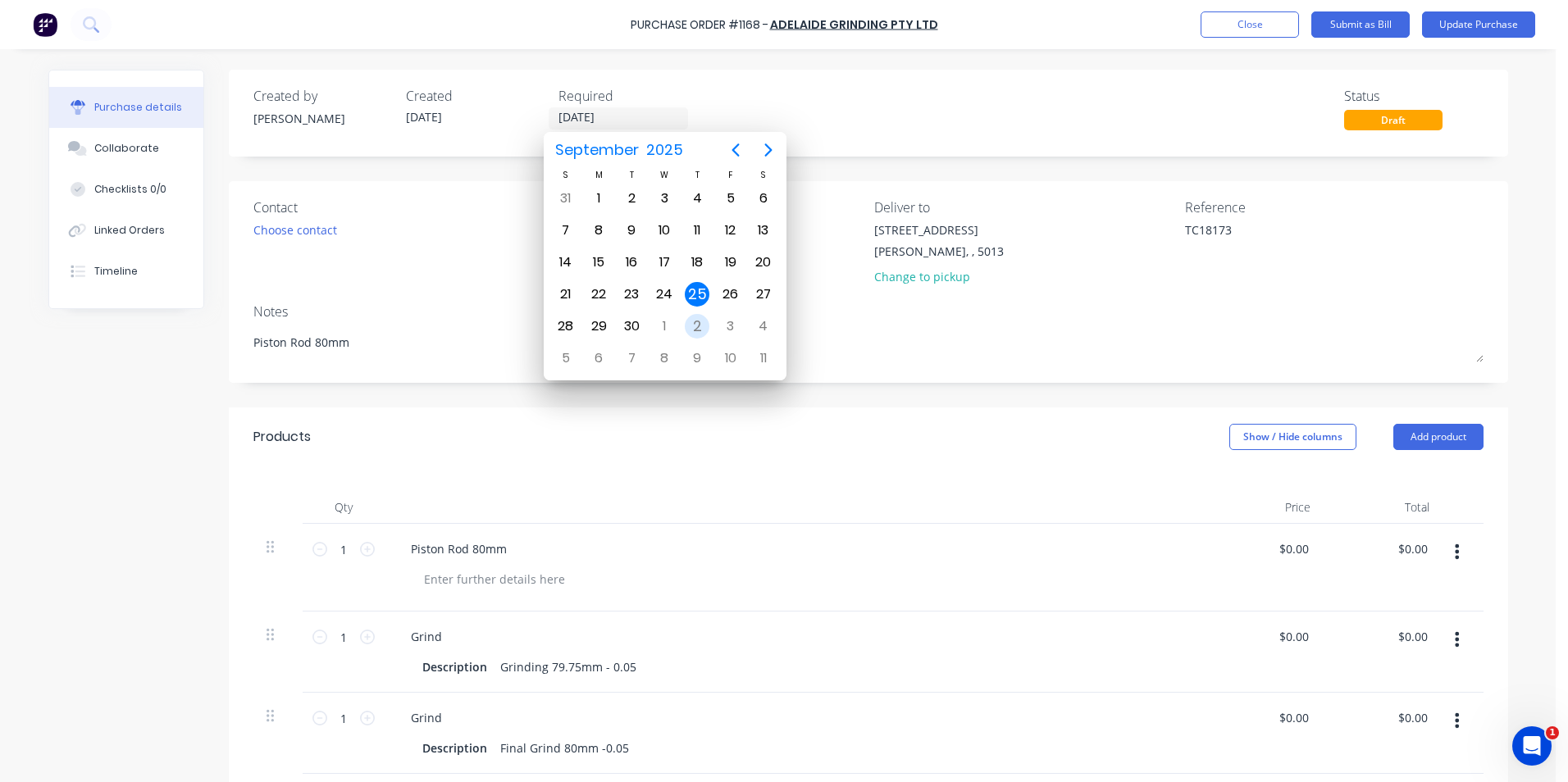
click at [699, 317] on div "2" at bounding box center [697, 326] width 25 height 25
type input "[DATE]"
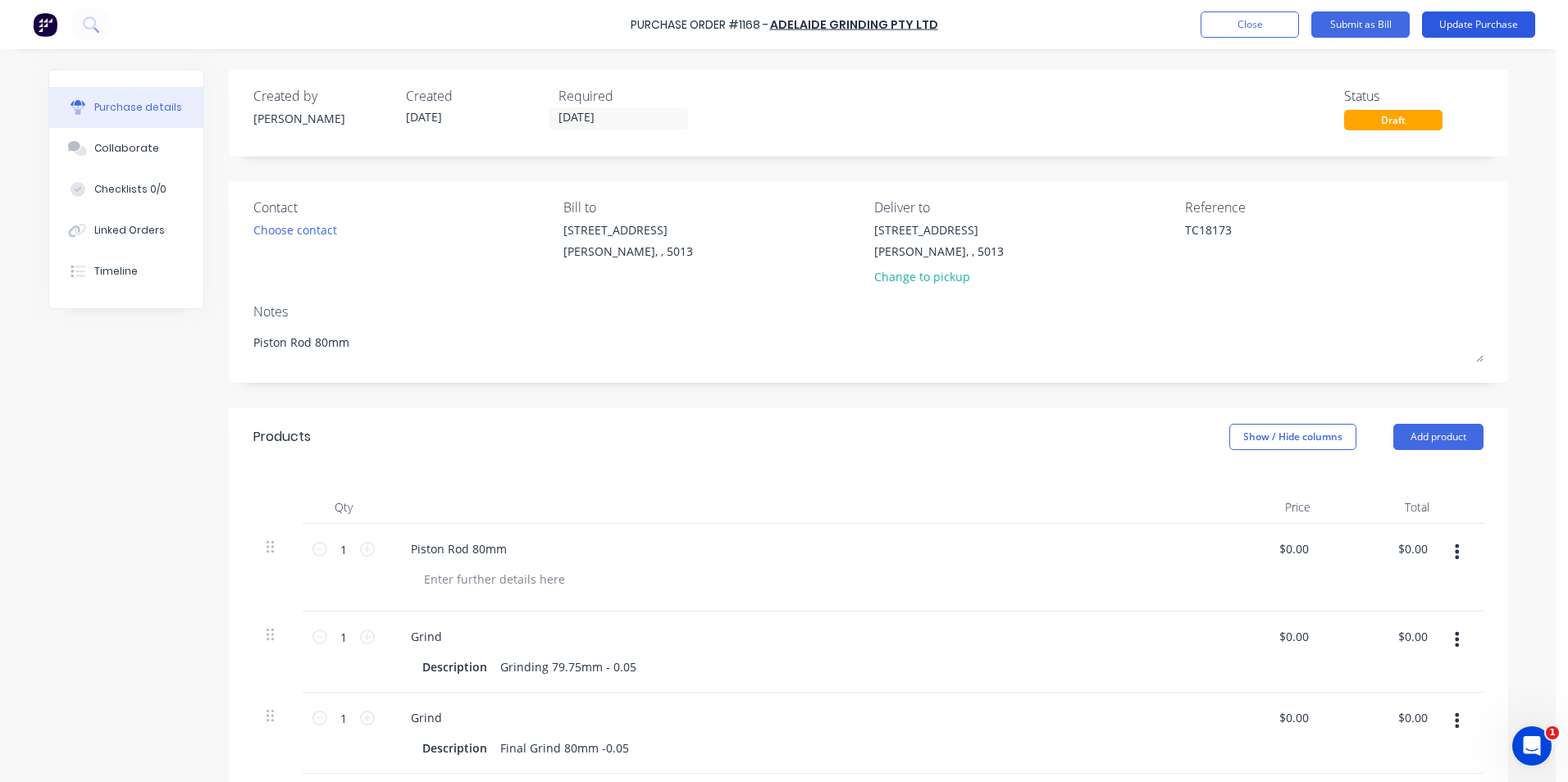
click at [1487, 24] on button "Update Purchase" at bounding box center [1478, 25] width 113 height 27
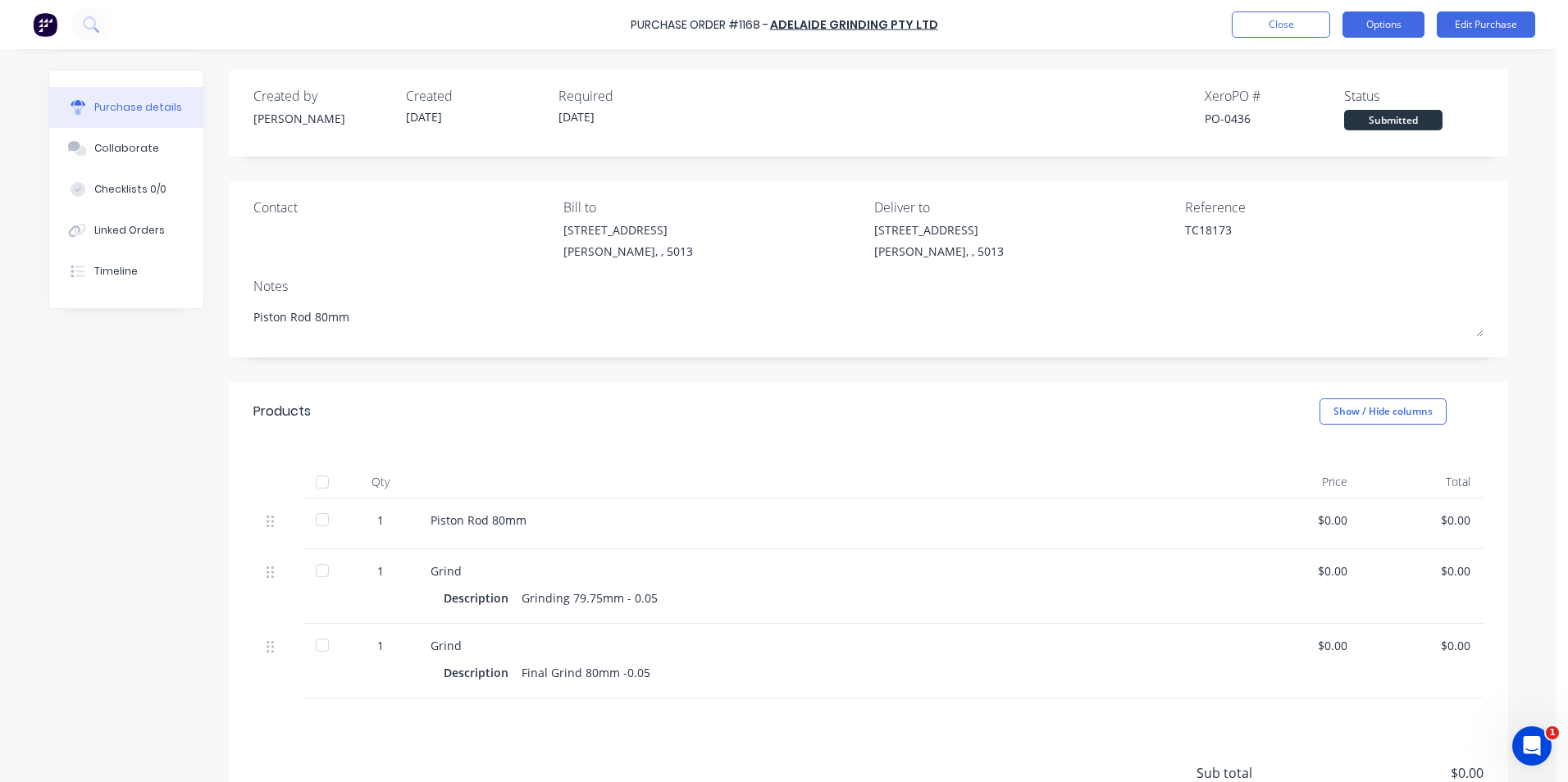
click at [1374, 24] on button "Options" at bounding box center [1382, 25] width 82 height 27
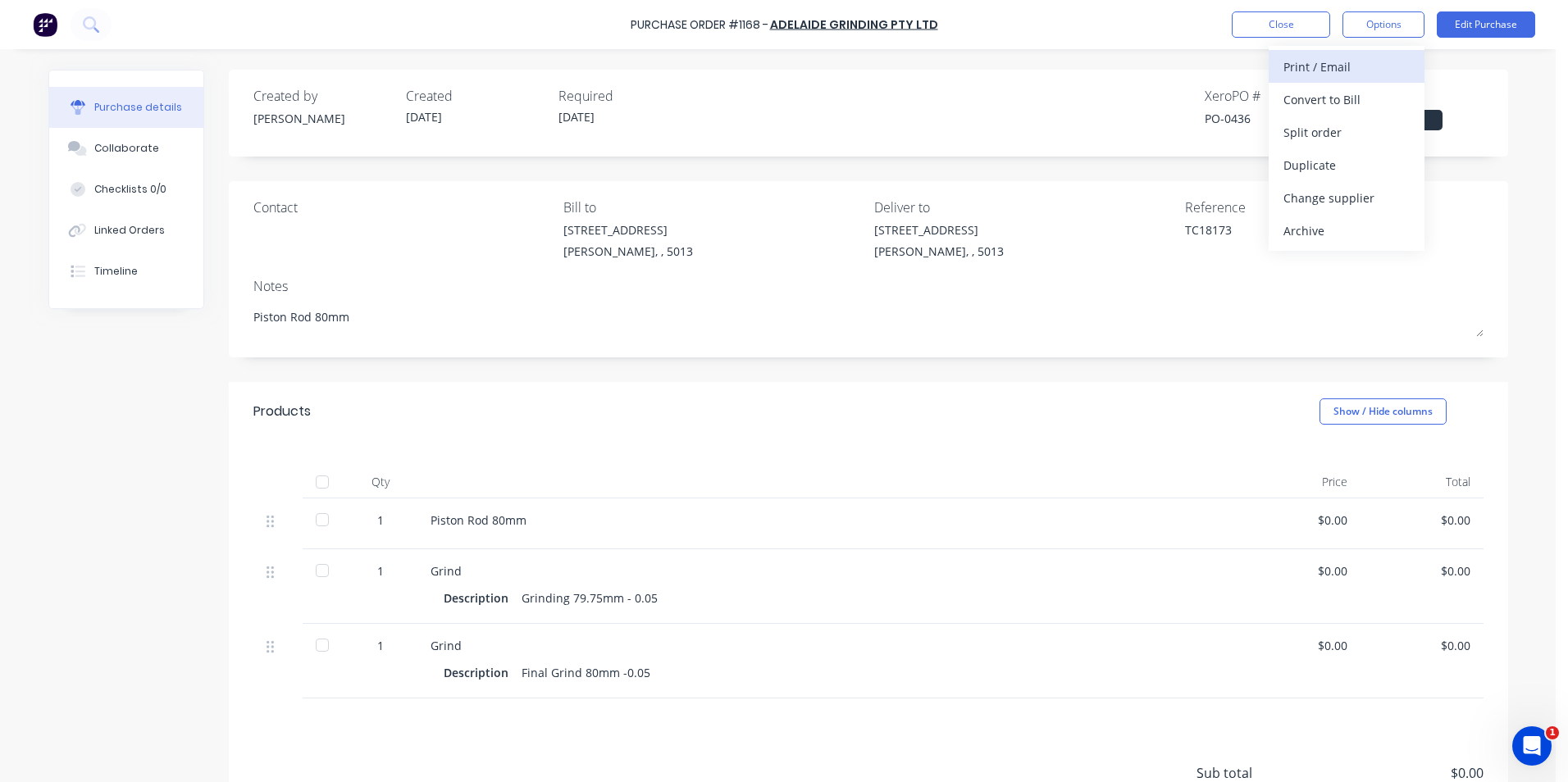
click at [1365, 67] on div "Print / Email" at bounding box center [1346, 67] width 127 height 24
click at [1387, 132] on div "Without pricing" at bounding box center [1346, 133] width 127 height 24
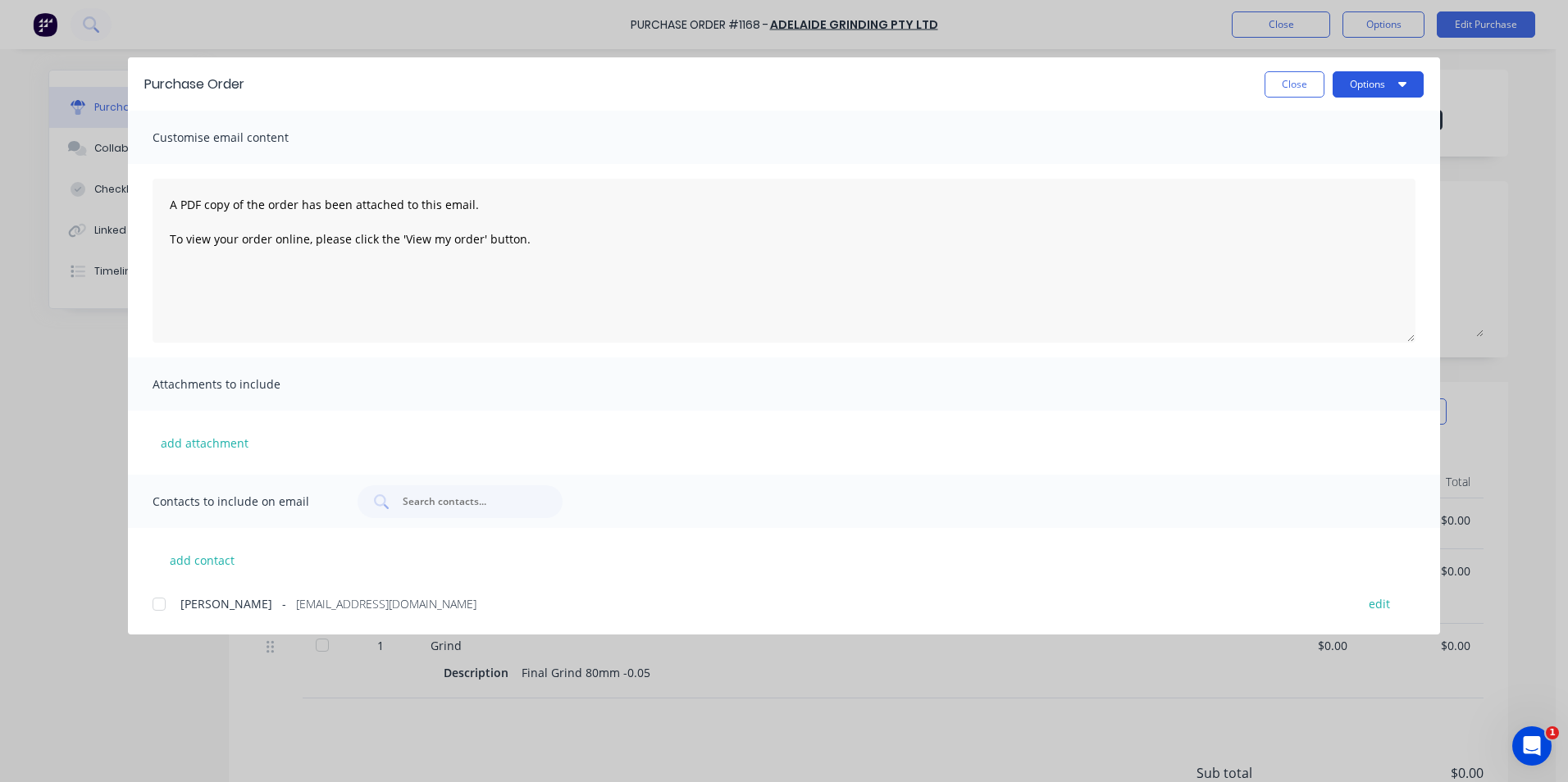
click at [1402, 83] on icon "button" at bounding box center [1402, 84] width 8 height 5
click at [1366, 147] on div "Print" at bounding box center [1345, 158] width 127 height 24
click at [1300, 82] on button "Close" at bounding box center [1294, 84] width 60 height 27
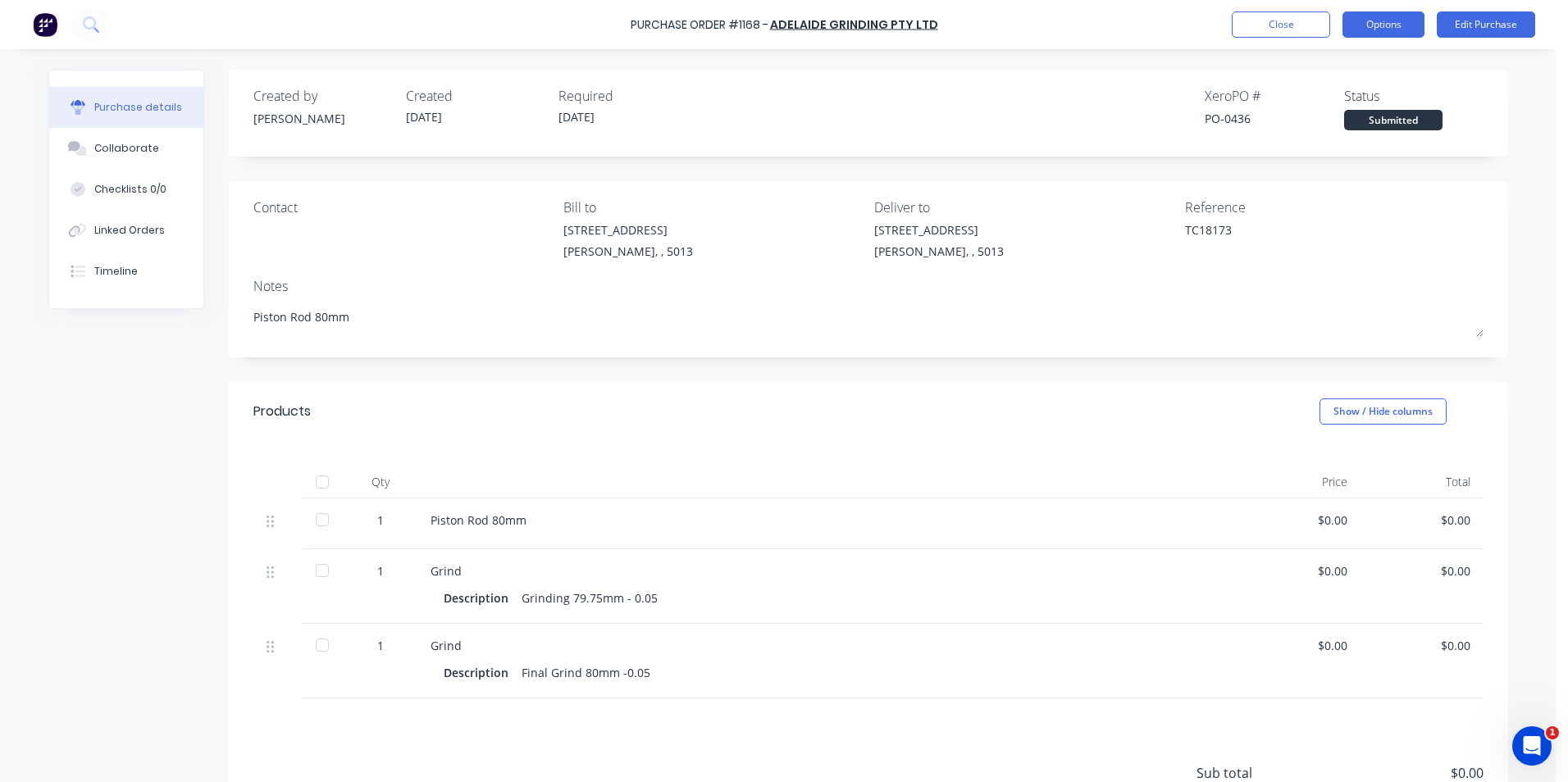
click at [1395, 24] on button "Options" at bounding box center [1382, 25] width 82 height 27
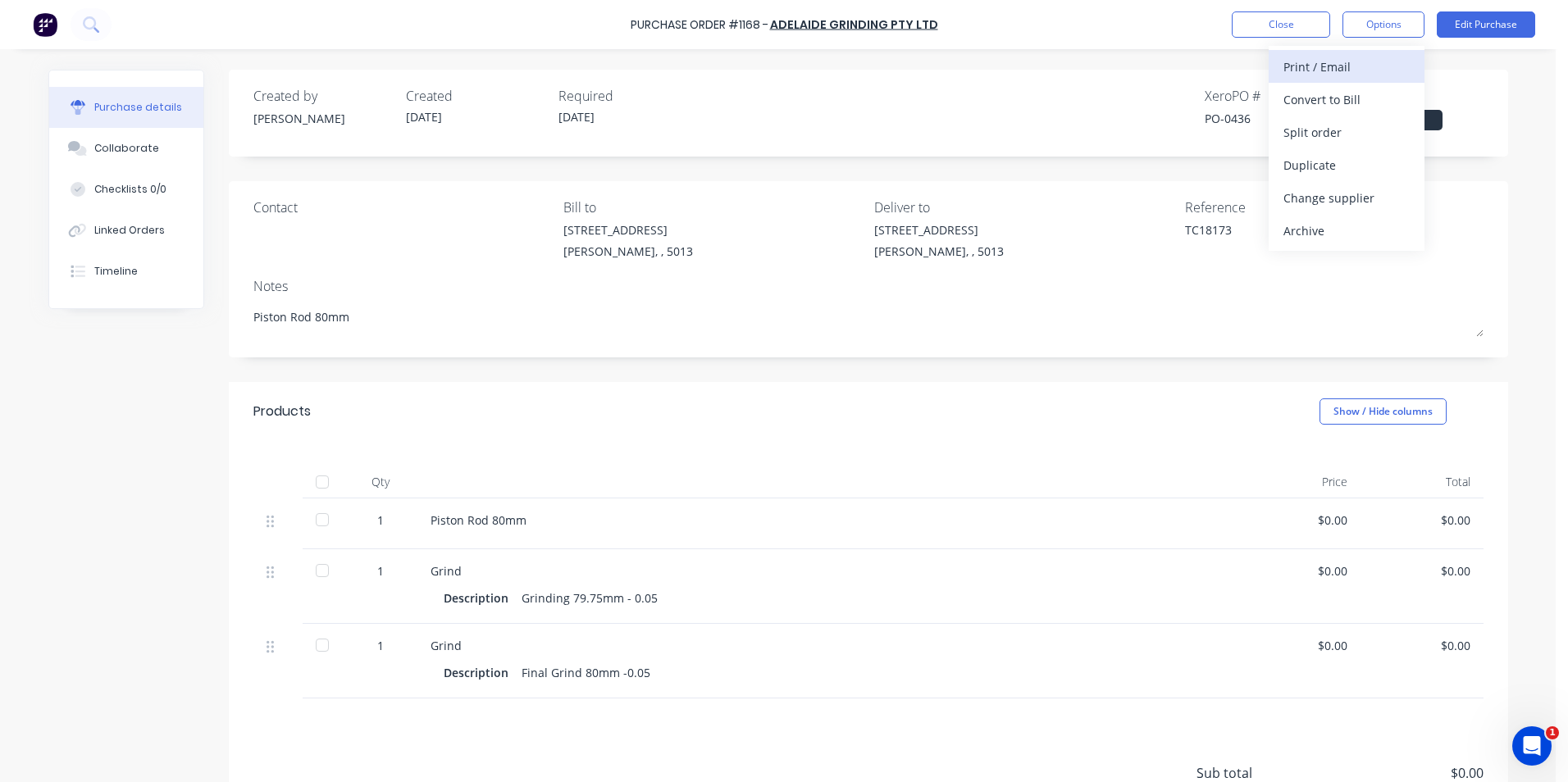
click at [1395, 70] on div "Print / Email" at bounding box center [1346, 67] width 127 height 24
click at [1381, 134] on div "Without pricing" at bounding box center [1346, 133] width 127 height 24
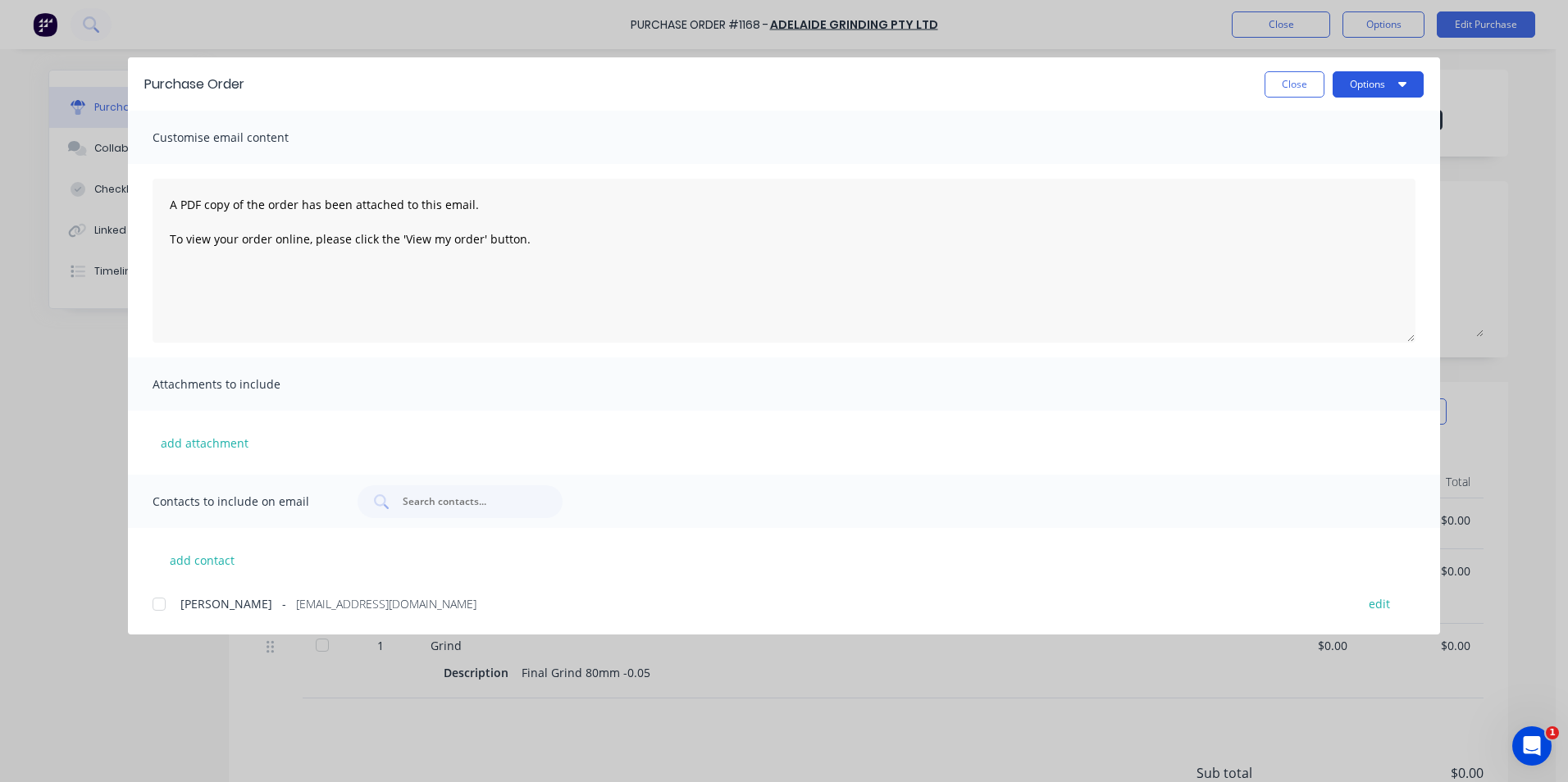
click at [1404, 94] on button "Options" at bounding box center [1377, 84] width 91 height 27
click at [1350, 155] on div "Print" at bounding box center [1345, 158] width 127 height 24
